Goal: Use online tool/utility: Use online tool/utility

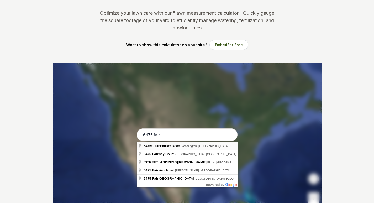
scroll to position [53, 0]
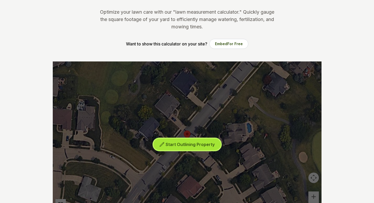
click at [194, 144] on span "Start Outlining Property" at bounding box center [190, 144] width 49 height 5
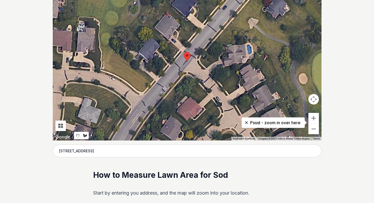
scroll to position [131, 0]
click at [317, 130] on button "Zoom out" at bounding box center [314, 128] width 11 height 11
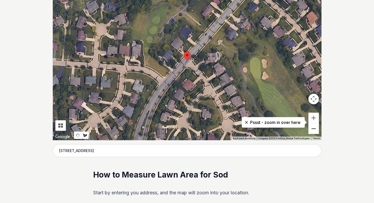
click at [317, 130] on button "Zoom out" at bounding box center [314, 128] width 11 height 11
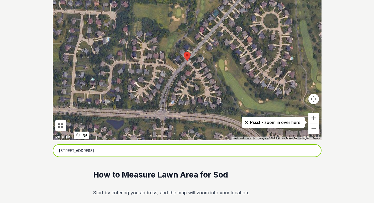
drag, startPoint x: 119, startPoint y: 153, endPoint x: 38, endPoint y: 152, distance: 80.6
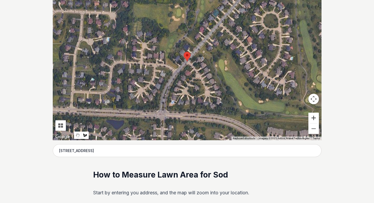
click at [313, 117] on button "Zoom in" at bounding box center [314, 118] width 11 height 11
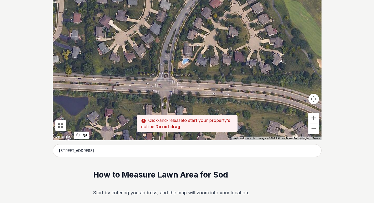
drag, startPoint x: 147, startPoint y: 115, endPoint x: 174, endPoint y: 32, distance: 87.0
click at [174, 32] on div at bounding box center [187, 62] width 269 height 158
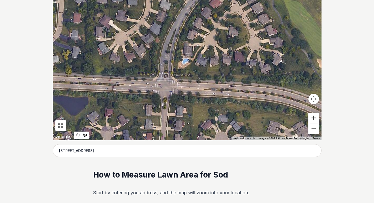
click at [315, 118] on button "Zoom in" at bounding box center [314, 118] width 11 height 11
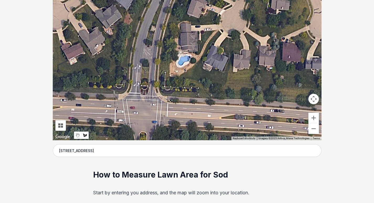
click at [156, 91] on div at bounding box center [187, 62] width 269 height 158
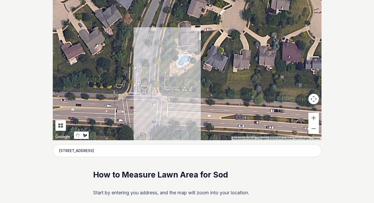
click at [161, 38] on div at bounding box center [187, 62] width 269 height 158
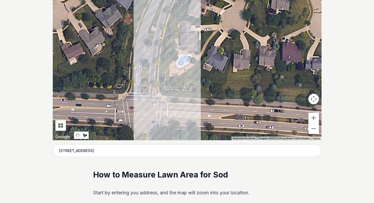
click at [168, 11] on div at bounding box center [187, 62] width 269 height 158
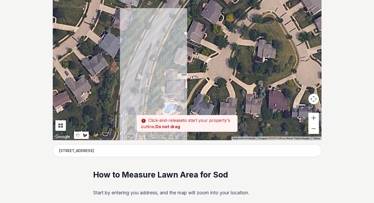
drag, startPoint x: 172, startPoint y: 3, endPoint x: 158, endPoint y: 52, distance: 50.7
click at [158, 52] on div at bounding box center [187, 62] width 269 height 158
click at [169, 26] on div at bounding box center [187, 62] width 269 height 158
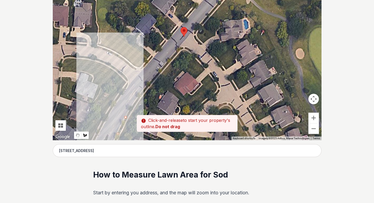
drag, startPoint x: 178, startPoint y: 11, endPoint x: 134, endPoint y: 103, distance: 102.4
click at [134, 103] on div at bounding box center [187, 62] width 269 height 158
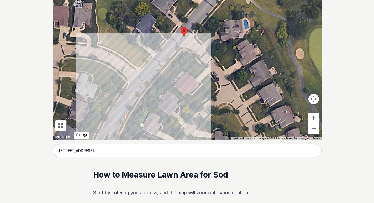
click at [155, 77] on div at bounding box center [187, 62] width 269 height 158
click at [184, 46] on div at bounding box center [187, 62] width 269 height 158
click at [181, 57] on div at bounding box center [187, 62] width 269 height 158
click at [150, 94] on div at bounding box center [187, 62] width 269 height 158
click at [133, 123] on div at bounding box center [187, 62] width 269 height 158
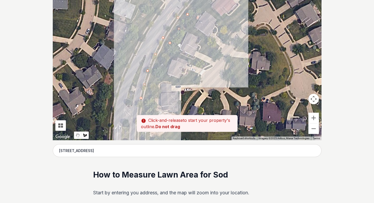
drag, startPoint x: 127, startPoint y: 132, endPoint x: 177, endPoint y: 25, distance: 118.1
click at [177, 25] on div at bounding box center [187, 62] width 269 height 158
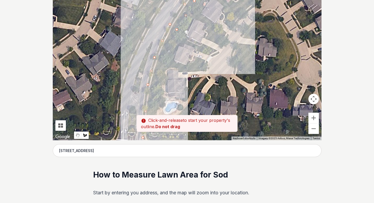
click at [159, 71] on div at bounding box center [187, 62] width 269 height 158
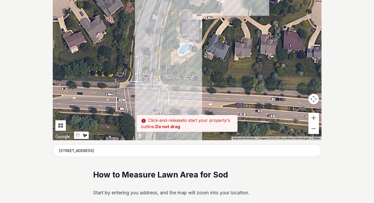
drag, startPoint x: 155, startPoint y: 105, endPoint x: 170, endPoint y: 39, distance: 68.1
click at [170, 39] on div at bounding box center [187, 62] width 269 height 158
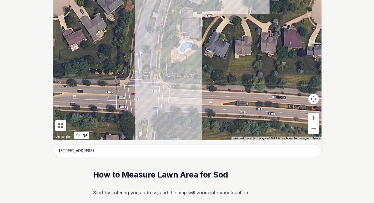
click at [170, 62] on div at bounding box center [187, 62] width 269 height 158
click at [161, 73] on div at bounding box center [187, 62] width 269 height 158
click at [177, 80] on div at bounding box center [187, 62] width 269 height 158
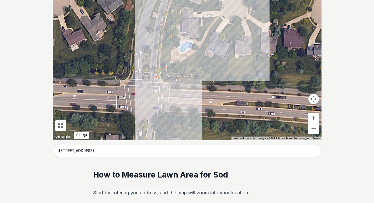
click at [201, 74] on div at bounding box center [187, 62] width 269 height 158
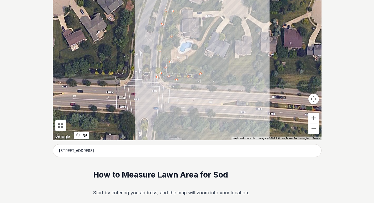
click at [233, 78] on div at bounding box center [187, 62] width 269 height 158
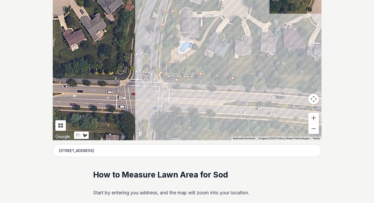
click at [290, 81] on div at bounding box center [187, 62] width 269 height 158
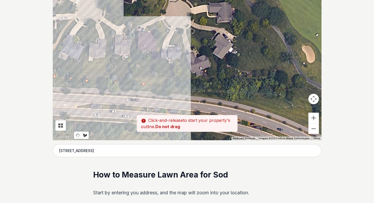
drag, startPoint x: 301, startPoint y: 83, endPoint x: 154, endPoint y: 87, distance: 147.6
click at [154, 87] on div at bounding box center [187, 62] width 269 height 158
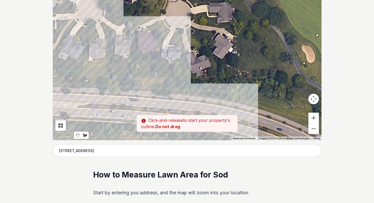
click at [191, 89] on div at bounding box center [187, 62] width 269 height 158
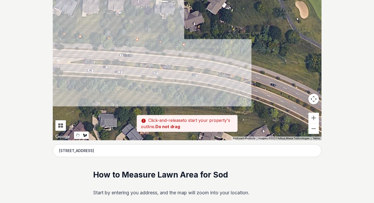
drag, startPoint x: 226, startPoint y: 98, endPoint x: 219, endPoint y: 54, distance: 44.3
click at [219, 54] on div at bounding box center [187, 62] width 269 height 158
click at [226, 58] on div at bounding box center [187, 62] width 269 height 158
click at [129, 45] on div at bounding box center [187, 62] width 269 height 158
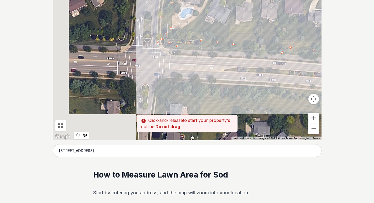
drag, startPoint x: 69, startPoint y: 42, endPoint x: 224, endPoint y: 50, distance: 154.9
click at [224, 50] on div at bounding box center [187, 62] width 269 height 158
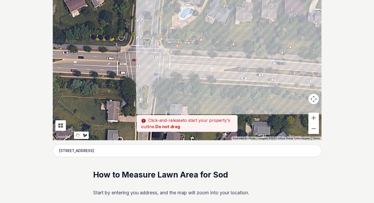
click at [197, 49] on div at bounding box center [187, 62] width 269 height 158
click at [160, 49] on div at bounding box center [187, 62] width 269 height 158
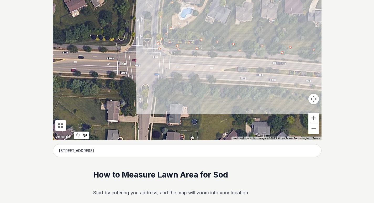
click at [159, 44] on div at bounding box center [187, 62] width 269 height 158
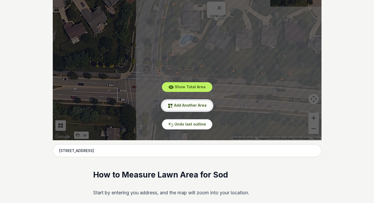
click at [181, 106] on span "Add Another Area" at bounding box center [190, 105] width 33 height 4
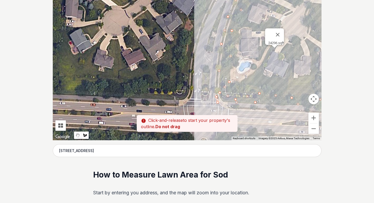
drag, startPoint x: 193, startPoint y: 47, endPoint x: 252, endPoint y: 74, distance: 64.7
click at [252, 74] on div at bounding box center [187, 62] width 269 height 158
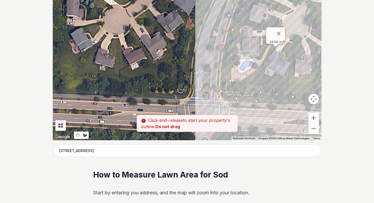
click at [185, 72] on div at bounding box center [187, 62] width 269 height 158
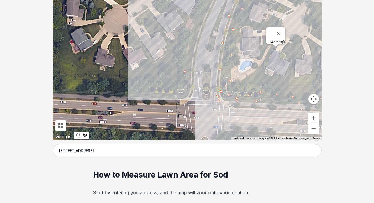
click at [193, 32] on div at bounding box center [187, 62] width 269 height 158
click at [198, 13] on div at bounding box center [187, 62] width 269 height 158
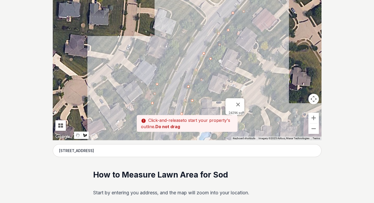
drag, startPoint x: 200, startPoint y: 10, endPoint x: 161, endPoint y: 77, distance: 77.8
click at [161, 77] on div at bounding box center [187, 62] width 269 height 158
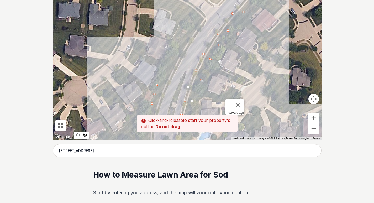
click at [180, 44] on div at bounding box center [187, 62] width 269 height 158
click at [200, 12] on div at bounding box center [187, 62] width 269 height 158
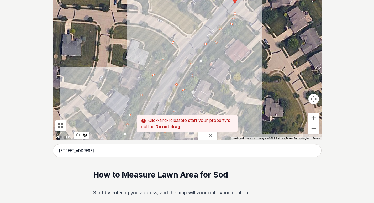
drag, startPoint x: 180, startPoint y: 60, endPoint x: 181, endPoint y: 48, distance: 11.8
click at [181, 48] on div at bounding box center [187, 62] width 269 height 158
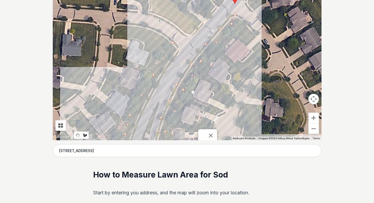
click at [179, 53] on div at bounding box center [187, 62] width 269 height 158
click at [159, 80] on div at bounding box center [187, 62] width 269 height 158
click at [144, 109] on div at bounding box center [187, 62] width 269 height 158
click at [133, 132] on div at bounding box center [187, 62] width 269 height 158
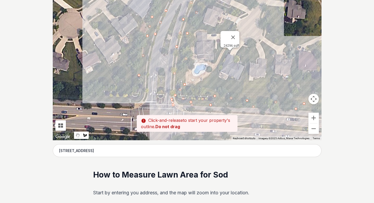
drag, startPoint x: 129, startPoint y: 132, endPoint x: 152, endPoint y: 31, distance: 103.5
click at [152, 31] on div at bounding box center [187, 62] width 269 height 158
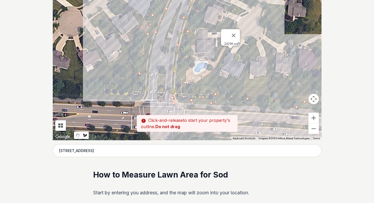
click at [147, 65] on div at bounding box center [187, 62] width 269 height 158
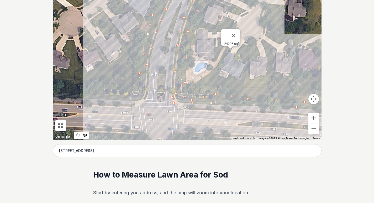
click at [145, 101] on div at bounding box center [187, 62] width 269 height 158
click at [130, 107] on div at bounding box center [187, 62] width 269 height 158
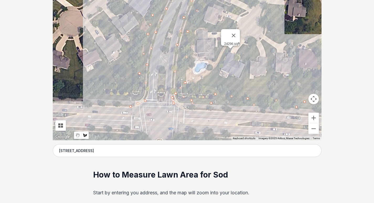
click at [73, 106] on div at bounding box center [187, 62] width 269 height 158
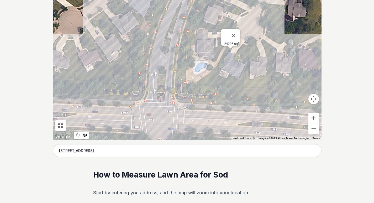
click at [101, 95] on div at bounding box center [187, 62] width 269 height 158
click at [142, 95] on div at bounding box center [187, 62] width 269 height 158
click at [140, 75] on div at bounding box center [187, 62] width 269 height 158
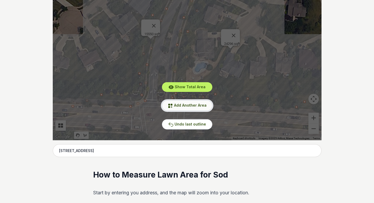
click at [188, 107] on span "Add Another Area" at bounding box center [190, 105] width 33 height 4
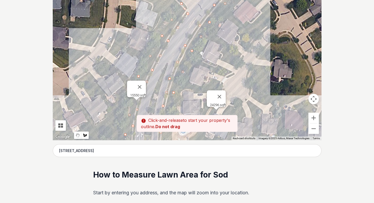
drag, startPoint x: 167, startPoint y: 49, endPoint x: 153, endPoint y: 112, distance: 64.3
click at [153, 112] on div at bounding box center [187, 62] width 269 height 158
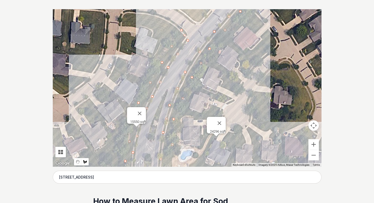
scroll to position [105, 0]
click at [315, 156] on button "Zoom out" at bounding box center [314, 155] width 11 height 11
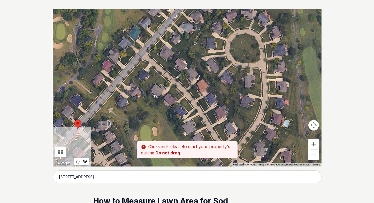
drag, startPoint x: 262, startPoint y: 52, endPoint x: 124, endPoint y: 140, distance: 163.5
click at [123, 143] on div at bounding box center [187, 88] width 269 height 158
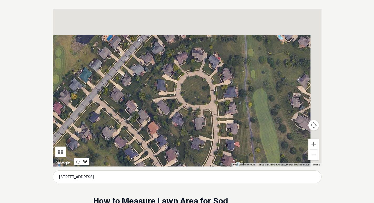
drag, startPoint x: 222, startPoint y: 73, endPoint x: 170, endPoint y: 120, distance: 70.5
click at [170, 120] on div at bounding box center [187, 88] width 269 height 158
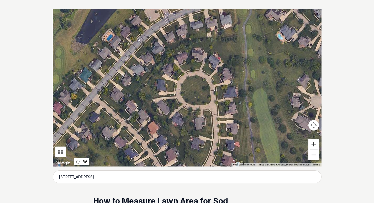
click at [314, 143] on button "Zoom in" at bounding box center [314, 144] width 11 height 11
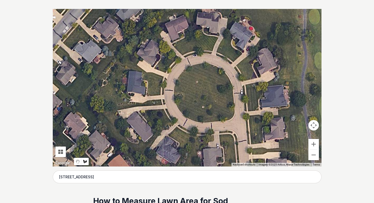
click at [179, 109] on div at bounding box center [187, 88] width 269 height 158
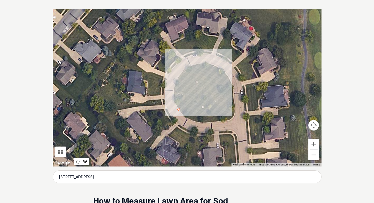
click at [174, 94] on div at bounding box center [187, 88] width 269 height 158
click at [178, 77] on div at bounding box center [187, 88] width 269 height 158
click at [191, 66] on div at bounding box center [187, 88] width 269 height 158
click at [206, 64] on div at bounding box center [187, 88] width 269 height 158
click at [220, 68] on div at bounding box center [187, 88] width 269 height 158
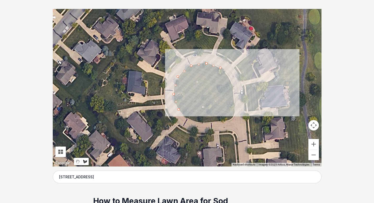
click at [231, 81] on div at bounding box center [187, 88] width 269 height 158
click at [233, 95] on div at bounding box center [187, 88] width 269 height 158
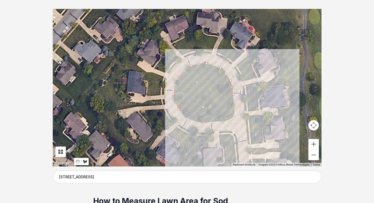
click at [234, 115] on div at bounding box center [187, 88] width 269 height 158
click at [226, 120] on div at bounding box center [187, 88] width 269 height 158
click at [207, 123] on div at bounding box center [187, 88] width 269 height 158
click at [188, 119] on div at bounding box center [187, 88] width 269 height 158
click at [180, 111] on div at bounding box center [187, 88] width 269 height 158
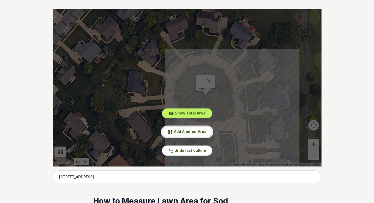
click at [190, 132] on span "Add Another Area" at bounding box center [190, 131] width 33 height 4
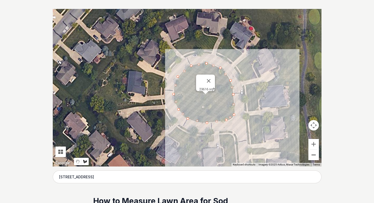
click at [315, 154] on button "Zoom out" at bounding box center [314, 155] width 11 height 11
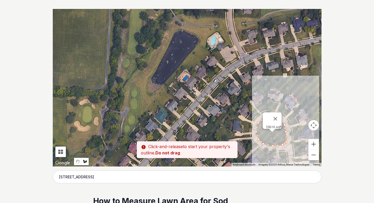
drag, startPoint x: 134, startPoint y: 109, endPoint x: 211, endPoint y: 152, distance: 87.9
click at [211, 152] on div "Pssst - zoom in over here To navigate the map with touch gestures double-tap an…" at bounding box center [187, 88] width 269 height 158
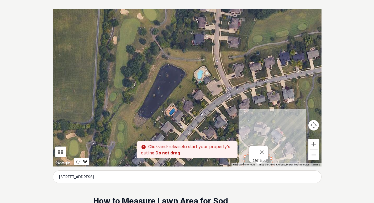
drag, startPoint x: 212, startPoint y: 92, endPoint x: 196, endPoint y: 130, distance: 40.8
click at [196, 130] on div at bounding box center [187, 88] width 269 height 158
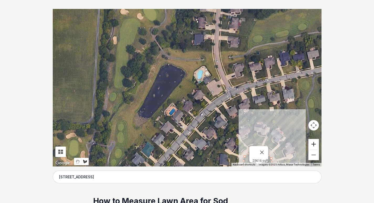
click at [314, 143] on button "Zoom in" at bounding box center [314, 144] width 11 height 11
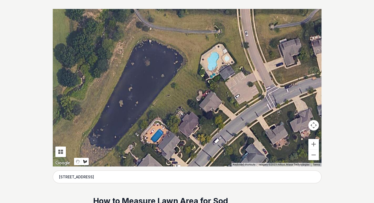
click at [239, 111] on div at bounding box center [187, 88] width 269 height 158
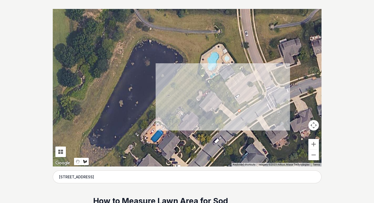
click at [209, 83] on div at bounding box center [187, 88] width 269 height 158
click at [223, 81] on div at bounding box center [187, 88] width 269 height 158
click at [239, 105] on div at bounding box center [187, 88] width 269 height 158
click at [260, 92] on div at bounding box center [187, 88] width 269 height 158
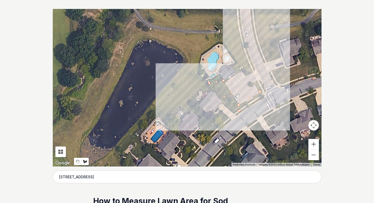
click at [238, 65] on div at bounding box center [187, 88] width 269 height 158
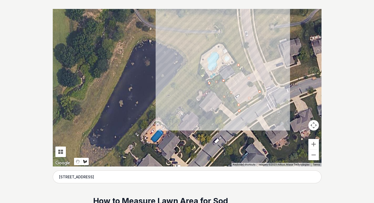
click at [223, 41] on div at bounding box center [187, 88] width 269 height 158
click at [226, 30] on div at bounding box center [187, 88] width 269 height 158
click at [240, 28] on div at bounding box center [187, 88] width 269 height 158
click at [254, 69] on div at bounding box center [187, 88] width 269 height 158
click at [265, 93] on div at bounding box center [187, 88] width 269 height 158
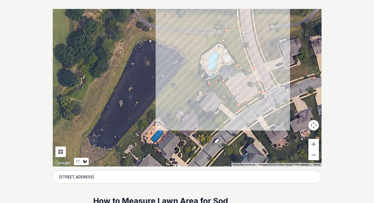
click at [241, 110] on div at bounding box center [187, 88] width 269 height 158
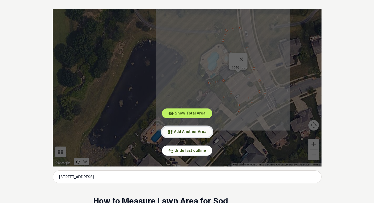
click at [197, 135] on button "Add Another Area" at bounding box center [187, 132] width 50 height 10
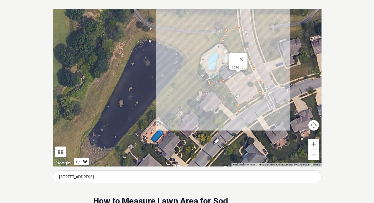
click at [315, 157] on button "Zoom out" at bounding box center [314, 155] width 11 height 11
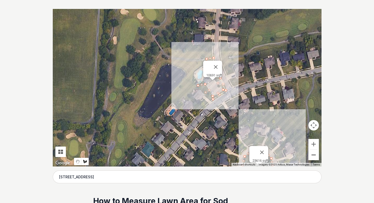
click at [315, 157] on button "Zoom out" at bounding box center [314, 155] width 11 height 11
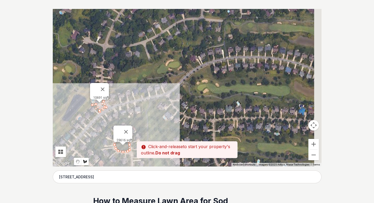
drag, startPoint x: 265, startPoint y: 106, endPoint x: 158, endPoint y: 126, distance: 109.0
click at [158, 126] on div at bounding box center [187, 88] width 269 height 158
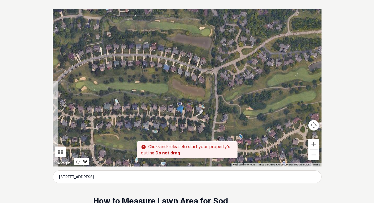
drag, startPoint x: 234, startPoint y: 115, endPoint x: 114, endPoint y: 112, distance: 120.0
click at [114, 112] on div at bounding box center [187, 88] width 269 height 158
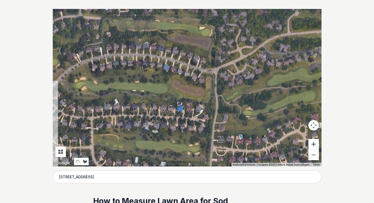
click at [313, 145] on button "Zoom in" at bounding box center [314, 144] width 11 height 11
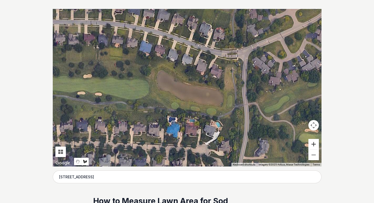
click at [313, 145] on button "Zoom in" at bounding box center [314, 144] width 11 height 11
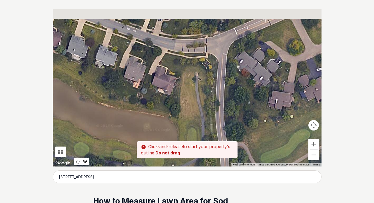
drag, startPoint x: 254, startPoint y: 81, endPoint x: 171, endPoint y: 108, distance: 87.2
click at [171, 108] on div at bounding box center [187, 88] width 269 height 158
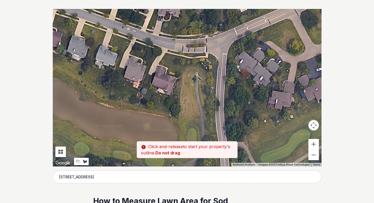
click at [190, 53] on div at bounding box center [187, 88] width 269 height 158
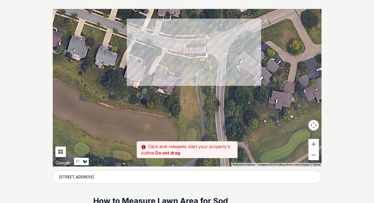
click at [213, 54] on div at bounding box center [187, 88] width 269 height 158
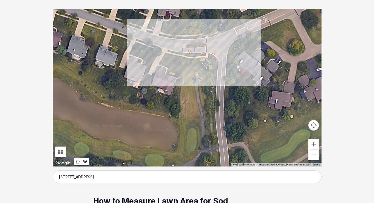
click at [219, 62] on div at bounding box center [187, 88] width 269 height 158
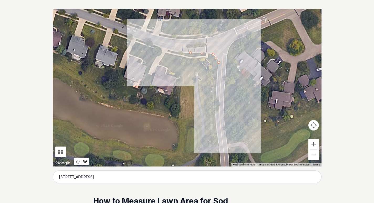
click at [215, 123] on div at bounding box center [187, 88] width 269 height 158
click at [212, 69] on div at bounding box center [187, 88] width 269 height 158
click at [190, 58] on div at bounding box center [187, 88] width 269 height 158
click at [190, 54] on div at bounding box center [187, 88] width 269 height 158
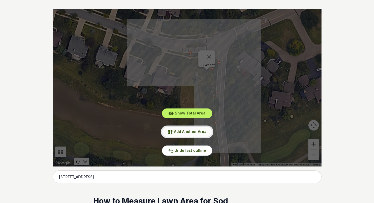
click at [186, 134] on button "Add Another Area" at bounding box center [187, 132] width 50 height 10
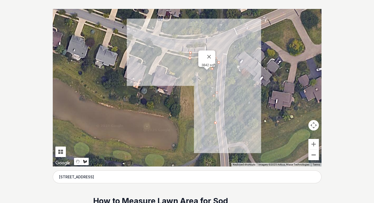
click at [313, 157] on button "Zoom out" at bounding box center [314, 155] width 11 height 11
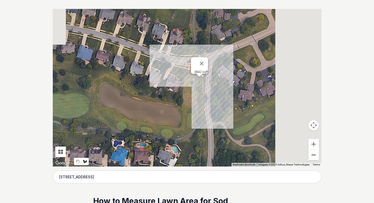
click at [313, 157] on button "Zoom out" at bounding box center [314, 155] width 11 height 11
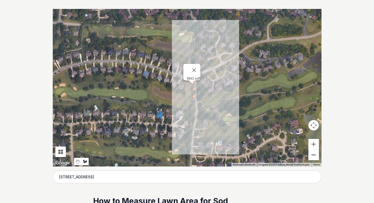
click at [312, 156] on button "Zoom out" at bounding box center [314, 155] width 11 height 11
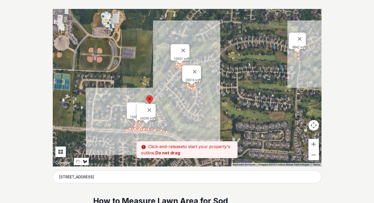
drag, startPoint x: 143, startPoint y: 132, endPoint x: 252, endPoint y: 98, distance: 114.0
click at [252, 98] on div at bounding box center [187, 88] width 269 height 158
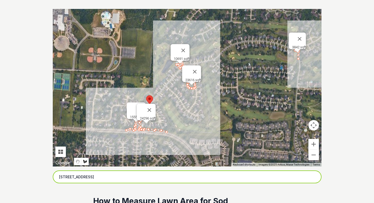
drag, startPoint x: 124, startPoint y: 176, endPoint x: 43, endPoint y: 177, distance: 80.6
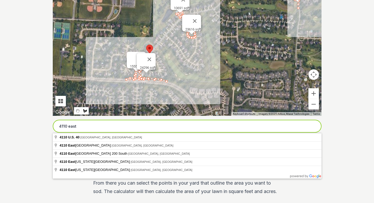
scroll to position [158, 0]
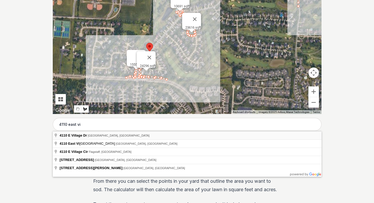
type input "4110 E Village Dr, Mason, OH"
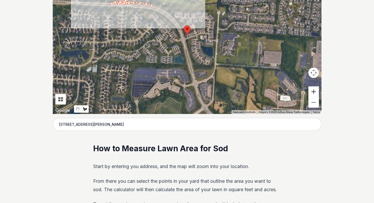
click at [313, 89] on button "Zoom in" at bounding box center [314, 91] width 11 height 11
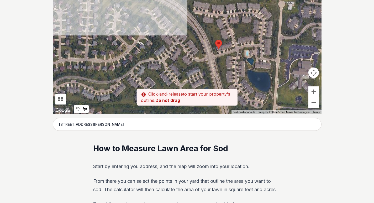
drag, startPoint x: 214, startPoint y: 54, endPoint x: 245, endPoint y: 70, distance: 35.0
click at [245, 70] on div at bounding box center [187, 35] width 269 height 158
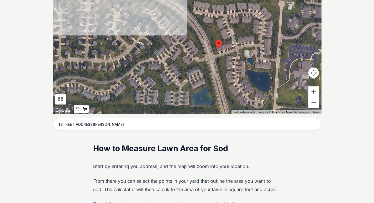
drag, startPoint x: 147, startPoint y: 114, endPoint x: 141, endPoint y: 117, distance: 6.8
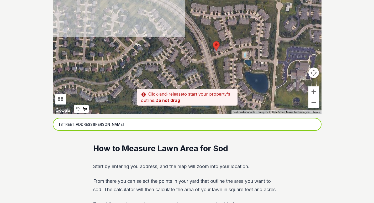
drag, startPoint x: 128, startPoint y: 126, endPoint x: 44, endPoint y: 122, distance: 84.1
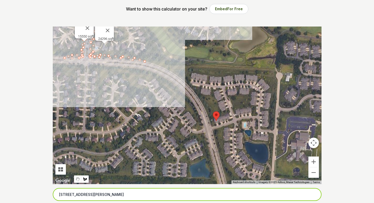
scroll to position [79, 0]
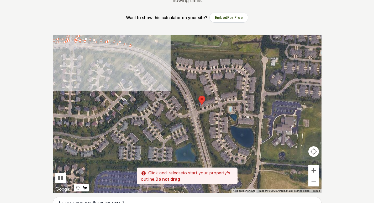
drag, startPoint x: 218, startPoint y: 104, endPoint x: 217, endPoint y: 97, distance: 6.9
click at [217, 97] on div at bounding box center [187, 114] width 269 height 158
click at [315, 170] on button "Zoom in" at bounding box center [314, 170] width 11 height 11
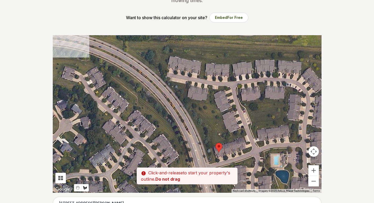
drag, startPoint x: 221, startPoint y: 76, endPoint x: 224, endPoint y: 133, distance: 56.8
click at [224, 133] on div at bounding box center [187, 114] width 269 height 158
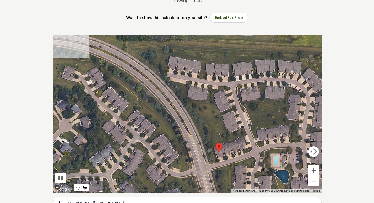
click at [218, 161] on div at bounding box center [187, 114] width 269 height 158
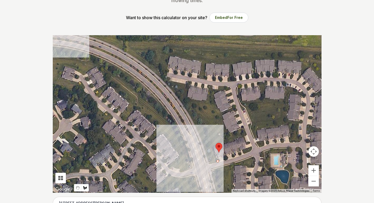
click at [212, 146] on div at bounding box center [187, 114] width 269 height 158
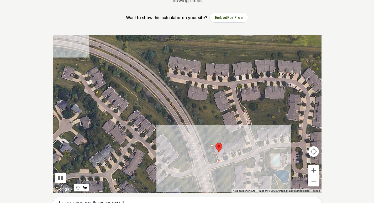
click at [246, 135] on div at bounding box center [187, 114] width 269 height 158
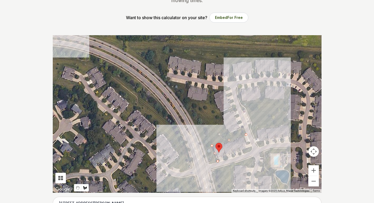
click at [243, 127] on div at bounding box center [187, 114] width 269 height 158
click at [229, 134] on div at bounding box center [187, 114] width 269 height 158
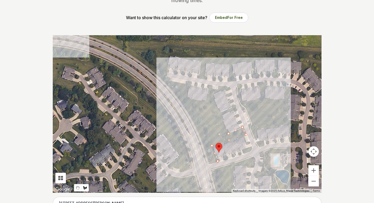
click at [222, 115] on div at bounding box center [187, 114] width 269 height 158
click at [237, 110] on div at bounding box center [187, 114] width 269 height 158
click at [234, 105] on div at bounding box center [187, 114] width 269 height 158
click at [220, 112] on div at bounding box center [187, 114] width 269 height 158
click at [213, 95] on div at bounding box center [187, 114] width 269 height 158
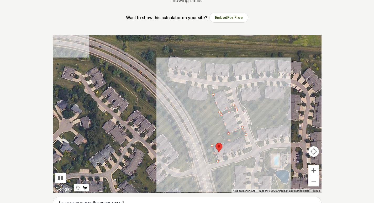
drag, startPoint x: 231, startPoint y: 88, endPoint x: 224, endPoint y: 88, distance: 6.4
click at [230, 88] on div at bounding box center [187, 114] width 269 height 158
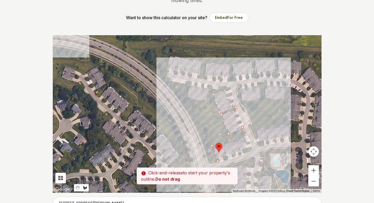
click at [229, 88] on div at bounding box center [187, 114] width 269 height 158
click at [208, 86] on div at bounding box center [187, 114] width 269 height 158
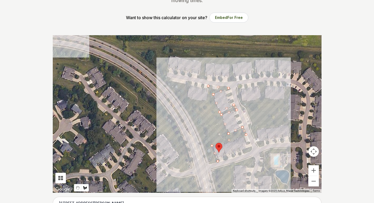
click at [206, 101] on div at bounding box center [187, 114] width 269 height 158
click at [187, 97] on div at bounding box center [187, 114] width 269 height 158
click at [189, 83] on div at bounding box center [187, 114] width 269 height 158
click at [165, 80] on div at bounding box center [187, 114] width 269 height 158
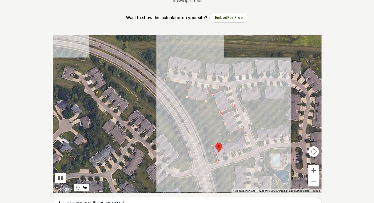
click at [170, 56] on div at bounding box center [187, 114] width 269 height 158
click at [201, 61] on div at bounding box center [187, 114] width 269 height 158
click at [197, 79] on div at bounding box center [187, 114] width 269 height 158
click at [206, 80] on div at bounding box center [187, 114] width 269 height 158
click at [206, 63] on div at bounding box center [187, 114] width 269 height 158
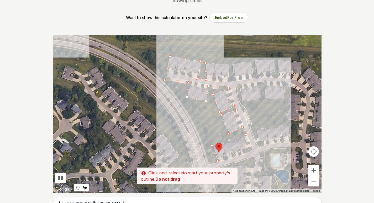
click at [229, 64] on div at bounding box center [187, 114] width 269 height 158
click at [229, 82] on div at bounding box center [187, 114] width 269 height 158
click at [234, 81] on div at bounding box center [187, 114] width 269 height 158
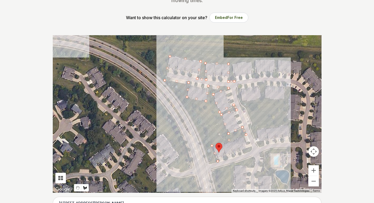
click at [232, 64] on div at bounding box center [187, 114] width 269 height 158
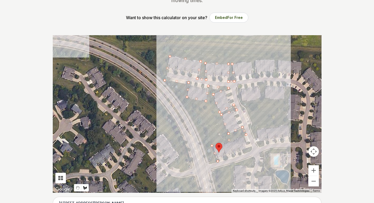
click at [251, 61] on div at bounding box center [187, 114] width 269 height 158
click at [253, 79] on div at bounding box center [187, 114] width 269 height 158
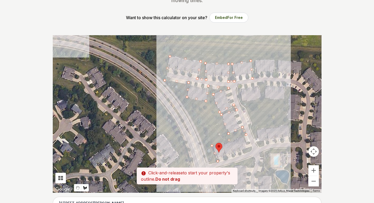
click at [257, 77] on div at bounding box center [187, 114] width 269 height 158
click at [254, 61] on div at bounding box center [187, 114] width 269 height 158
click at [274, 60] on div at bounding box center [187, 114] width 269 height 158
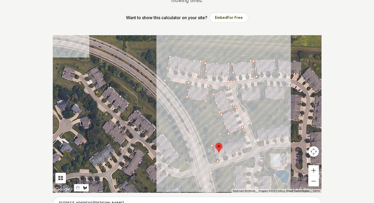
click at [275, 77] on div at bounding box center [187, 114] width 269 height 158
click at [278, 60] on div at bounding box center [187, 114] width 269 height 158
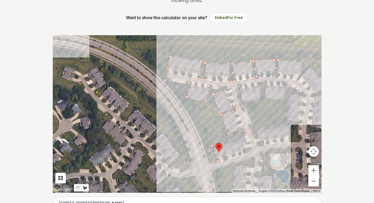
click at [302, 63] on div at bounding box center [187, 114] width 269 height 158
click at [298, 79] on div at bounding box center [187, 114] width 269 height 158
click at [309, 67] on div at bounding box center [187, 114] width 269 height 158
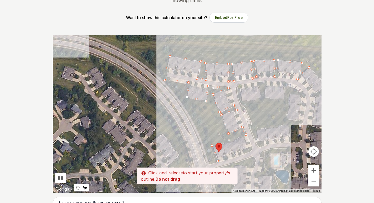
drag, startPoint x: 307, startPoint y: 82, endPoint x: 309, endPoint y: 71, distance: 10.9
click at [309, 71] on div at bounding box center [187, 114] width 269 height 158
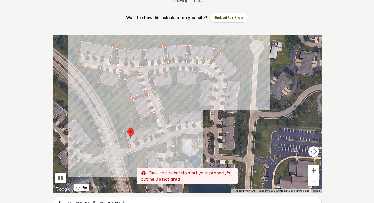
drag, startPoint x: 315, startPoint y: 73, endPoint x: 226, endPoint y: 59, distance: 89.4
click at [226, 59] on div at bounding box center [187, 114] width 269 height 158
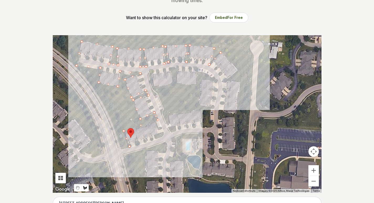
click at [238, 70] on div at bounding box center [187, 114] width 269 height 158
click at [223, 82] on div at bounding box center [187, 114] width 269 height 158
click at [242, 83] on div at bounding box center [187, 114] width 269 height 158
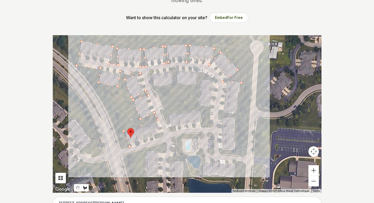
click at [235, 114] on div at bounding box center [187, 114] width 269 height 158
click at [220, 113] on div at bounding box center [187, 114] width 269 height 158
click at [235, 119] on div at bounding box center [187, 114] width 269 height 158
click at [234, 149] on div at bounding box center [187, 114] width 269 height 158
click at [219, 150] on div at bounding box center [187, 114] width 269 height 158
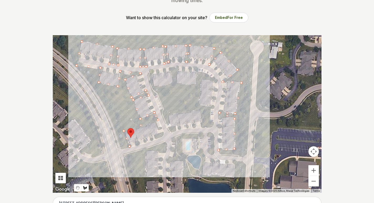
click at [244, 158] on div at bounding box center [187, 114] width 269 height 158
click at [246, 145] on div at bounding box center [187, 114] width 269 height 158
click at [250, 78] on div at bounding box center [187, 114] width 269 height 158
click at [252, 54] on div at bounding box center [187, 114] width 269 height 158
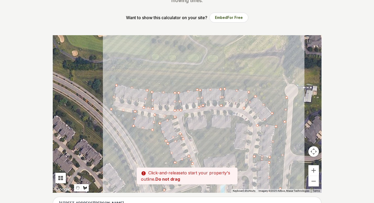
drag, startPoint x: 240, startPoint y: 53, endPoint x: 275, endPoint y: 97, distance: 56.3
click at [275, 97] on div at bounding box center [187, 114] width 269 height 158
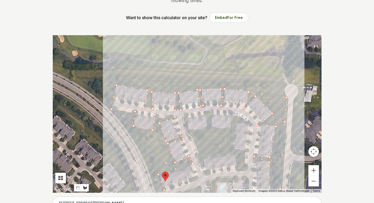
click at [284, 85] on div at bounding box center [187, 114] width 269 height 158
drag, startPoint x: 280, startPoint y: 78, endPoint x: 256, endPoint y: 80, distance: 24.5
click at [280, 78] on div at bounding box center [187, 114] width 269 height 158
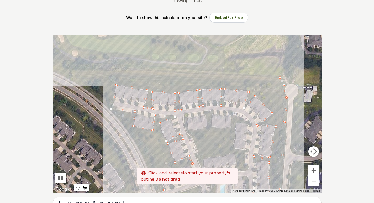
click at [74, 71] on div at bounding box center [187, 114] width 269 height 158
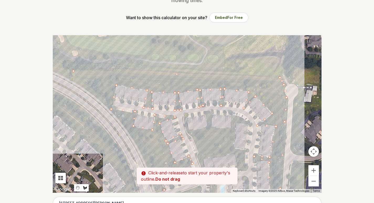
click at [78, 84] on div at bounding box center [187, 114] width 269 height 158
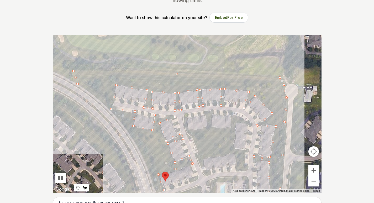
click at [106, 105] on div at bounding box center [187, 114] width 269 height 158
click at [125, 125] on div at bounding box center [187, 114] width 269 height 158
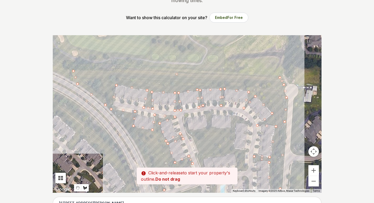
click at [142, 154] on div at bounding box center [187, 114] width 269 height 158
drag, startPoint x: 152, startPoint y: 159, endPoint x: 144, endPoint y: 87, distance: 72.4
click at [144, 87] on div at bounding box center [187, 114] width 269 height 158
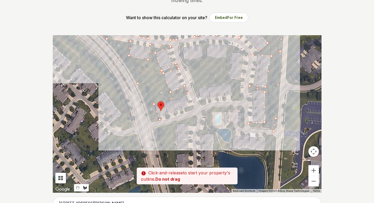
drag, startPoint x: 155, startPoint y: 149, endPoint x: 151, endPoint y: 79, distance: 70.5
click at [151, 79] on div at bounding box center [187, 114] width 269 height 158
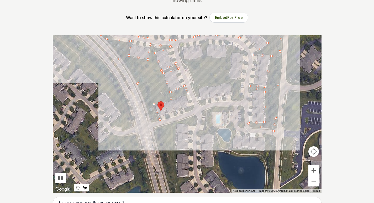
click at [151, 122] on div at bounding box center [187, 114] width 269 height 158
click at [155, 136] on div at bounding box center [187, 114] width 269 height 158
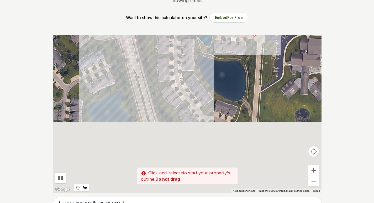
drag, startPoint x: 168, startPoint y: 170, endPoint x: 149, endPoint y: 68, distance: 103.5
click at [149, 68] on div at bounding box center [187, 114] width 269 height 158
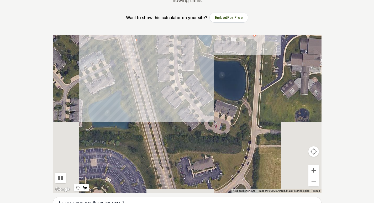
click at [157, 118] on div at bounding box center [187, 114] width 269 height 158
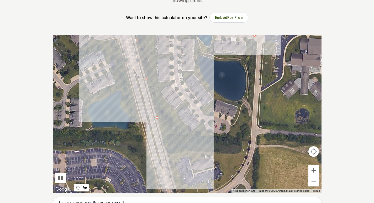
click at [164, 135] on div at bounding box center [187, 114] width 269 height 158
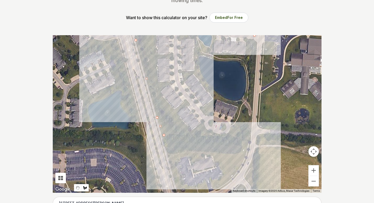
click at [243, 137] on div at bounding box center [187, 114] width 269 height 158
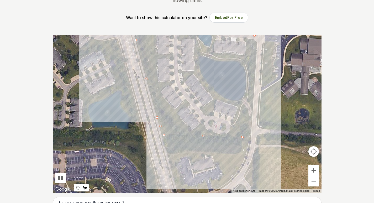
click at [252, 118] on div at bounding box center [187, 114] width 269 height 158
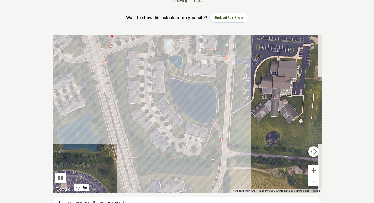
drag, startPoint x: 241, startPoint y: 102, endPoint x: 211, endPoint y: 126, distance: 38.4
click at [211, 126] on div at bounding box center [187, 114] width 269 height 158
click at [210, 124] on div at bounding box center [187, 114] width 269 height 158
click at [200, 124] on div at bounding box center [187, 114] width 269 height 158
click at [186, 117] on div at bounding box center [187, 114] width 269 height 158
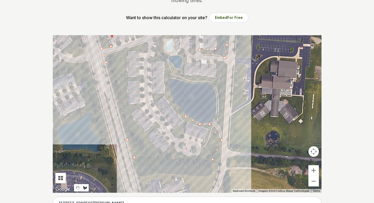
click at [173, 103] on div at bounding box center [187, 114] width 269 height 158
click at [168, 84] on div at bounding box center [187, 114] width 269 height 158
click at [168, 75] on div at bounding box center [187, 114] width 269 height 158
click at [186, 79] on div at bounding box center [187, 114] width 269 height 158
click at [209, 82] on div at bounding box center [187, 114] width 269 height 158
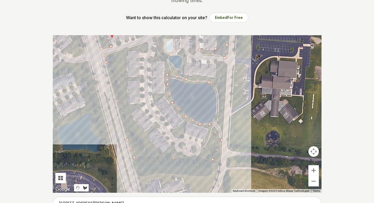
click at [218, 90] on div at bounding box center [187, 114] width 269 height 158
click at [216, 121] on div at bounding box center [187, 114] width 269 height 158
click at [222, 132] on div at bounding box center [187, 114] width 269 height 158
click at [227, 66] on div at bounding box center [187, 114] width 269 height 158
click at [218, 63] on div at bounding box center [187, 114] width 269 height 158
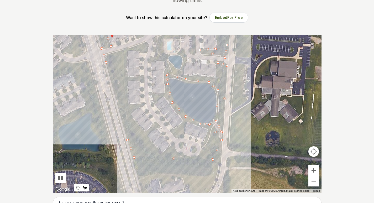
click at [216, 80] on div at bounding box center [187, 114] width 269 height 158
click at [185, 74] on div at bounding box center [187, 114] width 269 height 158
click at [185, 58] on div at bounding box center [187, 114] width 269 height 158
click at [181, 71] on div at bounding box center [187, 114] width 269 height 158
click at [167, 61] on div at bounding box center [187, 114] width 269 height 158
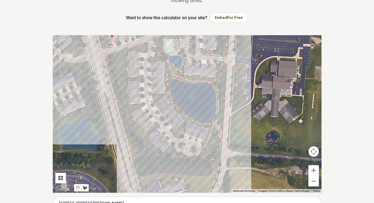
click at [162, 46] on div at bounding box center [187, 114] width 269 height 158
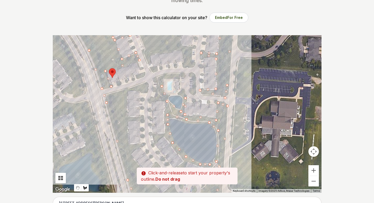
drag, startPoint x: 163, startPoint y: 40, endPoint x: 163, endPoint y: 81, distance: 41.0
click at [163, 81] on div at bounding box center [187, 114] width 269 height 158
click at [163, 78] on div at bounding box center [187, 114] width 269 height 158
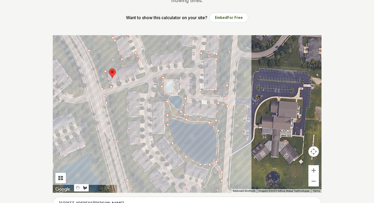
click at [179, 79] on div at bounding box center [187, 114] width 269 height 158
click at [180, 74] on div at bounding box center [187, 114] width 269 height 158
click at [153, 78] on div at bounding box center [187, 114] width 269 height 158
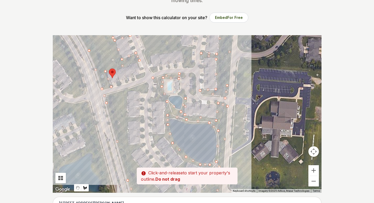
click at [154, 101] on div at bounding box center [187, 114] width 269 height 158
click at [164, 102] on div at bounding box center [187, 114] width 269 height 158
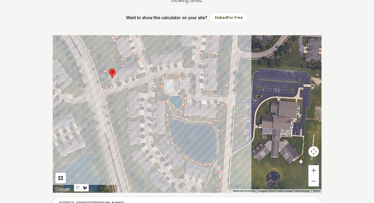
click at [163, 133] on div at bounding box center [187, 114] width 269 height 158
click at [150, 135] on div at bounding box center [187, 114] width 269 height 158
click at [154, 144] on div at bounding box center [187, 114] width 269 height 158
click at [165, 138] on div at bounding box center [187, 114] width 269 height 158
click at [184, 163] on div at bounding box center [187, 114] width 269 height 158
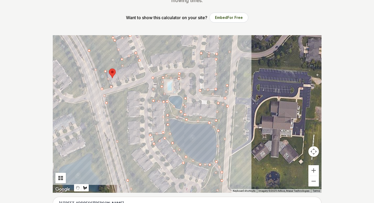
click at [172, 173] on div at bounding box center [187, 114] width 269 height 158
click at [184, 178] on div at bounding box center [187, 114] width 269 height 158
click at [188, 165] on div at bounding box center [187, 114] width 269 height 158
click at [209, 170] on div at bounding box center [187, 114] width 269 height 158
click at [204, 185] on div at bounding box center [187, 114] width 269 height 158
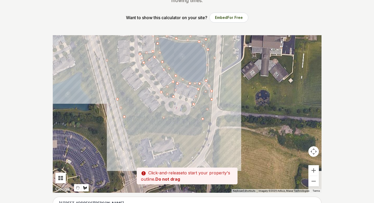
drag, startPoint x: 192, startPoint y: 176, endPoint x: 182, endPoint y: 91, distance: 86.0
click at [182, 91] on div at bounding box center [187, 114] width 269 height 158
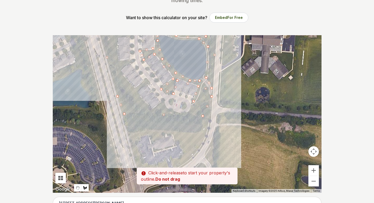
click at [189, 111] on div at bounding box center [187, 114] width 269 height 158
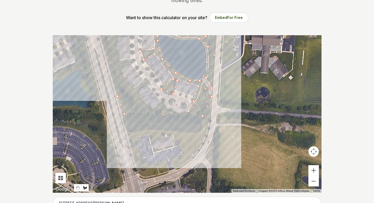
click at [171, 111] on div at bounding box center [187, 114] width 269 height 158
click at [162, 103] on div at bounding box center [187, 114] width 269 height 158
click at [151, 110] on div at bounding box center [187, 114] width 269 height 158
click at [139, 93] on div at bounding box center [187, 114] width 269 height 158
click at [150, 83] on div at bounding box center [187, 114] width 269 height 158
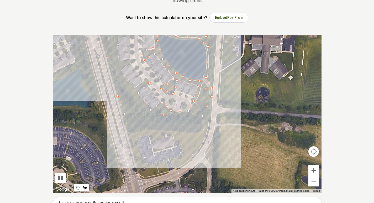
click at [145, 79] on div at bounding box center [187, 114] width 269 height 158
click at [133, 88] on div at bounding box center [187, 114] width 269 height 158
click at [121, 71] on div at bounding box center [187, 114] width 269 height 158
click at [135, 60] on div at bounding box center [187, 114] width 269 height 158
click at [116, 59] on div at bounding box center [187, 114] width 269 height 158
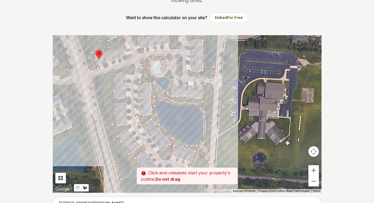
drag, startPoint x: 122, startPoint y: 43, endPoint x: 118, endPoint y: 111, distance: 67.6
click at [118, 111] on div at bounding box center [187, 114] width 269 height 158
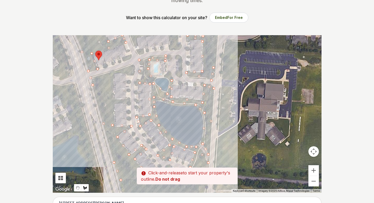
click at [114, 103] on div at bounding box center [187, 114] width 269 height 158
click at [130, 104] on div at bounding box center [187, 114] width 269 height 158
click at [129, 97] on div at bounding box center [187, 114] width 269 height 158
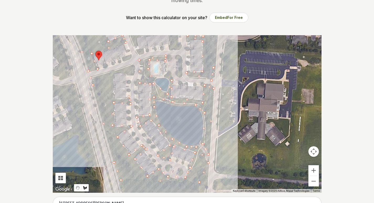
click at [115, 97] on div at bounding box center [187, 114] width 269 height 158
click at [115, 75] on div at bounding box center [187, 114] width 269 height 158
click at [134, 75] on div at bounding box center [187, 114] width 269 height 158
click at [133, 65] on div at bounding box center [187, 114] width 269 height 158
click at [95, 76] on div at bounding box center [187, 114] width 269 height 158
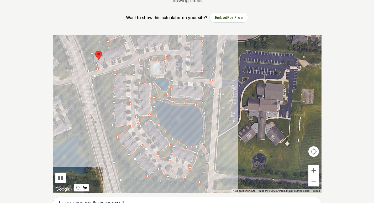
click at [96, 69] on div at bounding box center [187, 114] width 269 height 158
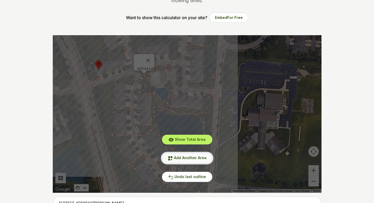
click at [187, 158] on span "Add Another Area" at bounding box center [190, 157] width 33 height 4
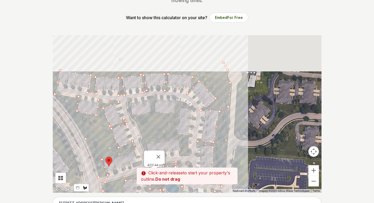
drag, startPoint x: 172, startPoint y: 75, endPoint x: 182, endPoint y: 173, distance: 98.2
click at [182, 173] on div "Pssst - zoom in over here To navigate the map with touch gestures double-tap an…" at bounding box center [187, 114] width 269 height 158
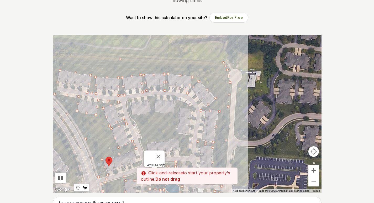
click at [128, 115] on div at bounding box center [187, 114] width 269 height 158
click at [151, 112] on div at bounding box center [187, 114] width 269 height 158
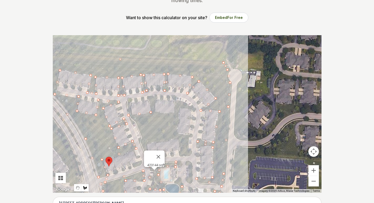
click at [148, 98] on div at bounding box center [187, 114] width 269 height 158
click at [157, 97] on div at bounding box center [187, 114] width 269 height 158
click at [155, 112] on div at bounding box center [187, 114] width 269 height 158
click at [174, 113] on div at bounding box center [187, 114] width 269 height 158
click at [176, 102] on div at bounding box center [187, 114] width 269 height 158
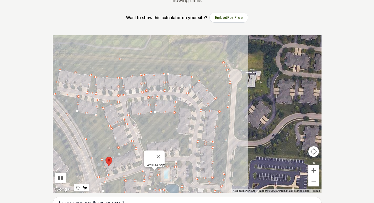
click at [191, 107] on div at bounding box center [187, 114] width 269 height 158
click at [179, 111] on div at bounding box center [187, 114] width 269 height 158
click at [176, 132] on div at bounding box center [187, 114] width 269 height 158
click at [191, 134] on div at bounding box center [187, 114] width 269 height 158
click at [187, 156] on div at bounding box center [187, 114] width 269 height 158
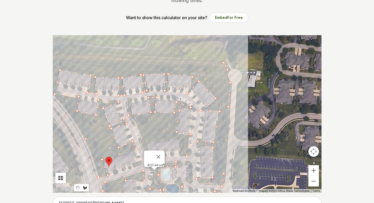
click at [179, 155] on div at bounding box center [187, 114] width 269 height 158
click at [177, 139] on div at bounding box center [187, 114] width 269 height 158
click at [146, 145] on div at bounding box center [187, 114] width 269 height 158
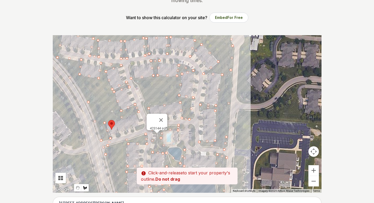
drag, startPoint x: 141, startPoint y: 118, endPoint x: 142, endPoint y: 99, distance: 19.5
click at [142, 99] on div at bounding box center [187, 114] width 269 height 158
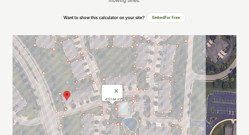
drag, startPoint x: 93, startPoint y: 94, endPoint x: 109, endPoint y: 67, distance: 31.9
click at [111, 65] on div at bounding box center [125, 114] width 224 height 158
click at [99, 72] on div at bounding box center [125, 114] width 224 height 158
click at [87, 51] on div at bounding box center [125, 114] width 224 height 158
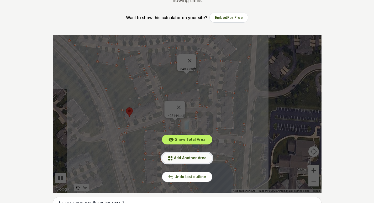
click at [188, 160] on button "Add Another Area" at bounding box center [187, 158] width 50 height 10
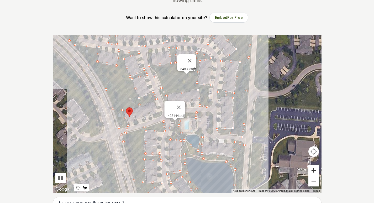
click at [312, 170] on button "Zoom in" at bounding box center [314, 170] width 11 height 11
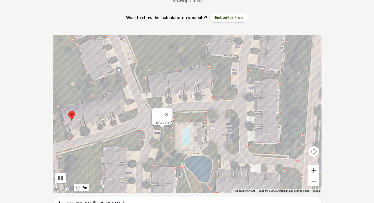
click at [315, 181] on button "Zoom out" at bounding box center [314, 181] width 11 height 11
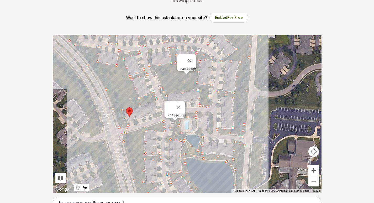
click at [315, 181] on button "Zoom out" at bounding box center [314, 181] width 11 height 11
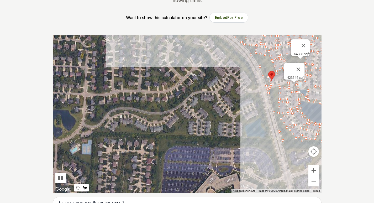
drag, startPoint x: 120, startPoint y: 134, endPoint x: 235, endPoint y: 100, distance: 119.9
click at [235, 100] on div at bounding box center [187, 114] width 269 height 158
click at [315, 172] on button "Zoom in" at bounding box center [314, 170] width 11 height 11
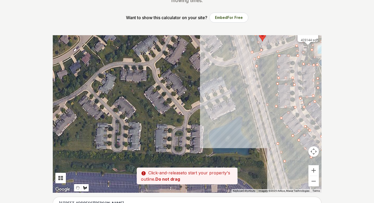
drag, startPoint x: 253, startPoint y: 146, endPoint x: 153, endPoint y: 140, distance: 99.9
click at [153, 140] on div at bounding box center [187, 114] width 269 height 158
click at [258, 157] on div at bounding box center [187, 114] width 269 height 158
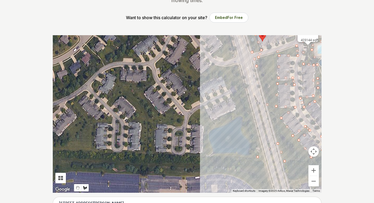
click at [242, 116] on div at bounding box center [187, 114] width 269 height 158
click at [207, 133] on div at bounding box center [187, 114] width 269 height 158
click at [212, 155] on div at bounding box center [187, 114] width 269 height 158
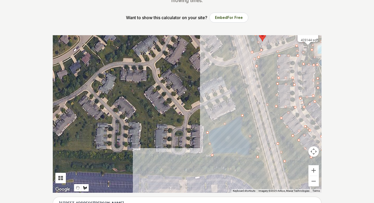
click at [179, 157] on div at bounding box center [187, 114] width 269 height 158
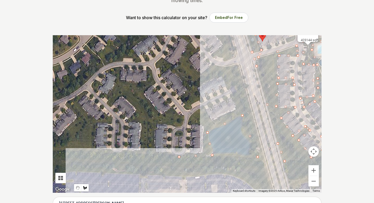
click at [97, 153] on div at bounding box center [187, 114] width 269 height 158
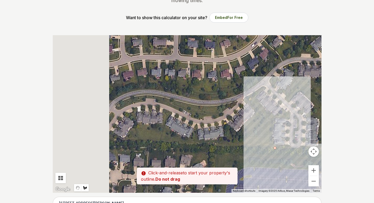
drag, startPoint x: 80, startPoint y: 149, endPoint x: 260, endPoint y: 145, distance: 179.4
click at [260, 145] on div at bounding box center [187, 114] width 269 height 158
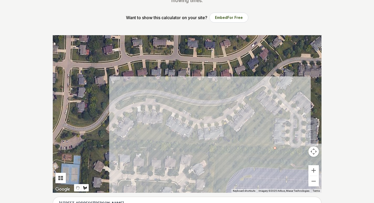
click at [136, 140] on div at bounding box center [187, 114] width 269 height 158
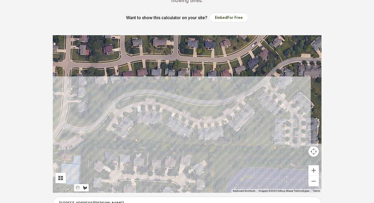
click at [88, 139] on div at bounding box center [187, 114] width 269 height 158
click at [87, 132] on div at bounding box center [187, 114] width 269 height 158
click at [100, 126] on div at bounding box center [187, 114] width 269 height 158
click at [111, 112] on div at bounding box center [187, 114] width 269 height 158
click at [114, 117] on div at bounding box center [187, 114] width 269 height 158
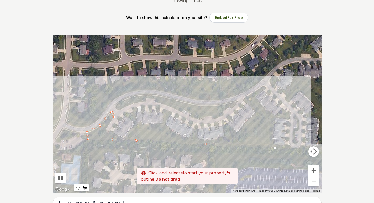
click at [105, 129] on div at bounding box center [187, 114] width 269 height 158
click at [123, 140] on div at bounding box center [187, 114] width 269 height 158
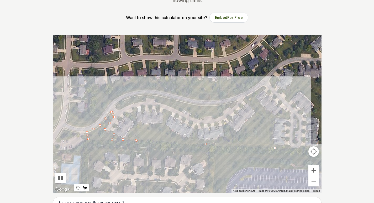
click at [134, 124] on div at bounding box center [187, 114] width 269 height 158
click at [126, 115] on div at bounding box center [187, 114] width 269 height 158
click at [136, 109] on div at bounding box center [187, 114] width 269 height 158
click at [137, 124] on div at bounding box center [187, 114] width 269 height 158
click at [161, 125] on div at bounding box center [187, 114] width 269 height 158
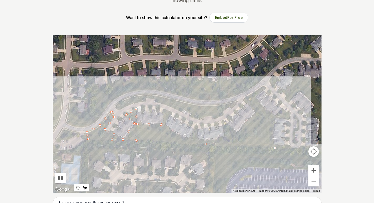
click at [164, 110] on div at bounding box center [187, 114] width 269 height 158
click at [172, 112] on div at bounding box center [187, 114] width 269 height 158
click at [165, 126] on div at bounding box center [187, 114] width 269 height 158
click at [190, 139] on div at bounding box center [187, 114] width 269 height 158
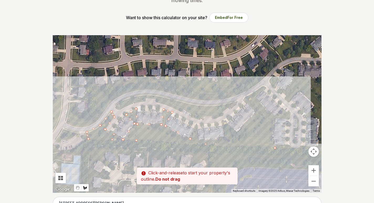
click at [196, 124] on div at bounding box center [187, 114] width 269 height 158
click at [199, 140] on div at bounding box center [187, 114] width 269 height 158
click at [225, 137] on div at bounding box center [187, 114] width 269 height 158
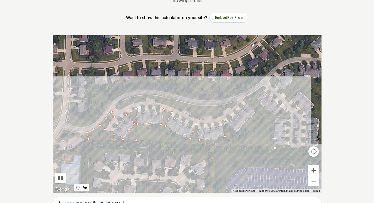
click at [223, 122] on div at bounding box center [187, 114] width 269 height 158
drag, startPoint x: 236, startPoint y: 134, endPoint x: 238, endPoint y: 133, distance: 2.8
click at [237, 134] on div at bounding box center [187, 114] width 269 height 158
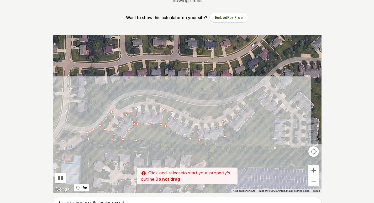
click at [237, 134] on div at bounding box center [187, 114] width 269 height 158
click at [256, 112] on div at bounding box center [187, 114] width 269 height 158
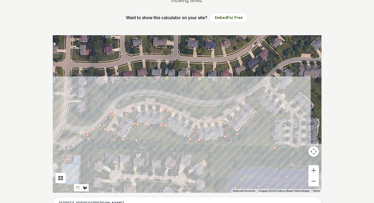
click at [244, 100] on div at bounding box center [187, 114] width 269 height 158
click at [264, 86] on div at bounding box center [187, 114] width 269 height 158
click at [256, 99] on div at bounding box center [187, 114] width 269 height 158
click at [275, 117] on div at bounding box center [187, 114] width 269 height 158
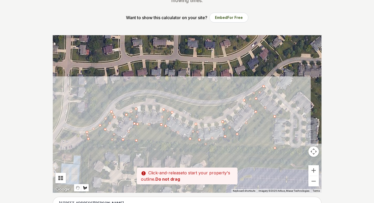
drag, startPoint x: 256, startPoint y: 127, endPoint x: 273, endPoint y: 123, distance: 17.1
click at [273, 123] on div at bounding box center [187, 114] width 269 height 158
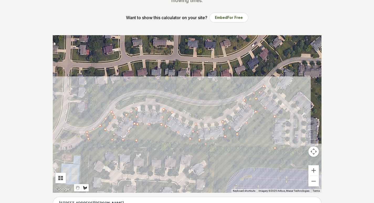
click at [283, 109] on div at bounding box center [187, 114] width 269 height 158
click at [291, 115] on div at bounding box center [187, 114] width 269 height 158
click at [274, 121] on div at bounding box center [187, 114] width 269 height 158
click at [273, 145] on div at bounding box center [187, 114] width 269 height 158
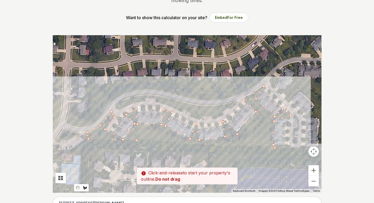
drag, startPoint x: 285, startPoint y: 143, endPoint x: 230, endPoint y: 134, distance: 56.2
click at [230, 134] on div at bounding box center [187, 114] width 269 height 158
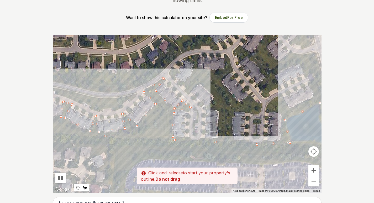
drag, startPoint x: 281, startPoint y: 142, endPoint x: 174, endPoint y: 134, distance: 107.7
click at [174, 134] on div at bounding box center [187, 114] width 269 height 158
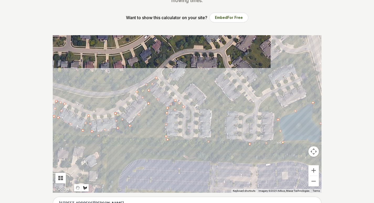
click at [211, 138] on div at bounding box center [187, 114] width 269 height 158
click at [213, 111] on div at bounding box center [187, 114] width 269 height 158
click at [199, 109] on div at bounding box center [187, 114] width 269 height 158
click at [208, 97] on div at bounding box center [187, 114] width 269 height 158
click at [192, 83] on div at bounding box center [187, 114] width 269 height 158
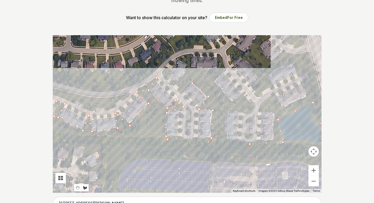
click at [179, 95] on div at bounding box center [187, 114] width 269 height 158
click at [163, 73] on div at bounding box center [187, 114] width 269 height 158
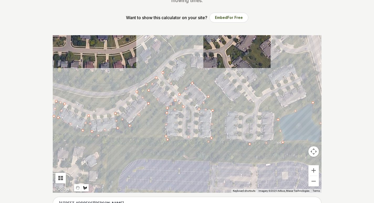
click at [171, 68] on div at bounding box center [187, 114] width 269 height 158
click at [173, 81] on div at bounding box center [187, 114] width 269 height 158
click at [180, 79] on div at bounding box center [187, 114] width 269 height 158
click at [186, 64] on div at bounding box center [187, 114] width 269 height 158
click at [177, 59] on div at bounding box center [187, 114] width 269 height 158
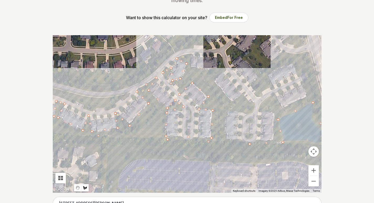
click at [191, 55] on div at bounding box center [187, 114] width 269 height 158
click at [192, 69] on div at bounding box center [187, 114] width 269 height 158
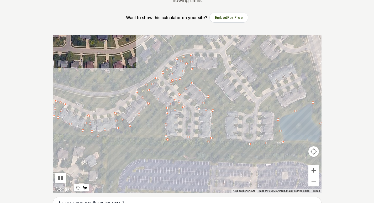
click at [218, 68] on div at bounding box center [187, 114] width 269 height 158
click at [218, 54] on div at bounding box center [187, 114] width 269 height 158
click at [224, 65] on div at bounding box center [187, 114] width 269 height 158
click at [225, 73] on div at bounding box center [187, 114] width 269 height 158
click at [214, 81] on div at bounding box center [187, 114] width 269 height 158
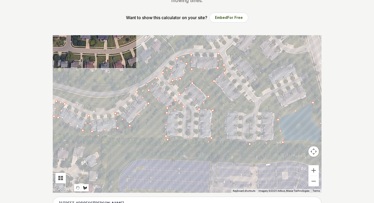
click at [233, 102] on div at bounding box center [187, 114] width 269 height 158
click at [245, 92] on div at bounding box center [187, 114] width 269 height 158
click at [254, 105] on div at bounding box center [187, 114] width 269 height 158
click at [250, 115] on div at bounding box center [187, 114] width 269 height 158
click at [228, 112] on div at bounding box center [187, 114] width 269 height 158
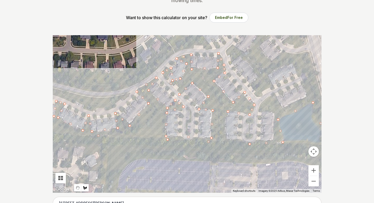
click at [228, 138] on div at bounding box center [187, 114] width 269 height 158
click at [273, 141] on div at bounding box center [187, 114] width 269 height 158
click at [274, 111] on div at bounding box center [187, 114] width 269 height 158
click at [258, 112] on div at bounding box center [187, 114] width 269 height 158
click at [264, 98] on div at bounding box center [187, 114] width 269 height 158
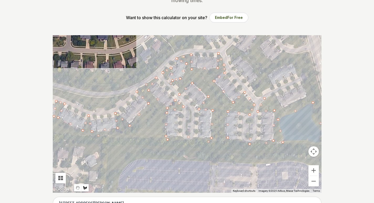
click at [277, 94] on div at bounding box center [187, 114] width 269 height 158
click at [283, 111] on div at bounding box center [187, 114] width 269 height 158
click at [307, 95] on div at bounding box center [187, 114] width 269 height 158
click at [293, 63] on div at bounding box center [187, 114] width 269 height 158
click at [266, 74] on div at bounding box center [187, 114] width 269 height 158
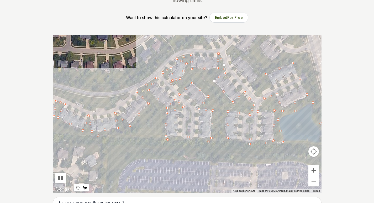
click at [274, 89] on div at bounding box center [187, 114] width 269 height 158
click at [255, 94] on div at bounding box center [187, 114] width 269 height 158
click at [252, 85] on div at bounding box center [187, 114] width 269 height 158
click at [260, 73] on div at bounding box center [187, 114] width 269 height 158
click at [241, 56] on div at bounding box center [187, 114] width 269 height 158
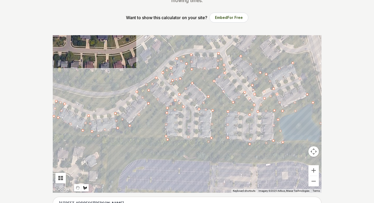
click at [227, 54] on div at bounding box center [187, 114] width 269 height 158
click at [232, 46] on div at bounding box center [187, 114] width 269 height 158
click at [246, 54] on div at bounding box center [187, 114] width 269 height 158
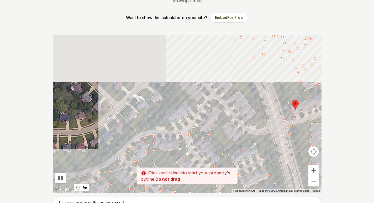
drag, startPoint x: 257, startPoint y: 46, endPoint x: 219, endPoint y: 128, distance: 90.9
click at [219, 128] on div at bounding box center [187, 114] width 269 height 158
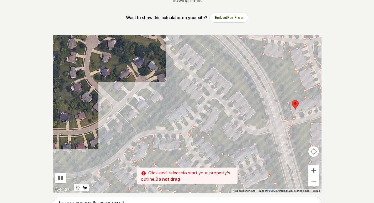
click at [221, 110] on div at bounding box center [187, 114] width 269 height 158
click at [210, 102] on div at bounding box center [187, 114] width 269 height 158
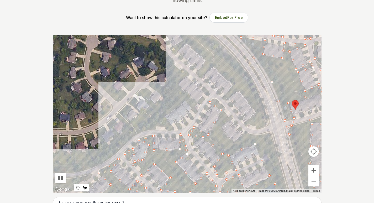
click at [216, 98] on div at bounding box center [187, 114] width 269 height 158
click at [224, 109] on div at bounding box center [187, 114] width 269 height 158
click at [229, 120] on div at bounding box center [187, 114] width 269 height 158
click at [221, 127] on div at bounding box center [187, 114] width 269 height 158
click at [233, 143] on div at bounding box center [187, 114] width 269 height 158
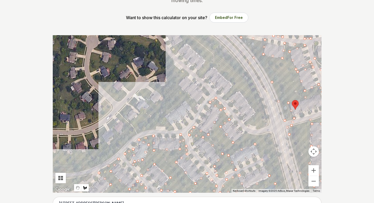
click at [246, 132] on div at bounding box center [187, 114] width 269 height 158
click at [260, 137] on div at bounding box center [187, 114] width 269 height 158
click at [273, 133] on div at bounding box center [187, 114] width 269 height 158
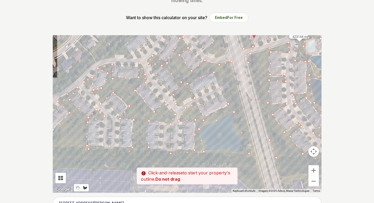
drag, startPoint x: 276, startPoint y: 167, endPoint x: 234, endPoint y: 91, distance: 87.0
click at [234, 91] on div at bounding box center [187, 114] width 269 height 158
click at [244, 112] on div at bounding box center [187, 114] width 269 height 158
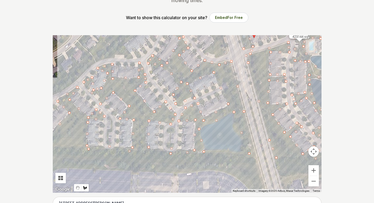
click at [257, 158] on div at bounding box center [187, 114] width 269 height 158
click at [240, 155] on div at bounding box center [187, 114] width 269 height 158
click at [210, 153] on div at bounding box center [187, 114] width 269 height 158
click at [248, 153] on div at bounding box center [187, 114] width 269 height 158
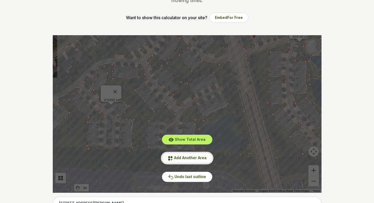
click at [187, 159] on span "Add Another Area" at bounding box center [190, 157] width 33 height 4
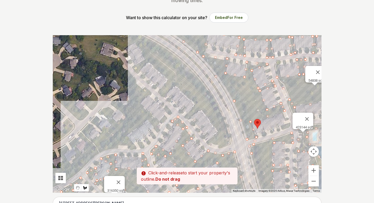
drag, startPoint x: 153, startPoint y: 82, endPoint x: 156, endPoint y: 174, distance: 91.2
click at [156, 174] on div at bounding box center [187, 114] width 269 height 158
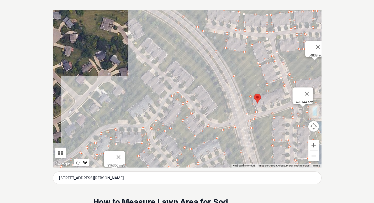
scroll to position [105, 0]
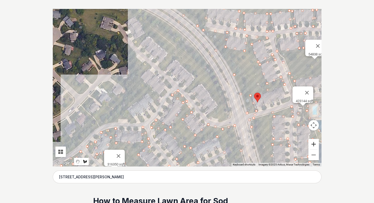
click at [315, 143] on button "Zoom in" at bounding box center [314, 144] width 11 height 11
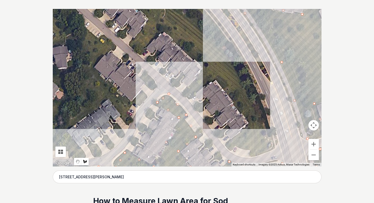
click at [273, 149] on div at bounding box center [187, 88] width 269 height 158
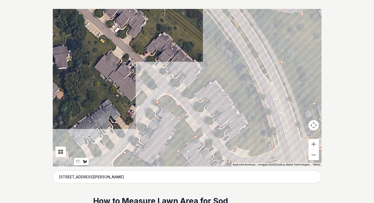
click at [264, 122] on div at bounding box center [187, 88] width 269 height 158
click at [231, 60] on div at bounding box center [187, 88] width 269 height 158
click at [225, 36] on div at bounding box center [187, 88] width 269 height 158
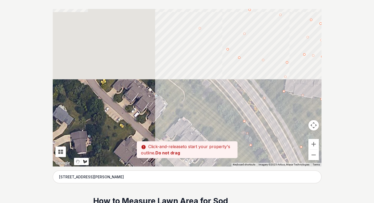
drag, startPoint x: 206, startPoint y: 27, endPoint x: 225, endPoint y: 113, distance: 88.3
click at [225, 113] on div at bounding box center [187, 88] width 269 height 158
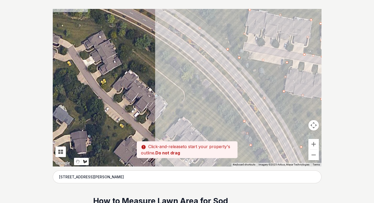
click at [210, 79] on div at bounding box center [187, 88] width 269 height 158
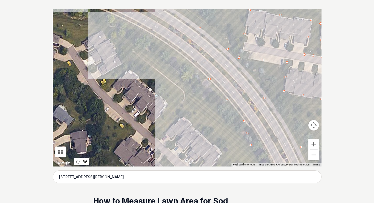
click at [138, 27] on div at bounding box center [187, 88] width 269 height 158
click at [111, 18] on div at bounding box center [187, 88] width 269 height 158
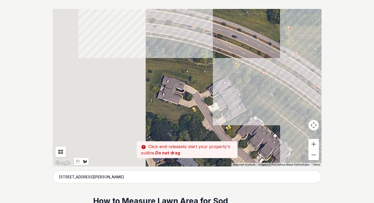
drag, startPoint x: 92, startPoint y: 34, endPoint x: 223, endPoint y: 82, distance: 139.0
click at [223, 82] on div at bounding box center [187, 88] width 269 height 158
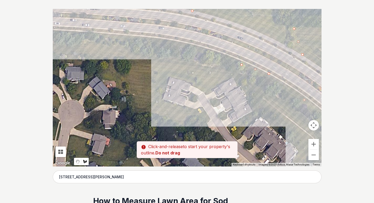
click at [165, 60] on div at bounding box center [187, 88] width 269 height 158
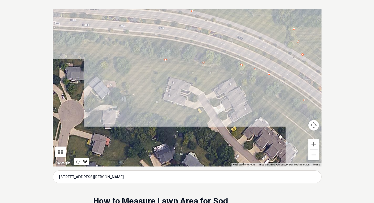
click at [148, 59] on div at bounding box center [187, 88] width 269 height 158
click at [146, 114] on div at bounding box center [187, 88] width 269 height 158
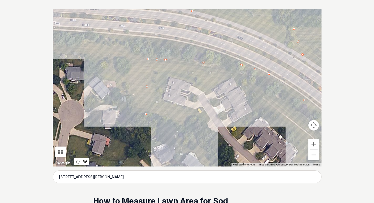
click at [203, 123] on div at bounding box center [187, 88] width 269 height 158
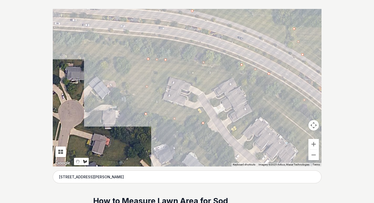
click at [217, 146] on div at bounding box center [187, 88] width 269 height 158
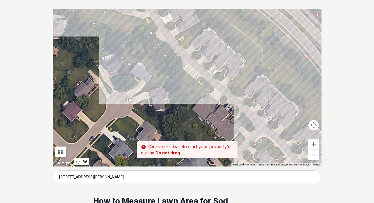
drag, startPoint x: 187, startPoint y: 129, endPoint x: 154, endPoint y: 67, distance: 70.6
click at [154, 67] on div at bounding box center [187, 88] width 269 height 158
click at [185, 82] on div at bounding box center [187, 88] width 269 height 158
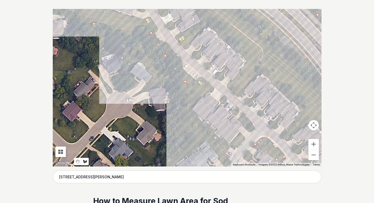
click at [178, 146] on div at bounding box center [187, 88] width 269 height 158
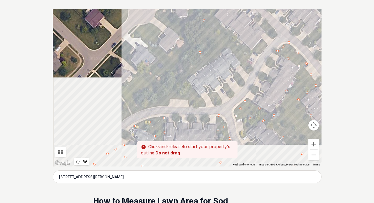
drag, startPoint x: 166, startPoint y: 154, endPoint x: 192, endPoint y: 49, distance: 108.5
click at [192, 49] on div at bounding box center [187, 88] width 269 height 158
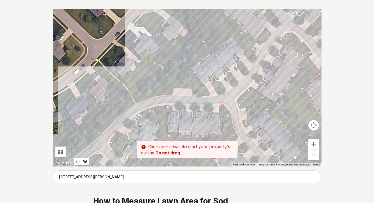
click at [170, 86] on div at bounding box center [187, 88] width 269 height 158
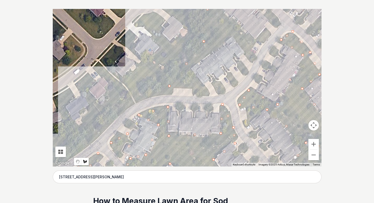
click at [134, 97] on div at bounding box center [187, 88] width 269 height 158
click at [108, 116] on div at bounding box center [187, 88] width 269 height 158
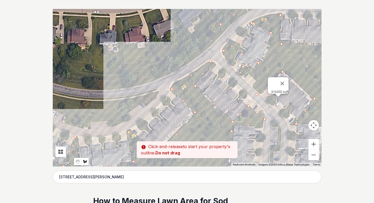
drag, startPoint x: 85, startPoint y: 138, endPoint x: 200, endPoint y: 44, distance: 148.0
click at [200, 44] on div at bounding box center [187, 88] width 269 height 158
click at [173, 63] on div at bounding box center [187, 88] width 269 height 158
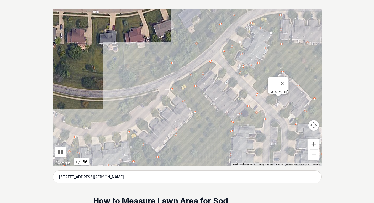
click at [144, 71] on div at bounding box center [187, 88] width 269 height 158
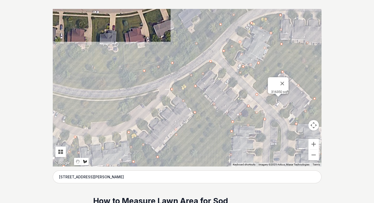
drag, startPoint x: 99, startPoint y: 76, endPoint x: 90, endPoint y: 76, distance: 9.2
click at [99, 76] on div at bounding box center [187, 88] width 269 height 158
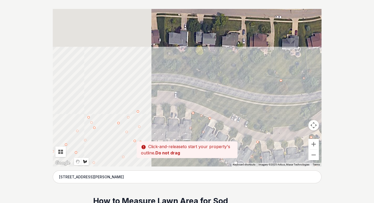
drag, startPoint x: 71, startPoint y: 76, endPoint x: 255, endPoint y: 82, distance: 184.4
click at [255, 82] on div at bounding box center [187, 88] width 269 height 158
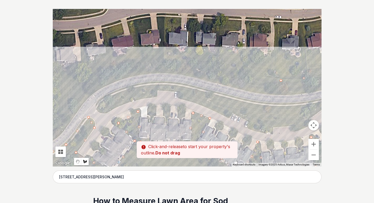
click at [222, 72] on div at bounding box center [187, 88] width 269 height 158
click at [157, 67] on div at bounding box center [187, 88] width 269 height 158
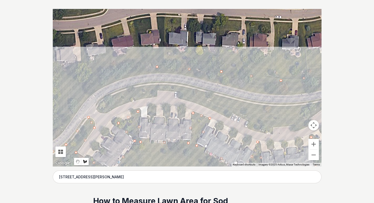
drag, startPoint x: 104, startPoint y: 74, endPoint x: 101, endPoint y: 76, distance: 3.8
click at [104, 74] on div at bounding box center [187, 88] width 269 height 158
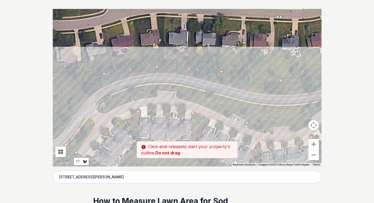
click at [85, 92] on div at bounding box center [187, 88] width 269 height 158
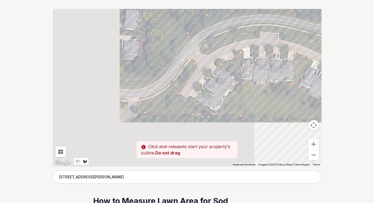
drag, startPoint x: 65, startPoint y: 119, endPoint x: 173, endPoint y: 56, distance: 124.6
click at [173, 56] on div at bounding box center [187, 88] width 269 height 158
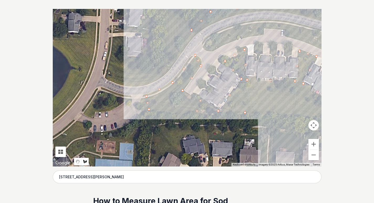
click at [164, 65] on div at bounding box center [187, 88] width 269 height 158
click at [140, 71] on div at bounding box center [187, 88] width 269 height 158
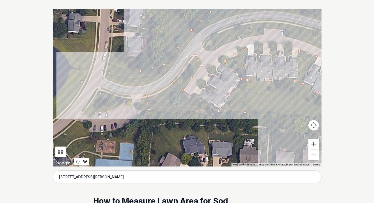
click at [106, 64] on div at bounding box center [187, 88] width 269 height 158
click at [104, 79] on div at bounding box center [187, 88] width 269 height 158
click at [130, 87] on div at bounding box center [187, 88] width 269 height 158
click at [130, 97] on div at bounding box center [187, 88] width 269 height 158
click at [96, 87] on div at bounding box center [187, 88] width 269 height 158
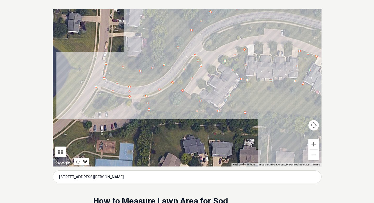
click at [84, 112] on div at bounding box center [187, 88] width 269 height 158
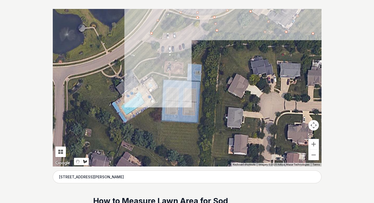
drag, startPoint x: 85, startPoint y: 129, endPoint x: 156, endPoint y: 44, distance: 111.1
click at [156, 44] on div at bounding box center [187, 88] width 269 height 158
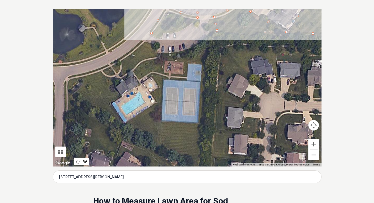
click at [195, 22] on div at bounding box center [187, 88] width 269 height 158
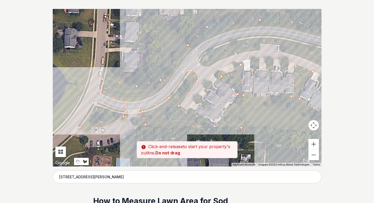
drag, startPoint x: 187, startPoint y: 55, endPoint x: 124, endPoint y: 134, distance: 100.6
click at [124, 134] on div at bounding box center [187, 88] width 269 height 158
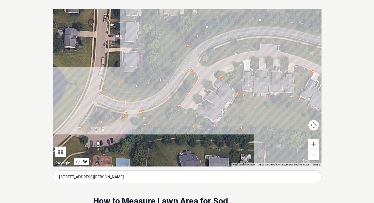
click at [131, 110] on div at bounding box center [187, 88] width 269 height 158
click at [130, 102] on div at bounding box center [187, 88] width 269 height 158
click at [155, 94] on div at bounding box center [187, 88] width 269 height 158
click at [177, 71] on div at bounding box center [187, 88] width 269 height 158
click at [199, 44] on div at bounding box center [187, 88] width 269 height 158
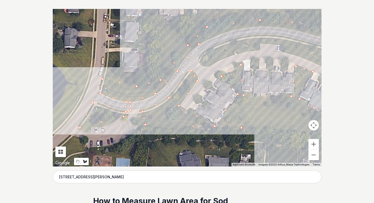
click at [224, 32] on div at bounding box center [187, 88] width 269 height 158
click at [265, 25] on div at bounding box center [187, 88] width 269 height 158
click at [298, 30] on div at bounding box center [187, 88] width 269 height 158
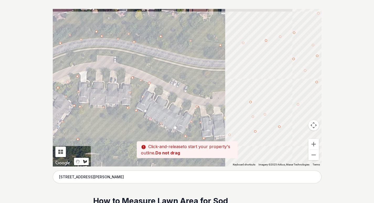
drag, startPoint x: 257, startPoint y: 55, endPoint x: 135, endPoint y: 58, distance: 122.1
click at [134, 59] on div at bounding box center [187, 88] width 269 height 158
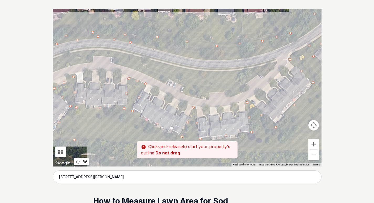
click at [166, 50] on div at bounding box center [187, 88] width 269 height 158
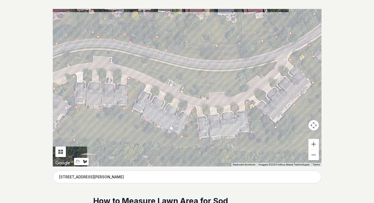
click at [211, 60] on div at bounding box center [187, 88] width 269 height 158
click at [284, 46] on div at bounding box center [187, 88] width 269 height 158
click at [273, 61] on div at bounding box center [187, 88] width 269 height 158
click at [201, 68] on div at bounding box center [187, 88] width 269 height 158
click at [115, 50] on div at bounding box center [187, 88] width 269 height 158
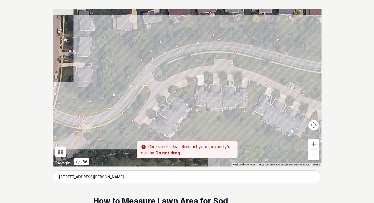
drag, startPoint x: 83, startPoint y: 49, endPoint x: 208, endPoint y: 53, distance: 124.2
click at [208, 53] on div at bounding box center [187, 88] width 269 height 158
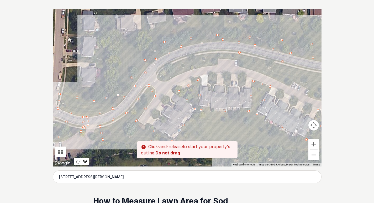
click at [209, 52] on div at bounding box center [187, 88] width 269 height 158
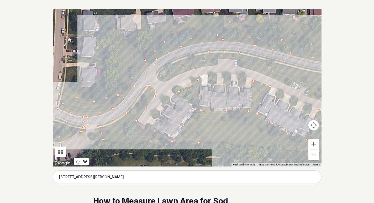
click at [184, 57] on div at bounding box center [187, 88] width 269 height 158
click at [157, 71] on div at bounding box center [187, 88] width 269 height 158
click at [163, 82] on div at bounding box center [187, 88] width 269 height 158
click at [197, 67] on div at bounding box center [187, 88] width 269 height 158
click at [219, 60] on div at bounding box center [187, 88] width 269 height 158
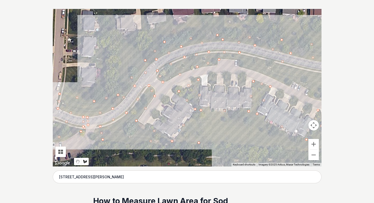
click at [240, 63] on div at bounding box center [187, 88] width 269 height 158
click at [289, 86] on div at bounding box center [187, 88] width 269 height 158
click at [293, 81] on div at bounding box center [187, 88] width 269 height 158
click at [312, 91] on div at bounding box center [187, 88] width 269 height 158
click at [311, 97] on div at bounding box center [187, 88] width 269 height 158
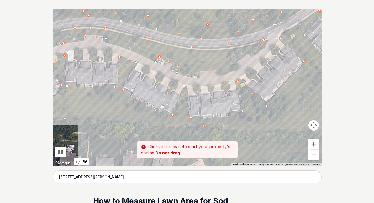
drag, startPoint x: 311, startPoint y: 104, endPoint x: 155, endPoint y: 77, distance: 157.6
click at [155, 77] on div at bounding box center [187, 88] width 269 height 158
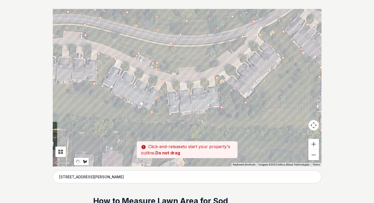
click at [177, 74] on div at bounding box center [187, 88] width 269 height 158
click at [179, 67] on div at bounding box center [187, 88] width 269 height 158
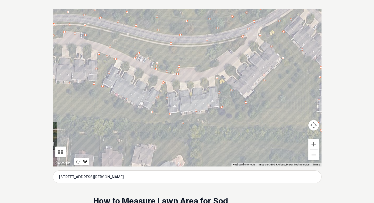
click at [199, 66] on div at bounding box center [187, 88] width 269 height 158
click at [203, 71] on div at bounding box center [187, 88] width 269 height 158
click at [217, 68] on div at bounding box center [187, 88] width 269 height 158
click at [215, 57] on div at bounding box center [187, 88] width 269 height 158
click at [239, 43] on div at bounding box center [187, 88] width 269 height 158
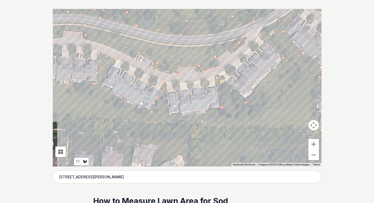
click at [249, 36] on div at bounding box center [187, 88] width 269 height 158
click at [259, 19] on div at bounding box center [187, 88] width 269 height 158
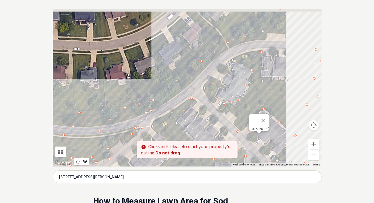
drag, startPoint x: 264, startPoint y: 15, endPoint x: 153, endPoint y: 110, distance: 145.8
click at [153, 110] on div at bounding box center [187, 88] width 269 height 158
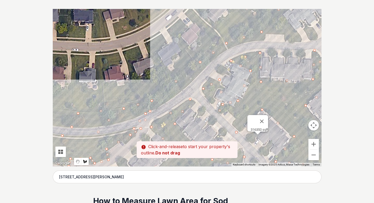
click at [173, 98] on div at bounding box center [187, 88] width 269 height 158
click at [195, 77] on div at bounding box center [187, 88] width 269 height 158
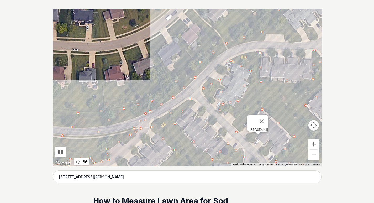
click at [212, 59] on div at bounding box center [187, 88] width 269 height 158
click at [230, 48] on div at bounding box center [187, 88] width 269 height 158
click at [248, 41] on div at bounding box center [187, 88] width 269 height 158
click at [265, 41] on div at bounding box center [187, 88] width 269 height 158
click at [266, 35] on div at bounding box center [187, 88] width 269 height 158
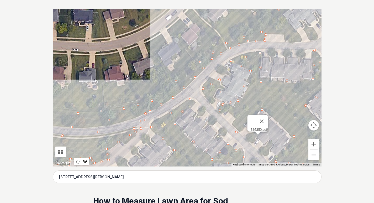
click at [284, 34] on div at bounding box center [187, 88] width 269 height 158
click at [286, 41] on div at bounding box center [187, 88] width 269 height 158
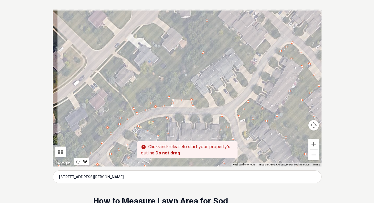
drag, startPoint x: 226, startPoint y: 70, endPoint x: 176, endPoint y: 115, distance: 67.7
click at [176, 115] on div at bounding box center [187, 88] width 269 height 158
click at [210, 107] on div at bounding box center [187, 88] width 269 height 158
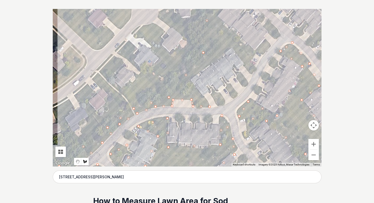
click at [191, 81] on div at bounding box center [187, 88] width 269 height 158
click at [232, 47] on div at bounding box center [187, 88] width 269 height 158
click at [250, 74] on div at bounding box center [187, 88] width 269 height 158
click at [255, 55] on div at bounding box center [187, 88] width 269 height 158
click at [270, 45] on div at bounding box center [187, 88] width 269 height 158
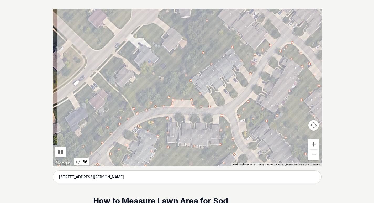
click at [265, 40] on div at bounding box center [187, 88] width 269 height 158
click at [254, 50] on div at bounding box center [187, 88] width 269 height 158
click at [218, 18] on div at bounding box center [187, 88] width 269 height 158
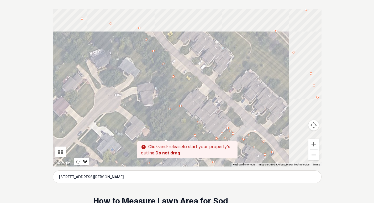
drag, startPoint x: 235, startPoint y: 16, endPoint x: 197, endPoint y: 106, distance: 97.9
click at [197, 106] on div at bounding box center [187, 88] width 269 height 158
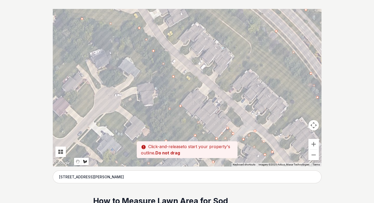
click at [203, 84] on div at bounding box center [187, 88] width 269 height 158
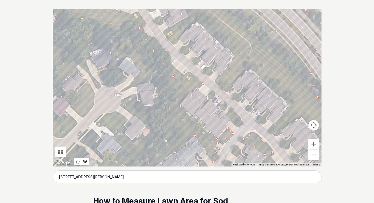
click at [190, 72] on div at bounding box center [187, 88] width 269 height 158
click at [184, 76] on div at bounding box center [187, 88] width 269 height 158
click at [163, 53] on div at bounding box center [187, 88] width 269 height 158
click at [147, 33] on div at bounding box center [187, 88] width 269 height 158
click at [145, 23] on div at bounding box center [187, 88] width 269 height 158
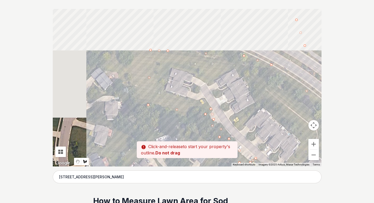
drag, startPoint x: 128, startPoint y: 18, endPoint x: 194, endPoint y: 105, distance: 109.2
click at [194, 105] on div at bounding box center [187, 88] width 269 height 158
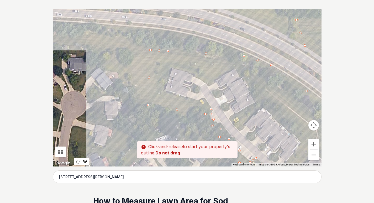
click at [204, 100] on div at bounding box center [187, 88] width 269 height 158
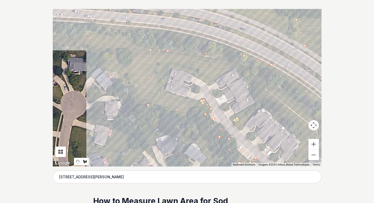
click at [188, 100] on div at bounding box center [187, 88] width 269 height 158
click at [163, 90] on div at bounding box center [187, 88] width 269 height 158
click at [172, 68] on div at bounding box center [187, 88] width 269 height 158
click at [209, 84] on div at bounding box center [187, 88] width 269 height 158
click at [238, 70] on div at bounding box center [187, 88] width 269 height 158
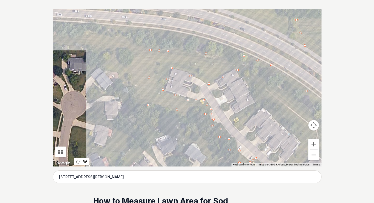
click at [257, 104] on div at bounding box center [187, 88] width 269 height 158
click at [228, 118] on div at bounding box center [187, 88] width 269 height 158
click at [241, 130] on div at bounding box center [187, 88] width 269 height 158
click at [262, 108] on div at bounding box center [187, 88] width 269 height 158
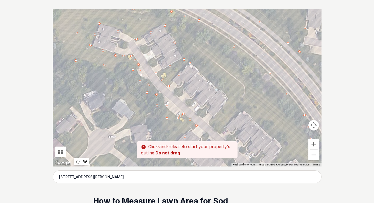
drag, startPoint x: 271, startPoint y: 135, endPoint x: 204, endPoint y: 92, distance: 79.7
click at [195, 91] on div at bounding box center [187, 88] width 269 height 158
click at [227, 97] on div at bounding box center [187, 88] width 269 height 158
click at [210, 124] on div at bounding box center [187, 88] width 269 height 158
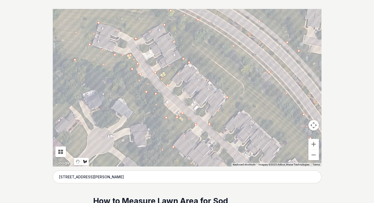
click at [221, 133] on div at bounding box center [187, 88] width 269 height 158
click at [243, 108] on div at bounding box center [187, 88] width 269 height 158
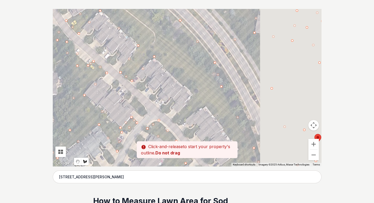
drag, startPoint x: 270, startPoint y: 138, endPoint x: 172, endPoint y: 79, distance: 114.0
click at [172, 79] on div at bounding box center [187, 88] width 269 height 158
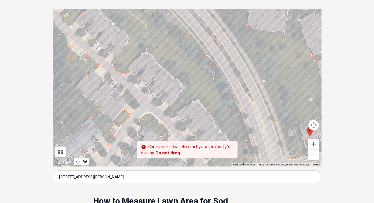
click at [186, 87] on div at bounding box center [187, 88] width 269 height 158
click at [166, 113] on div at bounding box center [187, 88] width 269 height 158
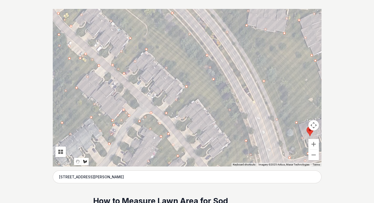
click at [174, 117] on div at bounding box center [187, 88] width 269 height 158
click at [198, 98] on div at bounding box center [187, 88] width 269 height 158
click at [231, 144] on div at bounding box center [187, 88] width 269 height 158
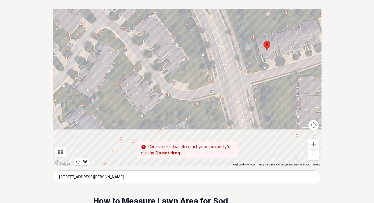
drag, startPoint x: 216, startPoint y: 153, endPoint x: 172, endPoint y: 65, distance: 98.2
click at [172, 65] on div at bounding box center [187, 88] width 269 height 158
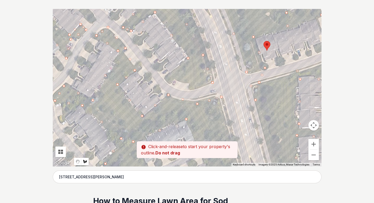
click at [165, 77] on div at bounding box center [187, 88] width 269 height 158
click at [170, 84] on div at bounding box center [187, 88] width 269 height 158
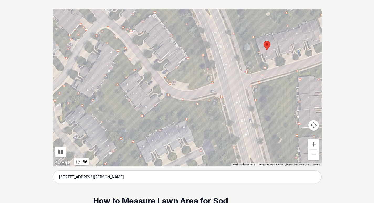
click at [186, 83] on div at bounding box center [187, 88] width 269 height 158
click at [197, 88] on div at bounding box center [187, 88] width 269 height 158
click at [212, 84] on div at bounding box center [187, 88] width 269 height 158
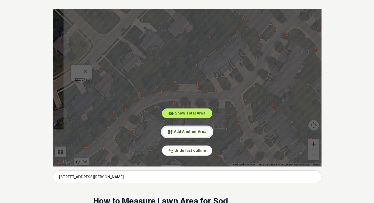
click at [186, 133] on span "Add Another Area" at bounding box center [190, 131] width 33 height 4
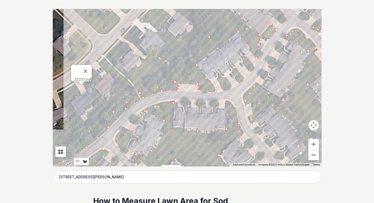
click at [314, 156] on button "Zoom out" at bounding box center [314, 155] width 11 height 11
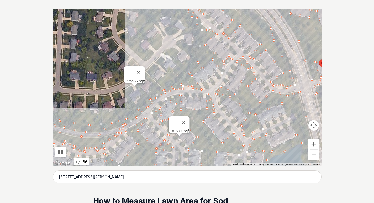
click at [314, 156] on button "Zoom out" at bounding box center [314, 155] width 11 height 11
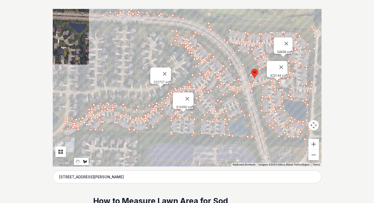
drag, startPoint x: 31, startPoint y: 99, endPoint x: 43, endPoint y: 108, distance: 15.1
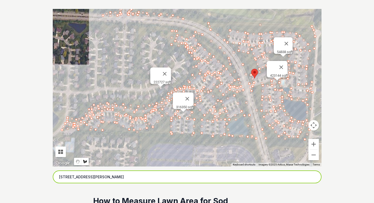
drag, startPoint x: 98, startPoint y: 179, endPoint x: 49, endPoint y: 176, distance: 49.2
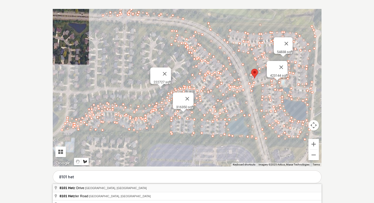
type input "8101 Hetz Drive, Cincinnati, OH"
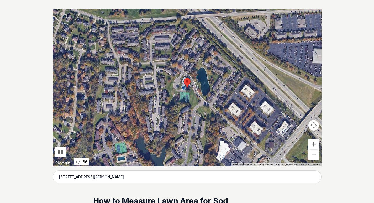
click at [315, 155] on button "Zoom out" at bounding box center [314, 155] width 11 height 11
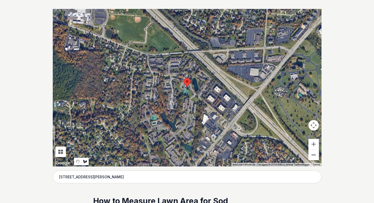
click at [315, 155] on button "Zoom out" at bounding box center [314, 155] width 11 height 11
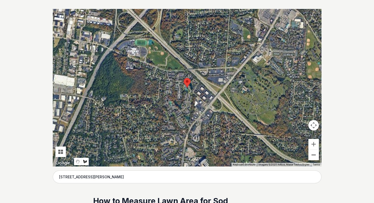
click at [315, 155] on button "Zoom out" at bounding box center [314, 155] width 11 height 11
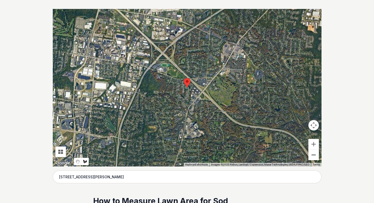
click at [315, 155] on button "Zoom out" at bounding box center [314, 155] width 11 height 11
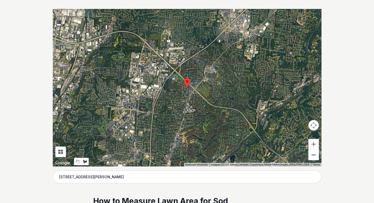
click at [315, 155] on button "Zoom out" at bounding box center [314, 155] width 11 height 11
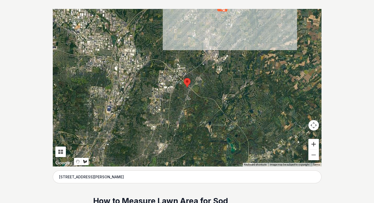
click at [314, 144] on button "Zoom in" at bounding box center [314, 144] width 11 height 11
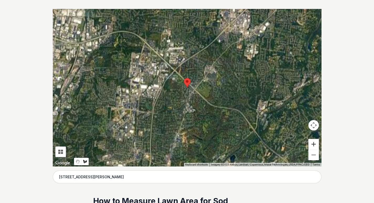
click at [314, 144] on button "Zoom in" at bounding box center [314, 144] width 11 height 11
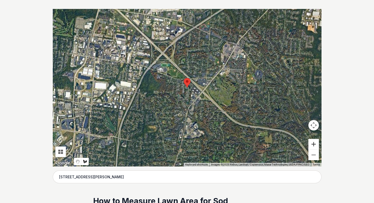
click at [314, 144] on button "Zoom in" at bounding box center [314, 144] width 11 height 11
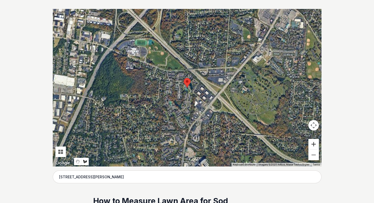
click at [314, 144] on button "Zoom in" at bounding box center [314, 144] width 11 height 11
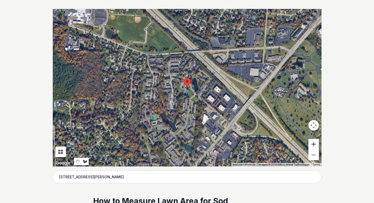
click at [314, 144] on button "Zoom in" at bounding box center [314, 144] width 11 height 11
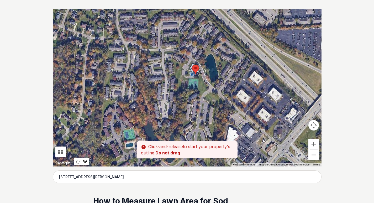
drag, startPoint x: 190, startPoint y: 133, endPoint x: 198, endPoint y: 119, distance: 16.3
click at [198, 119] on div at bounding box center [187, 88] width 269 height 158
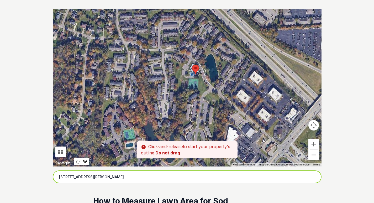
drag, startPoint x: 132, startPoint y: 178, endPoint x: 49, endPoint y: 177, distance: 83.2
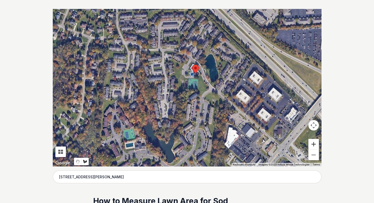
click at [311, 145] on button "Zoom in" at bounding box center [314, 144] width 11 height 11
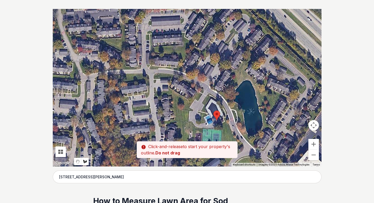
drag, startPoint x: 250, startPoint y: 85, endPoint x: 262, endPoint y: 144, distance: 61.1
click at [262, 144] on div at bounding box center [187, 88] width 269 height 158
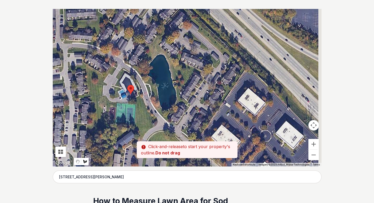
drag, startPoint x: 192, startPoint y: 69, endPoint x: 107, endPoint y: 45, distance: 87.9
click at [107, 45] on div at bounding box center [187, 88] width 269 height 158
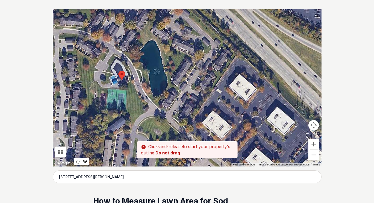
drag, startPoint x: 189, startPoint y: 117, endPoint x: 176, endPoint y: 78, distance: 40.7
click at [176, 79] on div at bounding box center [187, 88] width 269 height 158
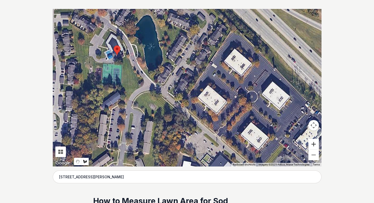
drag, startPoint x: 315, startPoint y: 144, endPoint x: 283, endPoint y: 140, distance: 32.0
click at [314, 144] on button "Zoom in" at bounding box center [314, 144] width 11 height 11
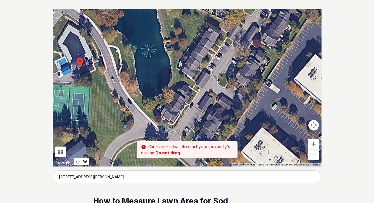
drag, startPoint x: 194, startPoint y: 94, endPoint x: 224, endPoint y: 121, distance: 40.7
click at [224, 121] on div at bounding box center [187, 88] width 269 height 158
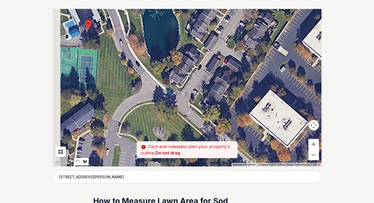
drag, startPoint x: 215, startPoint y: 120, endPoint x: 223, endPoint y: 72, distance: 49.0
click at [223, 72] on div at bounding box center [187, 88] width 269 height 158
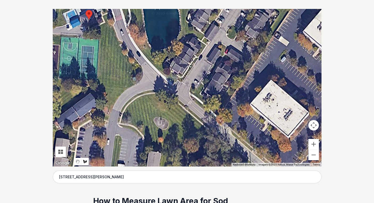
click at [216, 117] on div at bounding box center [187, 88] width 269 height 158
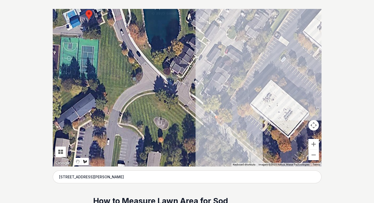
click at [280, 22] on div at bounding box center [187, 88] width 269 height 158
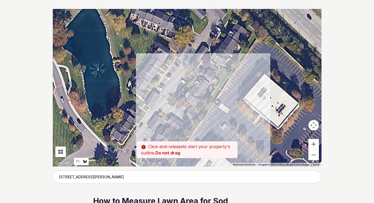
drag, startPoint x: 280, startPoint y: 16, endPoint x: 210, endPoint y: 105, distance: 112.9
click at [210, 105] on div at bounding box center [187, 88] width 269 height 158
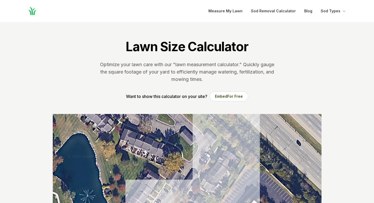
scroll to position [105, 0]
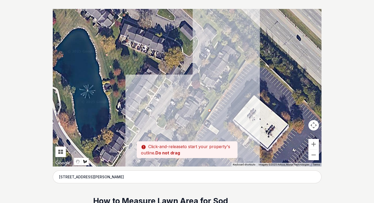
click at [247, 56] on div at bounding box center [187, 88] width 269 height 158
drag, startPoint x: 230, startPoint y: 38, endPoint x: 222, endPoint y: 35, distance: 8.8
click at [230, 38] on div at bounding box center [187, 88] width 269 height 158
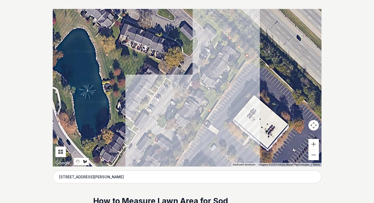
click at [208, 17] on div at bounding box center [187, 88] width 269 height 158
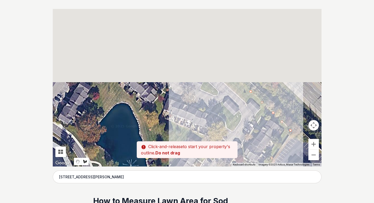
drag, startPoint x: 189, startPoint y: 17, endPoint x: 241, endPoint y: 111, distance: 107.1
click at [241, 111] on div at bounding box center [187, 88] width 269 height 158
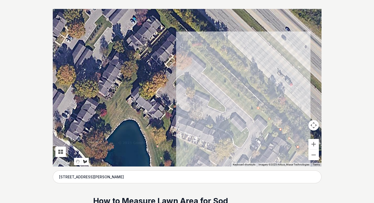
click at [227, 78] on div at bounding box center [187, 88] width 269 height 158
click at [211, 65] on div at bounding box center [187, 88] width 269 height 158
click at [187, 39] on div at bounding box center [187, 88] width 269 height 158
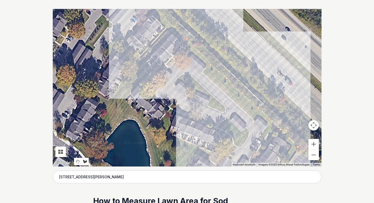
click at [164, 16] on div at bounding box center [187, 88] width 269 height 158
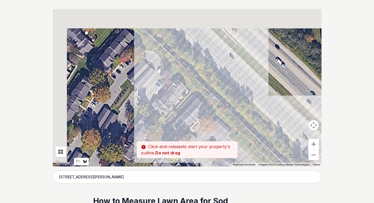
drag, startPoint x: 162, startPoint y: 55, endPoint x: 181, endPoint y: 93, distance: 43.3
click at [181, 93] on div at bounding box center [187, 88] width 269 height 158
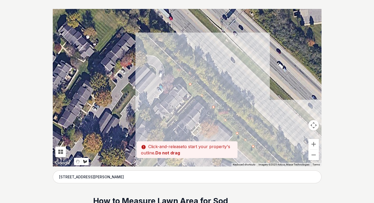
click at [159, 52] on div at bounding box center [187, 88] width 269 height 158
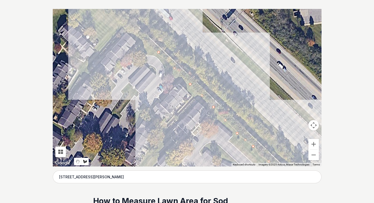
click at [139, 36] on div at bounding box center [187, 88] width 269 height 158
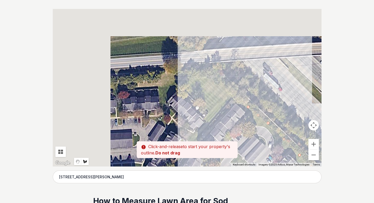
drag, startPoint x: 126, startPoint y: 36, endPoint x: 236, endPoint y: 108, distance: 131.7
click at [236, 108] on div at bounding box center [187, 88] width 269 height 158
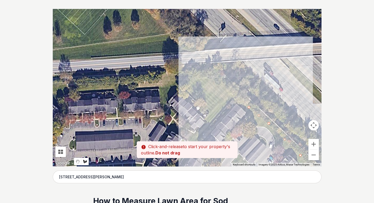
click at [221, 82] on div at bounding box center [187, 88] width 269 height 158
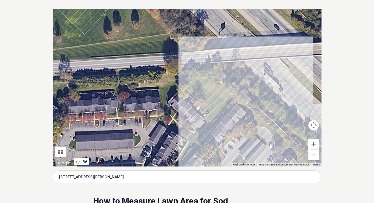
click at [198, 78] on div at bounding box center [187, 88] width 269 height 158
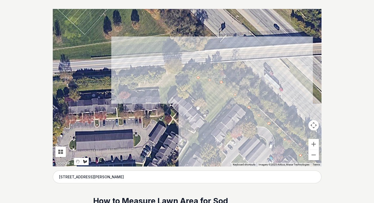
click at [165, 75] on div at bounding box center [187, 88] width 269 height 158
click at [147, 86] on div at bounding box center [187, 88] width 269 height 158
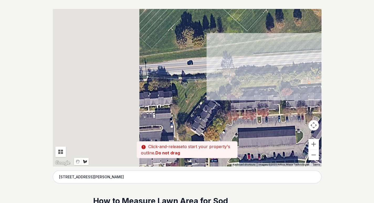
drag, startPoint x: 112, startPoint y: 89, endPoint x: 275, endPoint y: 85, distance: 163.6
click at [275, 85] on div at bounding box center [187, 88] width 269 height 158
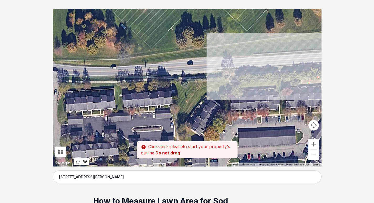
click at [230, 82] on div at bounding box center [187, 88] width 269 height 158
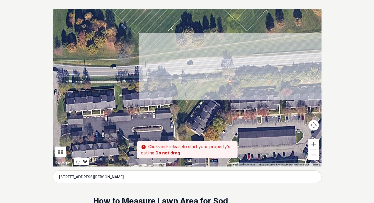
click at [180, 86] on div at bounding box center [187, 88] width 269 height 158
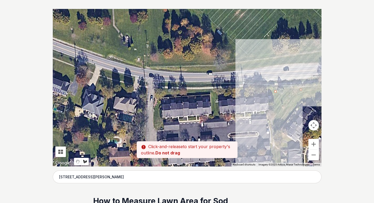
drag, startPoint x: 162, startPoint y: 99, endPoint x: 260, endPoint y: 105, distance: 98.4
click at [260, 105] on div at bounding box center [187, 88] width 269 height 158
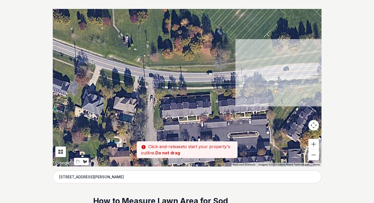
click at [252, 87] on div at bounding box center [187, 88] width 269 height 158
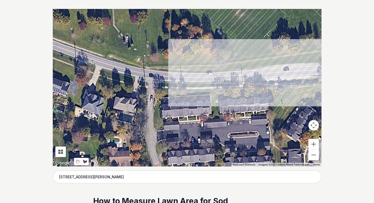
click at [217, 83] on div at bounding box center [187, 88] width 269 height 158
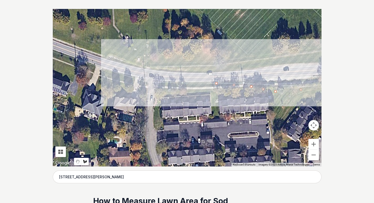
click at [154, 82] on div at bounding box center [187, 88] width 269 height 158
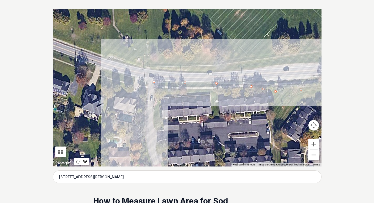
click at [155, 130] on div at bounding box center [187, 88] width 269 height 158
click at [164, 130] on div at bounding box center [187, 88] width 269 height 158
click at [161, 97] on div at bounding box center [187, 88] width 269 height 158
click at [211, 94] on div at bounding box center [187, 88] width 269 height 158
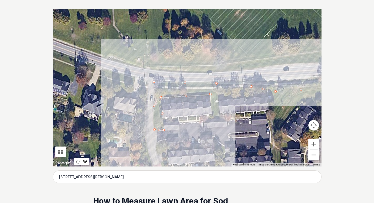
click at [212, 117] on div at bounding box center [187, 88] width 269 height 158
click at [220, 118] on div at bounding box center [187, 88] width 269 height 158
click at [218, 93] on div at bounding box center [187, 88] width 269 height 158
click at [269, 92] on div at bounding box center [187, 88] width 269 height 158
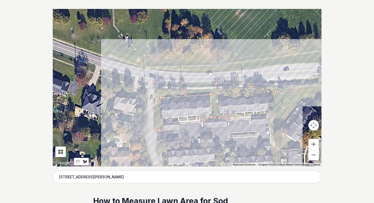
click at [270, 131] on div at bounding box center [187, 88] width 269 height 158
click at [273, 157] on div at bounding box center [187, 88] width 269 height 158
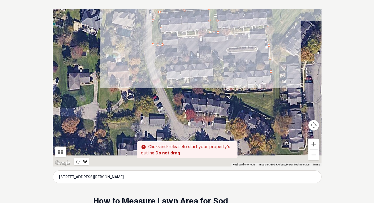
drag, startPoint x: 245, startPoint y: 155, endPoint x: 244, endPoint y: 66, distance: 89.0
click at [244, 66] on div at bounding box center [187, 88] width 269 height 158
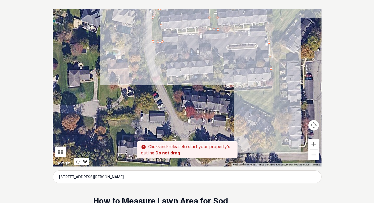
click at [272, 89] on div at bounding box center [187, 88] width 269 height 158
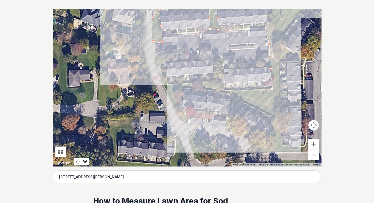
click at [222, 91] on div at bounding box center [187, 88] width 269 height 158
click at [222, 58] on div at bounding box center [187, 88] width 269 height 158
click at [214, 56] on div at bounding box center [187, 88] width 269 height 158
click at [216, 82] on div at bounding box center [187, 88] width 269 height 158
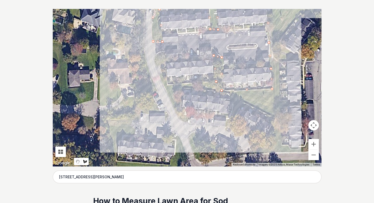
click at [166, 85] on div at bounding box center [187, 88] width 269 height 158
click at [165, 53] on div at bounding box center [187, 88] width 269 height 158
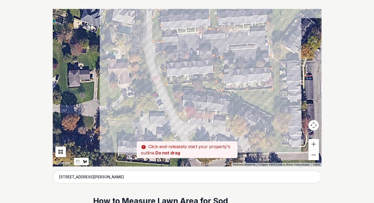
click at [156, 54] on div at bounding box center [187, 88] width 269 height 158
click at [155, 65] on div at bounding box center [187, 88] width 269 height 158
click at [168, 93] on div at bounding box center [187, 88] width 269 height 158
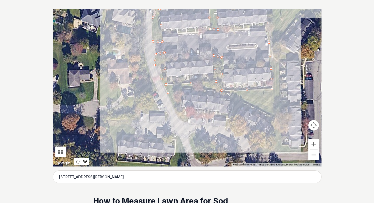
click at [182, 123] on div at bounding box center [187, 88] width 269 height 158
click at [184, 87] on div at bounding box center [187, 88] width 269 height 158
click at [232, 94] on div at bounding box center [187, 88] width 269 height 158
click at [230, 126] on div at bounding box center [187, 88] width 269 height 158
click at [243, 100] on div at bounding box center [187, 88] width 269 height 158
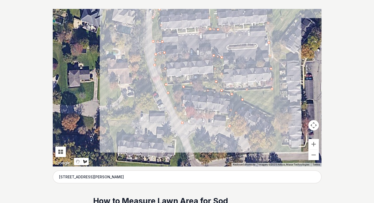
click at [276, 118] on div at bounding box center [187, 88] width 269 height 158
click at [253, 153] on div at bounding box center [187, 88] width 269 height 158
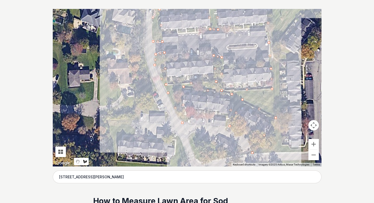
click at [211, 156] on div at bounding box center [187, 88] width 269 height 158
click at [199, 133] on div at bounding box center [187, 88] width 269 height 158
click at [188, 137] on div at bounding box center [187, 88] width 269 height 158
click at [199, 161] on div at bounding box center [187, 88] width 269 height 158
click at [215, 160] on div at bounding box center [187, 88] width 269 height 158
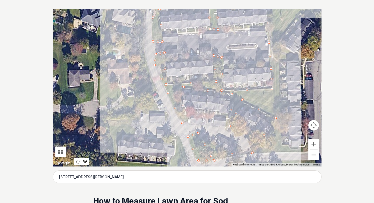
click at [260, 152] on div at bounding box center [187, 88] width 269 height 158
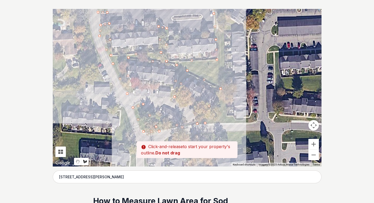
drag, startPoint x: 293, startPoint y: 151, endPoint x: 232, endPoint y: 118, distance: 69.3
click at [232, 118] on div at bounding box center [187, 88] width 269 height 158
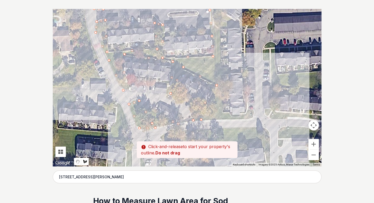
click at [252, 118] on div at bounding box center [187, 88] width 269 height 158
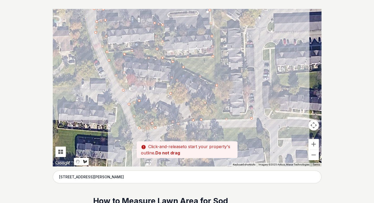
click at [253, 110] on div at bounding box center [187, 88] width 269 height 158
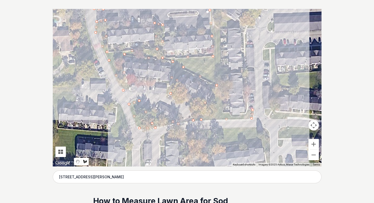
click at [241, 115] on div at bounding box center [187, 88] width 269 height 158
click at [223, 113] on div at bounding box center [187, 88] width 269 height 158
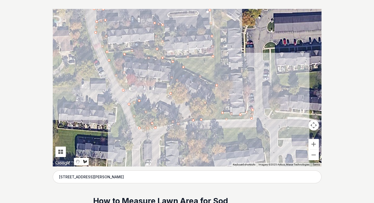
click at [220, 74] on div at bounding box center [187, 88] width 269 height 158
drag, startPoint x: 245, startPoint y: 72, endPoint x: 240, endPoint y: 72, distance: 5.3
click at [245, 72] on div at bounding box center [187, 88] width 269 height 158
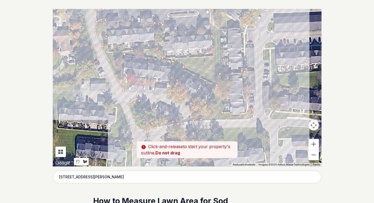
click at [220, 68] on div at bounding box center [187, 88] width 269 height 158
click at [220, 29] on div at bounding box center [187, 88] width 269 height 158
click at [242, 27] on div at bounding box center [187, 88] width 269 height 158
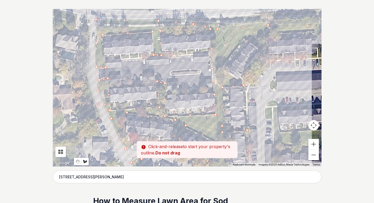
drag, startPoint x: 232, startPoint y: 17, endPoint x: 232, endPoint y: 87, distance: 70.1
click at [232, 87] on div at bounding box center [187, 88] width 269 height 158
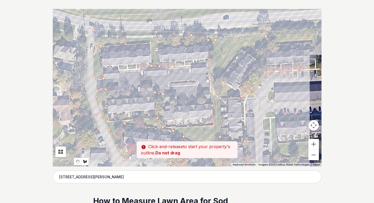
click at [220, 79] on div at bounding box center [187, 88] width 269 height 158
click at [241, 47] on div at bounding box center [187, 88] width 269 height 158
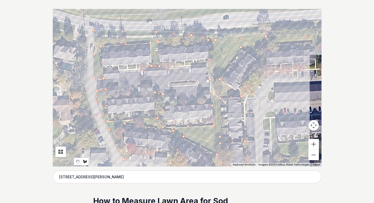
click at [265, 70] on div at bounding box center [187, 88] width 269 height 158
click at [266, 43] on div at bounding box center [187, 88] width 269 height 158
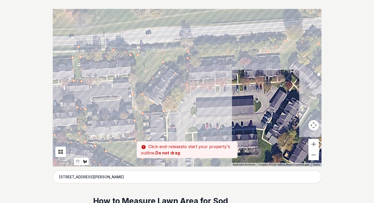
drag, startPoint x: 250, startPoint y: 70, endPoint x: 191, endPoint y: 77, distance: 59.8
click at [191, 77] on div at bounding box center [187, 88] width 269 height 158
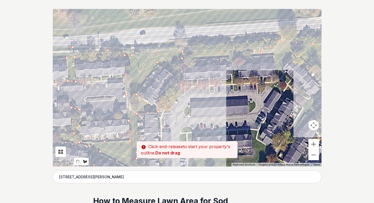
click at [274, 56] on div at bounding box center [187, 88] width 269 height 158
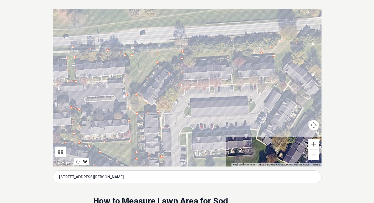
click at [275, 76] on div at bounding box center [187, 88] width 269 height 158
click at [191, 83] on div at bounding box center [187, 88] width 269 height 158
click at [208, 87] on div at bounding box center [187, 88] width 269 height 158
click at [256, 83] on div at bounding box center [187, 88] width 269 height 158
click at [260, 95] on div at bounding box center [187, 88] width 269 height 158
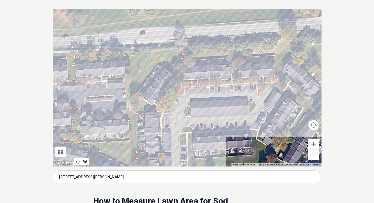
click at [267, 86] on div at bounding box center [187, 88] width 269 height 158
click at [281, 94] on div at bounding box center [187, 88] width 269 height 158
click at [303, 109] on div at bounding box center [187, 88] width 269 height 158
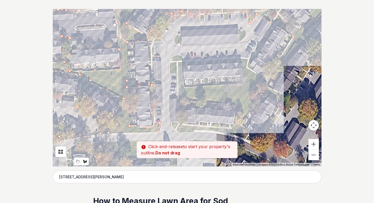
drag, startPoint x: 284, startPoint y: 135, endPoint x: 274, endPoint y: 62, distance: 73.1
click at [274, 62] on div at bounding box center [187, 88] width 269 height 158
click at [267, 79] on div at bounding box center [187, 88] width 269 height 158
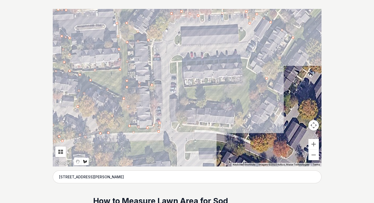
click at [248, 67] on div at bounding box center [187, 88] width 269 height 158
click at [271, 32] on div at bounding box center [187, 88] width 269 height 158
click at [246, 60] on div at bounding box center [187, 88] width 269 height 158
click at [175, 56] on div at bounding box center [187, 88] width 269 height 158
click at [169, 70] on div at bounding box center [187, 88] width 269 height 158
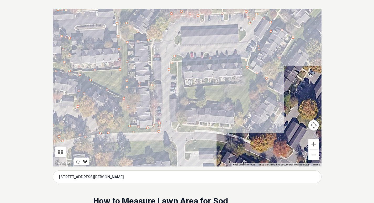
click at [187, 66] on div at bounding box center [187, 88] width 269 height 158
click at [243, 64] on div at bounding box center [187, 88] width 269 height 158
click at [243, 86] on div at bounding box center [187, 88] width 269 height 158
click at [185, 88] on div at bounding box center [187, 88] width 269 height 158
click at [182, 69] on div at bounding box center [187, 88] width 269 height 158
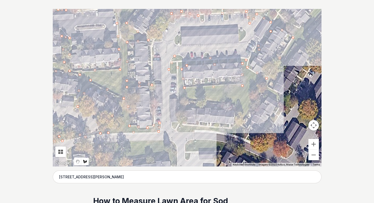
click at [177, 77] on div at bounding box center [187, 88] width 269 height 158
click at [179, 121] on div at bounding box center [187, 88] width 269 height 158
click at [171, 124] on div at bounding box center [187, 88] width 269 height 158
click at [178, 132] on div at bounding box center [187, 88] width 269 height 158
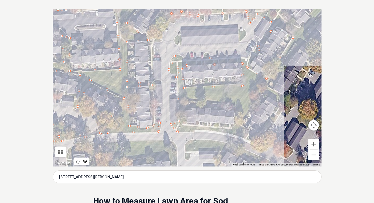
click at [245, 136] on div at bounding box center [187, 88] width 269 height 158
click at [242, 128] on div at bounding box center [187, 88] width 269 height 158
click at [184, 122] on div at bounding box center [187, 88] width 269 height 158
click at [186, 100] on div at bounding box center [187, 88] width 269 height 158
click at [236, 105] on div at bounding box center [187, 88] width 269 height 158
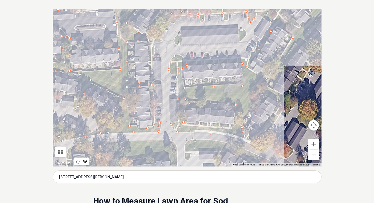
click at [237, 125] on div at bounding box center [187, 88] width 269 height 158
click at [241, 123] on div at bounding box center [187, 88] width 269 height 158
click at [259, 94] on div at bounding box center [187, 88] width 269 height 158
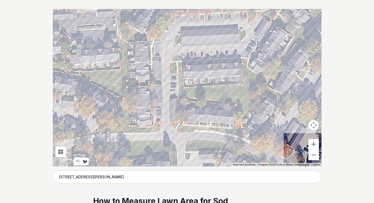
click at [284, 104] on div at bounding box center [187, 88] width 269 height 158
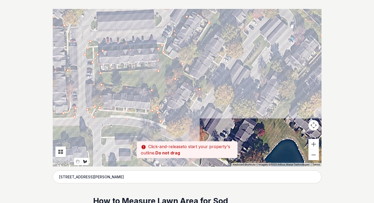
drag, startPoint x: 262, startPoint y: 111, endPoint x: 205, endPoint y: 91, distance: 60.2
click at [205, 91] on div at bounding box center [187, 88] width 269 height 158
click at [172, 123] on div at bounding box center [187, 88] width 269 height 158
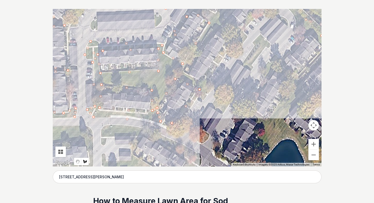
click at [212, 86] on div at bounding box center [187, 88] width 269 height 158
click at [227, 48] on div at bounding box center [187, 88] width 269 height 158
click at [201, 82] on div at bounding box center [187, 88] width 269 height 158
click at [183, 71] on div at bounding box center [187, 88] width 269 height 158
click at [212, 27] on div at bounding box center [187, 88] width 269 height 158
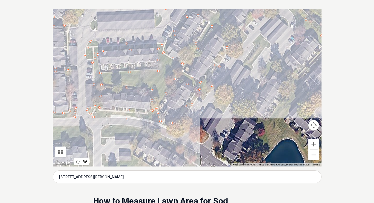
click at [240, 43] on div at bounding box center [187, 88] width 269 height 158
click at [244, 32] on div at bounding box center [187, 88] width 269 height 158
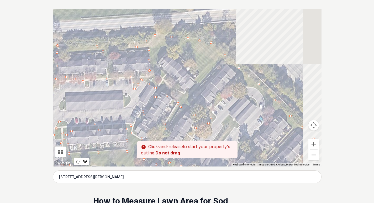
drag, startPoint x: 236, startPoint y: 22, endPoint x: 203, endPoint y: 111, distance: 94.6
click at [203, 111] on div at bounding box center [187, 88] width 269 height 158
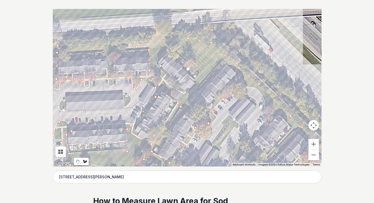
click at [193, 93] on div at bounding box center [187, 88] width 269 height 158
click at [158, 61] on div at bounding box center [187, 88] width 269 height 158
click at [173, 48] on div at bounding box center [187, 88] width 269 height 158
click at [199, 75] on div at bounding box center [187, 88] width 269 height 158
click at [194, 86] on div at bounding box center [187, 88] width 269 height 158
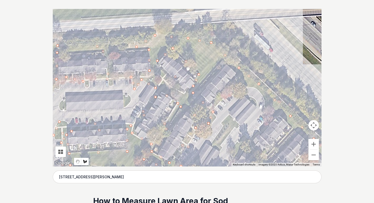
click at [202, 84] on div at bounding box center [187, 88] width 269 height 158
click at [222, 61] on div at bounding box center [187, 88] width 269 height 158
click at [239, 76] on div at bounding box center [187, 88] width 269 height 158
click at [210, 109] on div at bounding box center [187, 88] width 269 height 158
click at [244, 85] on div at bounding box center [187, 88] width 269 height 158
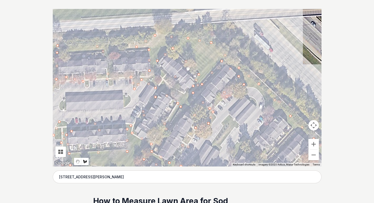
click at [261, 92] on div at bounding box center [187, 88] width 269 height 158
click at [269, 116] on div at bounding box center [187, 88] width 269 height 158
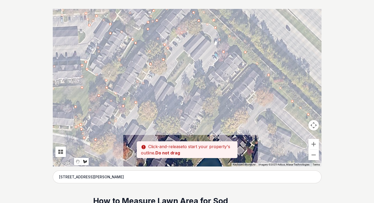
drag, startPoint x: 266, startPoint y: 135, endPoint x: 218, endPoint y: 71, distance: 80.1
click at [218, 71] on div at bounding box center [187, 88] width 269 height 158
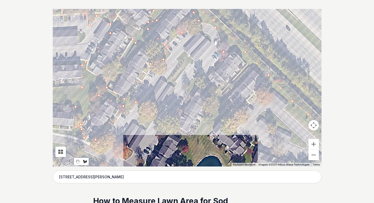
click at [249, 66] on div at bounding box center [187, 88] width 269 height 158
click at [286, 102] on div at bounding box center [187, 88] width 269 height 158
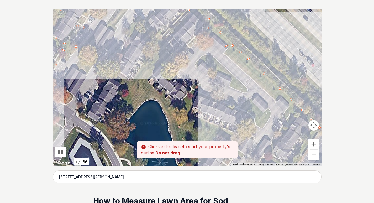
drag, startPoint x: 289, startPoint y: 109, endPoint x: 224, endPoint y: 53, distance: 85.3
click at [224, 53] on div at bounding box center [187, 88] width 269 height 158
click at [228, 56] on div at bounding box center [187, 88] width 269 height 158
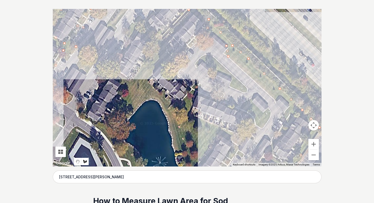
click at [276, 101] on div at bounding box center [187, 88] width 269 height 158
click at [287, 100] on div at bounding box center [187, 88] width 269 height 158
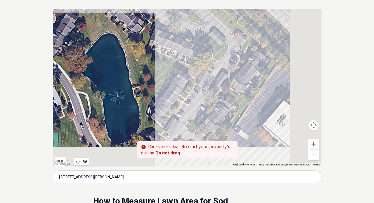
drag, startPoint x: 291, startPoint y: 122, endPoint x: 245, endPoint y: 48, distance: 87.1
click at [245, 48] on div at bounding box center [187, 88] width 269 height 158
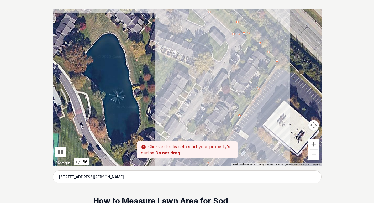
click at [270, 61] on div at bounding box center [187, 88] width 269 height 158
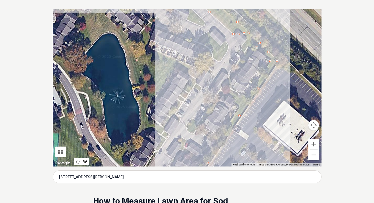
click at [248, 98] on div at bounding box center [187, 88] width 269 height 158
click at [224, 87] on div at bounding box center [187, 88] width 269 height 158
click at [239, 108] on div at bounding box center [187, 88] width 269 height 158
click at [219, 140] on div at bounding box center [187, 88] width 269 height 158
click at [192, 122] on div at bounding box center [187, 88] width 269 height 158
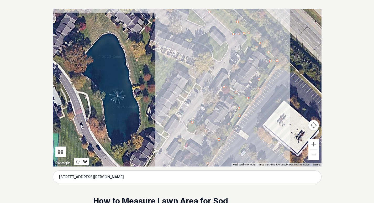
click at [187, 130] on div at bounding box center [187, 88] width 269 height 158
click at [214, 142] on div at bounding box center [187, 88] width 269 height 158
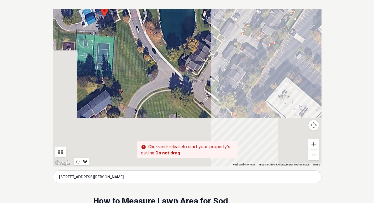
drag, startPoint x: 200, startPoint y: 154, endPoint x: 256, endPoint y: 52, distance: 116.2
click at [256, 52] on div at bounding box center [187, 88] width 269 height 158
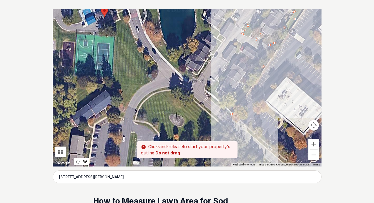
click at [232, 104] on div at bounding box center [187, 88] width 269 height 158
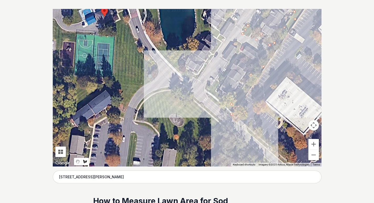
click at [215, 91] on div at bounding box center [187, 88] width 269 height 158
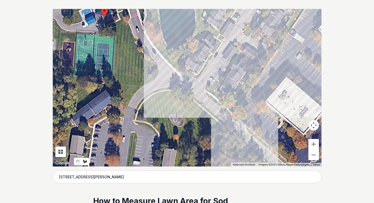
click at [236, 56] on div at bounding box center [187, 88] width 269 height 158
click at [206, 88] on div at bounding box center [187, 88] width 269 height 158
click at [207, 97] on div at bounding box center [187, 88] width 269 height 158
click at [230, 115] on div at bounding box center [187, 88] width 269 height 158
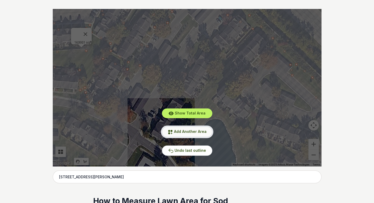
click at [195, 132] on span "Add Another Area" at bounding box center [190, 131] width 33 height 4
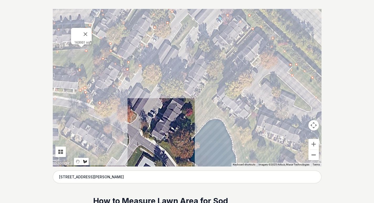
click at [314, 156] on button "Zoom out" at bounding box center [314, 155] width 11 height 11
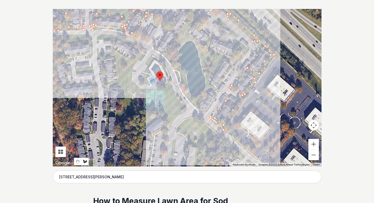
drag, startPoint x: 216, startPoint y: 121, endPoint x: 205, endPoint y: 55, distance: 67.3
click at [205, 55] on div at bounding box center [187, 88] width 269 height 158
click at [314, 144] on button "Zoom in" at bounding box center [314, 144] width 11 height 11
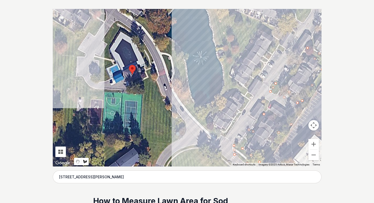
click at [165, 38] on div at bounding box center [187, 88] width 269 height 158
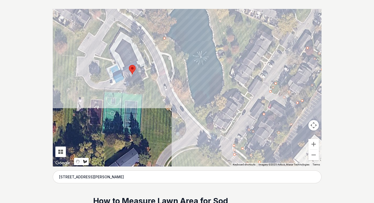
click at [175, 44] on div at bounding box center [187, 88] width 269 height 158
click at [182, 59] on div at bounding box center [187, 88] width 269 height 158
click at [185, 81] on div at bounding box center [187, 88] width 269 height 158
click at [190, 98] on div at bounding box center [187, 88] width 269 height 158
click at [197, 110] on div at bounding box center [187, 88] width 269 height 158
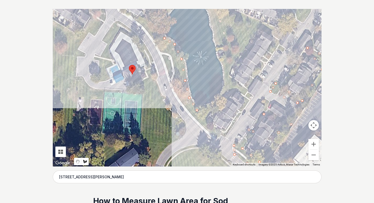
click at [219, 101] on div at bounding box center [187, 88] width 269 height 158
click at [206, 120] on div at bounding box center [187, 88] width 269 height 158
click at [224, 131] on div at bounding box center [187, 88] width 269 height 158
click at [246, 101] on div at bounding box center [187, 88] width 269 height 158
click at [235, 90] on div at bounding box center [187, 88] width 269 height 158
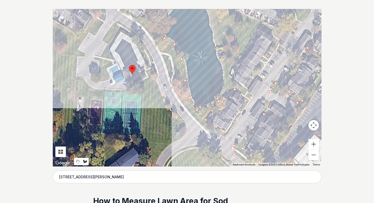
click at [221, 94] on div at bounding box center [187, 88] width 269 height 158
click at [226, 77] on div at bounding box center [187, 88] width 269 height 158
click at [223, 60] on div at bounding box center [187, 88] width 269 height 158
click at [219, 45] on div at bounding box center [187, 88] width 269 height 158
click at [212, 17] on div at bounding box center [187, 88] width 269 height 158
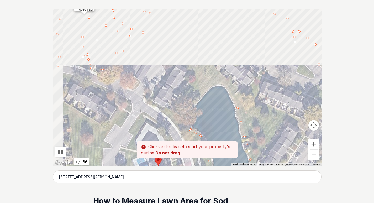
drag, startPoint x: 220, startPoint y: 12, endPoint x: 247, endPoint y: 109, distance: 100.7
click at [247, 109] on div at bounding box center [187, 88] width 269 height 158
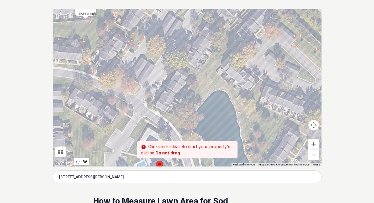
click at [229, 91] on div at bounding box center [187, 88] width 269 height 158
click at [223, 86] on div at bounding box center [187, 88] width 269 height 158
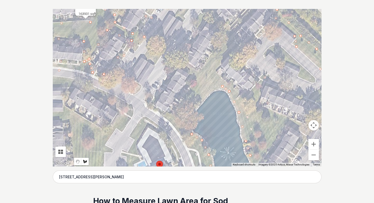
click at [209, 89] on div at bounding box center [187, 88] width 269 height 158
click at [193, 108] on div at bounding box center [187, 88] width 269 height 158
click at [189, 129] on div at bounding box center [187, 88] width 269 height 158
click at [181, 138] on div at bounding box center [187, 88] width 269 height 158
click at [166, 115] on div at bounding box center [187, 88] width 269 height 158
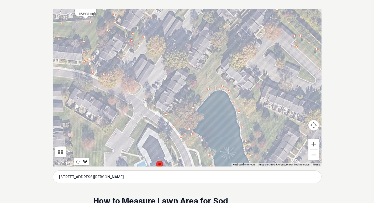
click at [194, 80] on div at bounding box center [187, 88] width 269 height 158
click at [170, 62] on div at bounding box center [187, 88] width 269 height 158
click at [203, 70] on div at bounding box center [187, 88] width 269 height 158
click at [221, 37] on div at bounding box center [187, 88] width 269 height 158
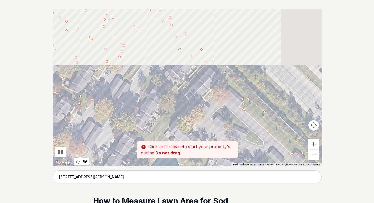
drag, startPoint x: 174, startPoint y: 82, endPoint x: 161, endPoint y: 97, distance: 19.9
click at [161, 97] on div at bounding box center [187, 88] width 269 height 158
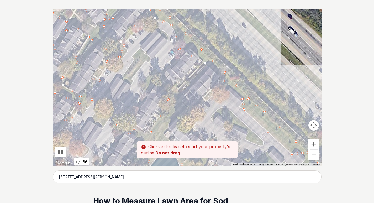
click at [172, 92] on div at bounding box center [187, 88] width 269 height 158
click at [155, 81] on div at bounding box center [187, 88] width 269 height 158
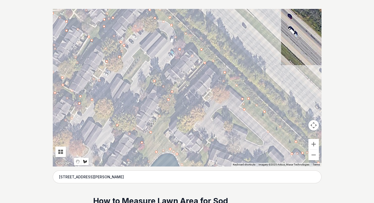
click at [146, 91] on div at bounding box center [187, 88] width 269 height 158
click at [140, 87] on div at bounding box center [187, 88] width 269 height 158
click at [155, 69] on div at bounding box center [187, 88] width 269 height 158
click at [163, 82] on div at bounding box center [187, 88] width 269 height 158
click at [176, 90] on div at bounding box center [187, 88] width 269 height 158
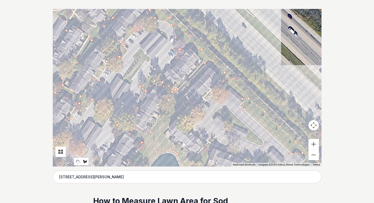
click at [189, 111] on div at bounding box center [187, 88] width 269 height 158
click at [163, 135] on div at bounding box center [187, 88] width 269 height 158
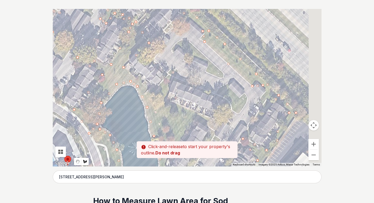
drag, startPoint x: 189, startPoint y: 158, endPoint x: 149, endPoint y: 89, distance: 79.4
click at [149, 89] on div at bounding box center [187, 88] width 269 height 158
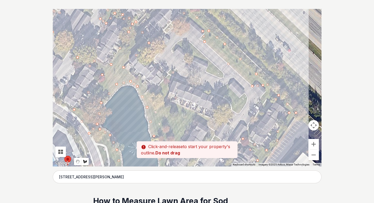
click at [152, 92] on div at bounding box center [187, 88] width 269 height 158
click at [174, 69] on div at bounding box center [187, 88] width 269 height 158
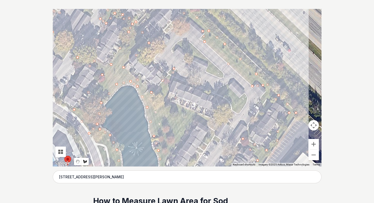
click at [166, 99] on div at bounding box center [187, 88] width 269 height 158
click at [215, 121] on div at bounding box center [187, 88] width 269 height 158
click at [222, 100] on div at bounding box center [187, 88] width 269 height 158
click at [217, 95] on div at bounding box center [187, 88] width 269 height 158
click at [223, 85] on div at bounding box center [187, 88] width 269 height 158
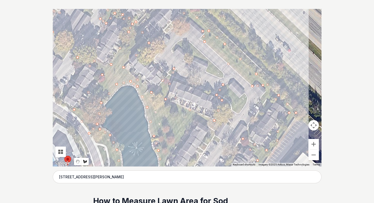
click at [219, 77] on div at bounding box center [187, 88] width 269 height 158
click at [207, 71] on div at bounding box center [187, 88] width 269 height 158
click at [209, 65] on div at bounding box center [187, 88] width 269 height 158
click at [179, 47] on div at bounding box center [187, 88] width 269 height 158
click at [172, 51] on div at bounding box center [187, 88] width 269 height 158
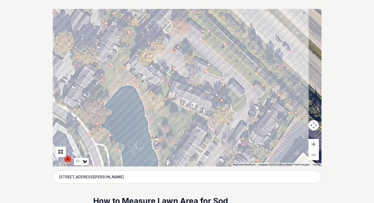
click at [178, 43] on div at bounding box center [187, 88] width 269 height 158
click at [187, 41] on div at bounding box center [187, 88] width 269 height 158
click at [199, 51] on div at bounding box center [187, 88] width 269 height 158
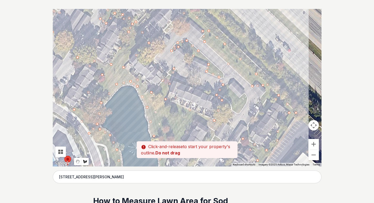
click at [215, 65] on div at bounding box center [187, 88] width 269 height 158
click at [224, 75] on div at bounding box center [187, 88] width 269 height 158
click at [228, 87] on div at bounding box center [187, 88] width 269 height 158
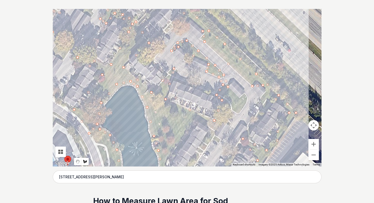
click at [240, 98] on div at bounding box center [187, 88] width 269 height 158
click at [245, 93] on div at bounding box center [187, 88] width 269 height 158
click at [247, 100] on div at bounding box center [187, 88] width 269 height 158
click at [238, 114] on div at bounding box center [187, 88] width 269 height 158
click at [228, 110] on div at bounding box center [187, 88] width 269 height 158
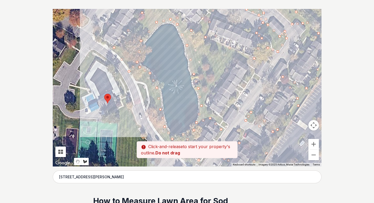
drag, startPoint x: 210, startPoint y: 139, endPoint x: 252, endPoint y: 76, distance: 75.9
click at [252, 76] on div at bounding box center [187, 88] width 269 height 158
click at [223, 120] on div at bounding box center [187, 88] width 269 height 158
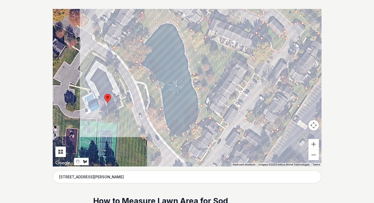
click at [251, 65] on div at bounding box center [187, 88] width 269 height 158
click at [233, 57] on div at bounding box center [187, 88] width 269 height 158
click at [205, 103] on div at bounding box center [187, 88] width 269 height 158
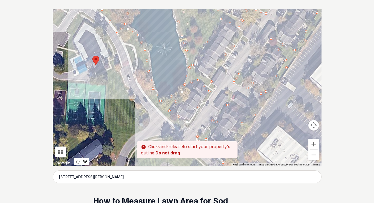
drag, startPoint x: 219, startPoint y: 117, endPoint x: 206, endPoint y: 79, distance: 40.8
click at [206, 79] on div at bounding box center [187, 88] width 269 height 158
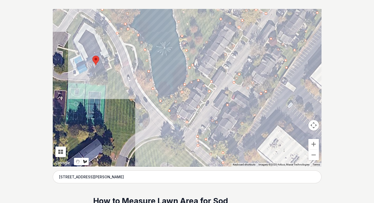
click at [215, 90] on div at bounding box center [187, 88] width 269 height 158
click at [189, 128] on div at bounding box center [187, 88] width 269 height 158
click at [178, 127] on div at bounding box center [187, 88] width 269 height 158
click at [153, 102] on div at bounding box center [187, 88] width 269 height 158
click at [135, 73] on div at bounding box center [187, 88] width 269 height 158
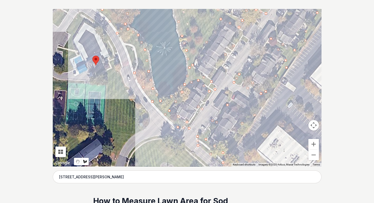
click at [125, 41] on div at bounding box center [187, 88] width 269 height 158
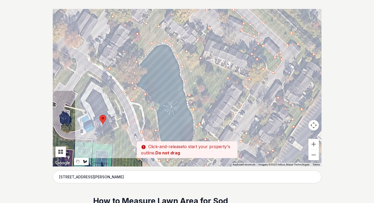
drag, startPoint x: 123, startPoint y: 33, endPoint x: 130, endPoint y: 93, distance: 60.5
click at [130, 93] on div at bounding box center [187, 88] width 269 height 158
click at [127, 93] on div at bounding box center [187, 88] width 269 height 158
click at [135, 89] on div at bounding box center [187, 88] width 269 height 158
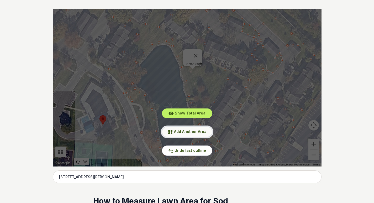
click at [184, 133] on span "Add Another Area" at bounding box center [190, 131] width 33 height 4
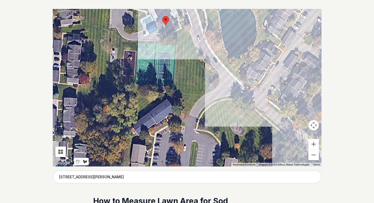
drag, startPoint x: 128, startPoint y: 130, endPoint x: 176, endPoint y: 16, distance: 123.3
click at [176, 16] on div at bounding box center [187, 88] width 269 height 158
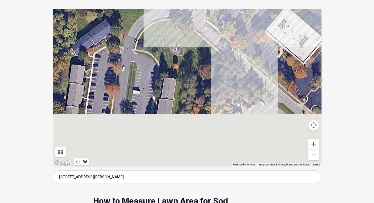
drag, startPoint x: 205, startPoint y: 102, endPoint x: 159, endPoint y: 36, distance: 81.0
click at [159, 36] on div at bounding box center [187, 88] width 269 height 158
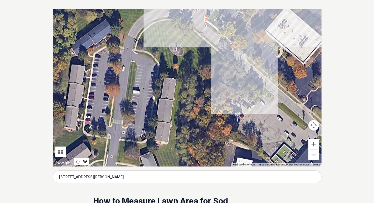
click at [315, 158] on button "Zoom out" at bounding box center [314, 155] width 11 height 11
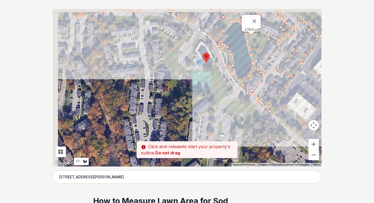
drag, startPoint x: 157, startPoint y: 55, endPoint x: 221, endPoint y: 102, distance: 79.3
click at [221, 102] on div at bounding box center [187, 88] width 269 height 158
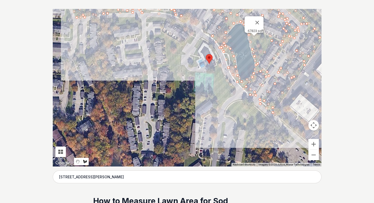
click at [214, 97] on div at bounding box center [187, 88] width 269 height 158
click at [231, 97] on div at bounding box center [187, 88] width 269 height 158
click at [230, 86] on div at bounding box center [187, 88] width 269 height 158
click at [222, 71] on div at bounding box center [187, 88] width 269 height 158
click at [220, 60] on div at bounding box center [187, 88] width 269 height 158
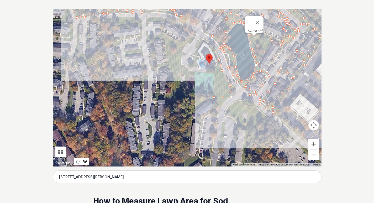
click at [213, 45] on div at bounding box center [187, 88] width 269 height 158
click at [202, 37] on div at bounding box center [187, 88] width 269 height 158
click at [195, 47] on div at bounding box center [187, 88] width 269 height 158
click at [192, 67] on div at bounding box center [187, 88] width 269 height 158
click at [197, 66] on div at bounding box center [187, 88] width 269 height 158
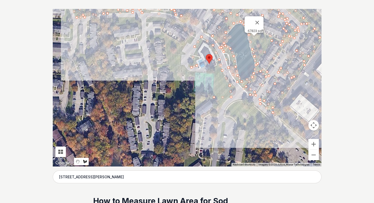
click at [199, 49] on div at bounding box center [187, 88] width 269 height 158
click at [202, 43] on div at bounding box center [187, 88] width 269 height 158
click at [212, 49] on div at bounding box center [187, 88] width 269 height 158
click at [217, 67] on div at bounding box center [187, 88] width 269 height 158
click at [214, 94] on div at bounding box center [187, 88] width 269 height 158
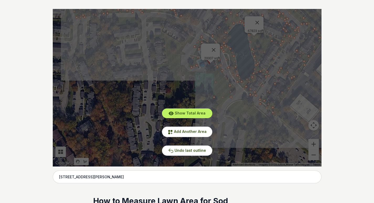
click at [214, 94] on div "Show Total Area Add Another Area Undo last outline" at bounding box center [187, 88] width 269 height 158
click at [193, 132] on span "Add Another Area" at bounding box center [190, 131] width 33 height 4
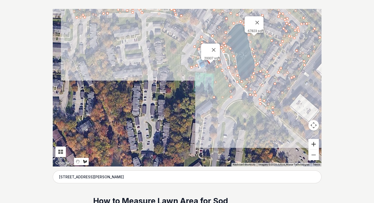
click at [314, 143] on button "Zoom in" at bounding box center [314, 144] width 11 height 11
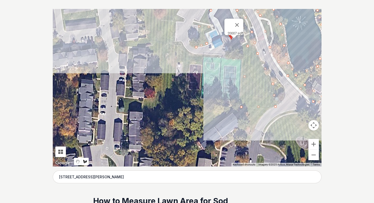
click at [237, 101] on div at bounding box center [187, 88] width 269 height 158
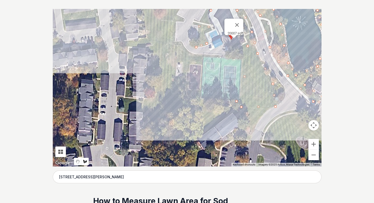
click at [190, 98] on div at bounding box center [187, 88] width 269 height 158
click at [189, 66] on div at bounding box center [187, 88] width 269 height 158
click at [203, 65] on div at bounding box center [187, 88] width 269 height 158
click at [203, 54] on div at bounding box center [187, 88] width 269 height 158
click at [188, 52] on div at bounding box center [187, 88] width 269 height 158
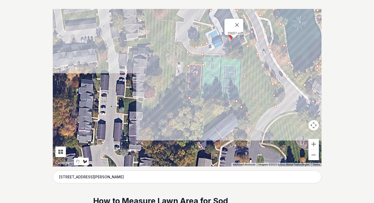
click at [175, 41] on div at bounding box center [187, 88] width 269 height 158
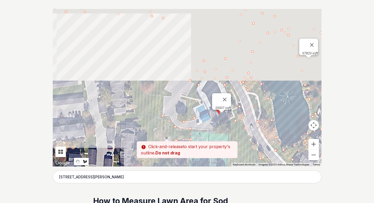
drag, startPoint x: 177, startPoint y: 14, endPoint x: 164, endPoint y: 91, distance: 78.1
click at [165, 91] on div at bounding box center [187, 88] width 269 height 158
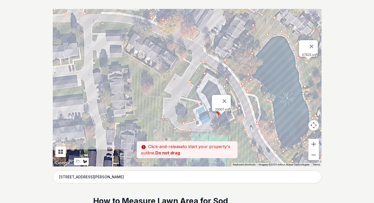
click at [162, 98] on div at bounding box center [187, 88] width 269 height 158
click at [172, 96] on div at bounding box center [187, 88] width 269 height 158
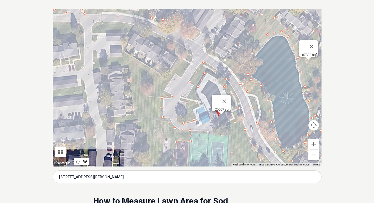
click at [164, 89] on div at bounding box center [187, 88] width 269 height 158
click at [176, 72] on div at bounding box center [187, 88] width 269 height 158
click at [181, 77] on div at bounding box center [187, 88] width 269 height 158
click at [192, 60] on div at bounding box center [187, 88] width 269 height 158
click at [191, 51] on div at bounding box center [187, 88] width 269 height 158
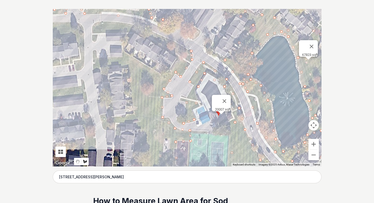
click at [173, 40] on div at bounding box center [187, 88] width 269 height 158
click at [142, 27] on div at bounding box center [187, 88] width 269 height 158
click at [121, 23] on div at bounding box center [187, 88] width 269 height 158
click at [93, 24] on div at bounding box center [187, 88] width 269 height 158
click at [93, 36] on div at bounding box center [187, 88] width 269 height 158
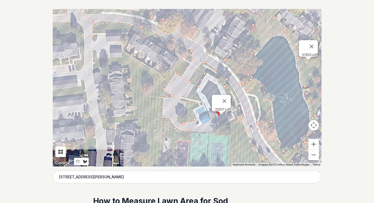
click at [134, 33] on div at bounding box center [187, 88] width 269 height 158
click at [180, 60] on div at bounding box center [187, 88] width 269 height 158
click at [165, 77] on div at bounding box center [187, 88] width 269 height 158
click at [122, 49] on div at bounding box center [187, 88] width 269 height 158
click at [122, 58] on div at bounding box center [187, 88] width 269 height 158
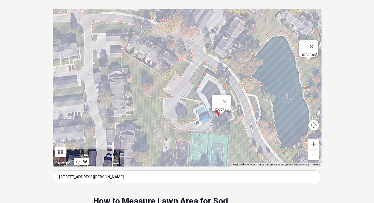
click at [92, 58] on div at bounding box center [187, 88] width 269 height 158
click at [93, 71] on div at bounding box center [187, 88] width 269 height 158
click at [130, 69] on div at bounding box center [187, 88] width 269 height 158
click at [134, 117] on div at bounding box center [187, 88] width 269 height 158
click at [101, 118] on div at bounding box center [187, 88] width 269 height 158
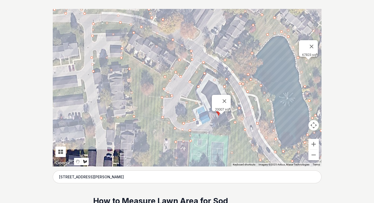
click at [109, 131] on div at bounding box center [187, 88] width 269 height 158
click at [118, 123] on div at bounding box center [187, 88] width 269 height 158
click at [143, 126] on div at bounding box center [187, 88] width 269 height 158
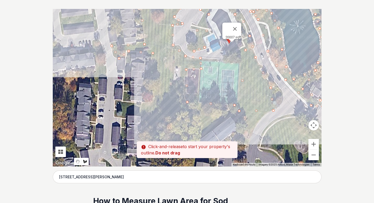
drag, startPoint x: 138, startPoint y: 143, endPoint x: 149, endPoint y: 61, distance: 82.4
click at [149, 61] on div at bounding box center [187, 88] width 269 height 158
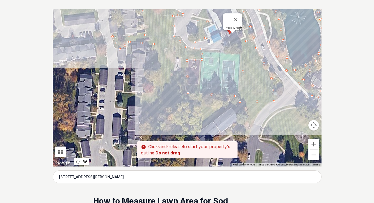
click at [153, 95] on div at bounding box center [187, 88] width 269 height 158
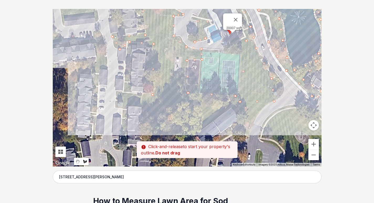
click at [116, 92] on div at bounding box center [187, 88] width 269 height 158
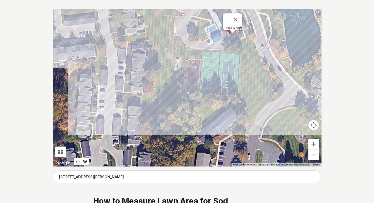
click at [117, 106] on div at bounding box center [187, 88] width 269 height 158
click at [152, 108] on div at bounding box center [187, 88] width 269 height 158
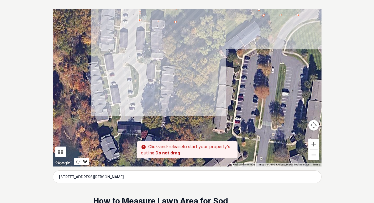
drag, startPoint x: 133, startPoint y: 136, endPoint x: 157, endPoint y: 48, distance: 91.1
click at [157, 48] on div at bounding box center [187, 88] width 269 height 158
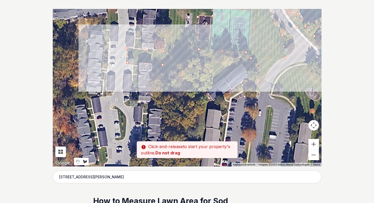
drag, startPoint x: 166, startPoint y: 80, endPoint x: 164, endPoint y: 93, distance: 13.9
click at [164, 93] on div at bounding box center [187, 88] width 269 height 158
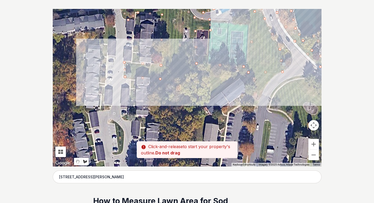
click at [189, 70] on div at bounding box center [187, 88] width 269 height 158
click at [247, 72] on div at bounding box center [187, 88] width 269 height 158
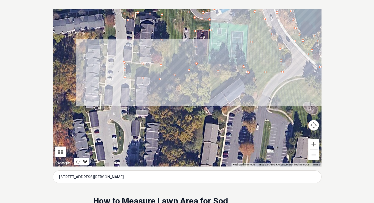
click at [244, 67] on div at bounding box center [187, 88] width 269 height 158
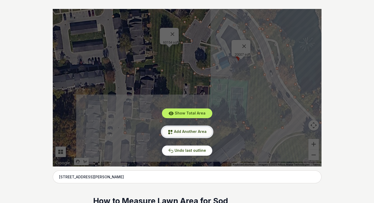
click at [186, 132] on span "Add Another Area" at bounding box center [190, 131] width 33 height 4
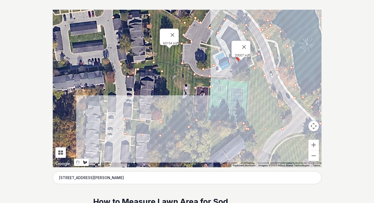
scroll to position [79, 0]
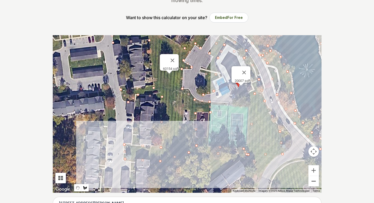
click at [318, 181] on button "Zoom out" at bounding box center [314, 181] width 11 height 11
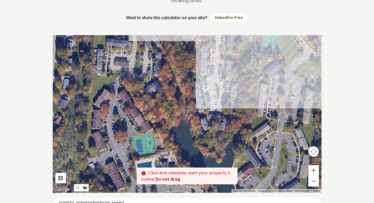
drag, startPoint x: 151, startPoint y: 145, endPoint x: 216, endPoint y: 69, distance: 99.8
click at [216, 69] on div at bounding box center [187, 114] width 269 height 158
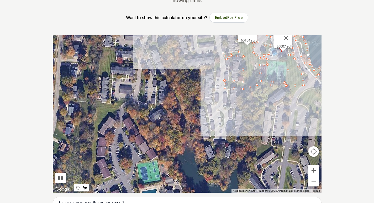
drag, startPoint x: 234, startPoint y: 122, endPoint x: 237, endPoint y: 149, distance: 27.7
click at [237, 149] on div at bounding box center [187, 114] width 269 height 158
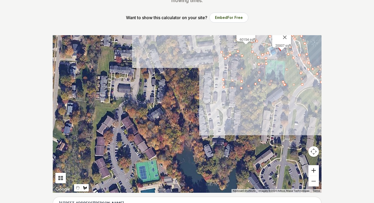
click at [312, 171] on button "Zoom in" at bounding box center [314, 170] width 11 height 11
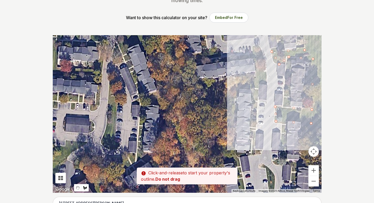
drag, startPoint x: 222, startPoint y: 104, endPoint x: 238, endPoint y: 167, distance: 64.5
click at [238, 167] on div at bounding box center [187, 114] width 269 height 158
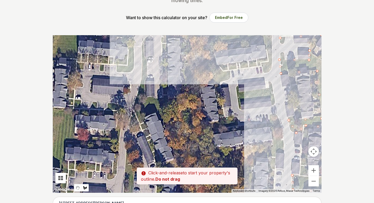
drag, startPoint x: 241, startPoint y: 81, endPoint x: 258, endPoint y: 152, distance: 72.9
click at [258, 152] on div at bounding box center [187, 114] width 269 height 158
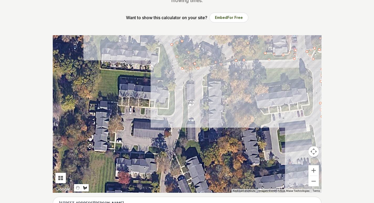
drag, startPoint x: 216, startPoint y: 100, endPoint x: 237, endPoint y: 143, distance: 48.1
click at [237, 143] on div at bounding box center [187, 114] width 269 height 158
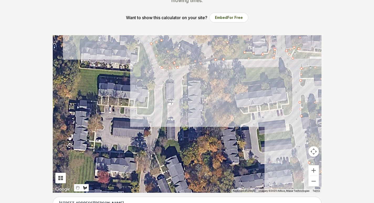
click at [183, 76] on div at bounding box center [187, 114] width 269 height 158
click at [204, 70] on div at bounding box center [187, 114] width 269 height 158
click at [278, 67] on div at bounding box center [187, 114] width 269 height 158
click at [291, 70] on div at bounding box center [187, 114] width 269 height 158
click at [292, 111] on div at bounding box center [187, 114] width 269 height 158
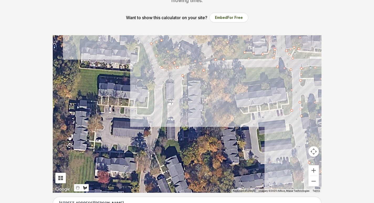
click at [285, 116] on div at bounding box center [187, 114] width 269 height 158
click at [282, 108] on div at bounding box center [187, 114] width 269 height 158
click at [240, 113] on div at bounding box center [187, 114] width 269 height 158
click at [246, 108] on div at bounding box center [187, 114] width 269 height 158
click at [290, 102] on div at bounding box center [187, 114] width 269 height 158
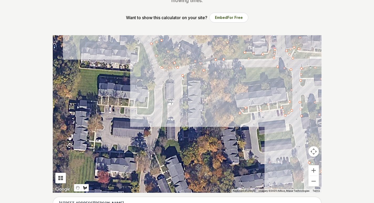
click at [283, 80] on div at bounding box center [187, 114] width 269 height 158
click at [231, 88] on div at bounding box center [187, 114] width 269 height 158
click at [236, 115] on div at bounding box center [187, 114] width 269 height 158
click at [251, 114] on div at bounding box center [187, 114] width 269 height 158
click at [250, 122] on div at bounding box center [187, 114] width 269 height 158
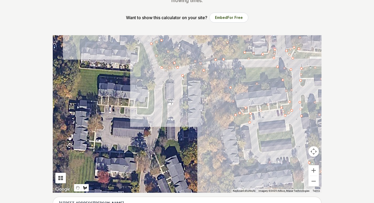
click at [219, 129] on div at bounding box center [187, 114] width 269 height 158
click at [225, 166] on div at bounding box center [187, 114] width 269 height 158
click at [256, 160] on div at bounding box center [187, 114] width 269 height 158
click at [257, 169] on div at bounding box center [187, 114] width 269 height 158
click at [228, 178] on div at bounding box center [187, 114] width 269 height 158
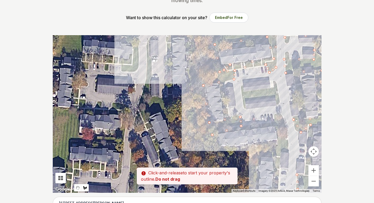
drag, startPoint x: 203, startPoint y: 137, endPoint x: 190, endPoint y: 102, distance: 37.9
click at [190, 102] on div at bounding box center [187, 114] width 269 height 158
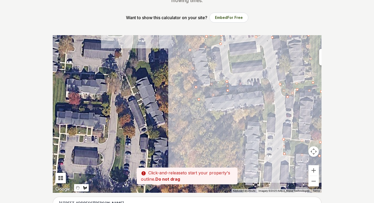
click at [207, 115] on div at bounding box center [187, 114] width 269 height 158
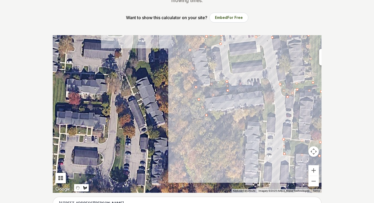
click at [216, 117] on div at bounding box center [187, 114] width 269 height 158
click at [266, 110] on div at bounding box center [187, 114] width 269 height 158
click at [261, 79] on div at bounding box center [187, 114] width 269 height 158
click at [262, 61] on div at bounding box center [187, 114] width 269 height 158
click at [231, 64] on div at bounding box center [187, 114] width 269 height 158
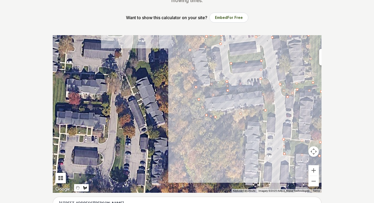
click at [230, 56] on div at bounding box center [187, 114] width 269 height 158
click at [262, 51] on div at bounding box center [187, 114] width 269 height 158
click at [266, 68] on div at bounding box center [187, 114] width 269 height 158
click at [265, 80] on div at bounding box center [187, 114] width 269 height 158
click at [273, 90] on div at bounding box center [187, 114] width 269 height 158
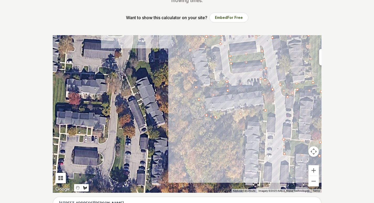
click at [275, 118] on div at bounding box center [187, 114] width 269 height 158
click at [267, 117] on div at bounding box center [187, 114] width 269 height 158
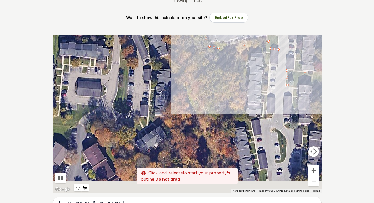
drag, startPoint x: 264, startPoint y: 172, endPoint x: 267, endPoint y: 102, distance: 69.9
click at [267, 102] on div at bounding box center [187, 114] width 269 height 158
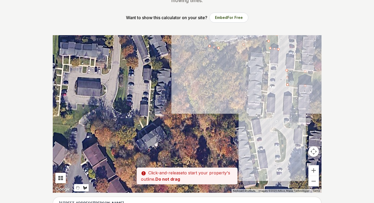
click at [265, 120] on div at bounding box center [187, 114] width 269 height 158
click at [261, 120] on div at bounding box center [187, 114] width 269 height 158
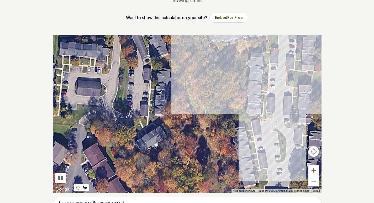
click at [266, 76] on div at bounding box center [187, 114] width 269 height 158
click at [264, 52] on div at bounding box center [187, 114] width 269 height 158
click at [247, 53] on div at bounding box center [187, 114] width 269 height 158
click at [243, 117] on div at bounding box center [187, 114] width 269 height 158
click at [252, 121] on div at bounding box center [187, 114] width 269 height 158
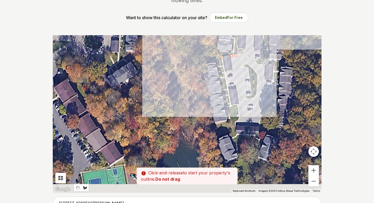
drag, startPoint x: 240, startPoint y: 147, endPoint x: 203, endPoint y: 54, distance: 99.3
click at [203, 54] on div at bounding box center [187, 114] width 269 height 158
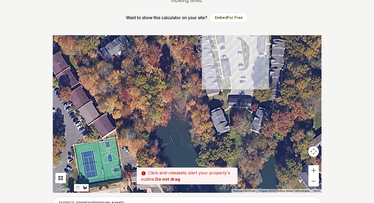
click at [223, 79] on div at bounding box center [187, 114] width 269 height 158
click at [229, 77] on div at bounding box center [187, 114] width 269 height 158
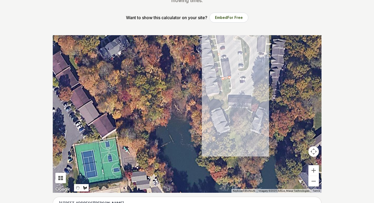
click at [230, 93] on div at bounding box center [187, 114] width 269 height 158
click at [227, 106] on div at bounding box center [187, 114] width 269 height 158
click at [251, 109] on div at bounding box center [187, 114] width 269 height 158
click at [253, 93] on div at bounding box center [187, 114] width 269 height 158
click at [260, 92] on div at bounding box center [187, 114] width 269 height 158
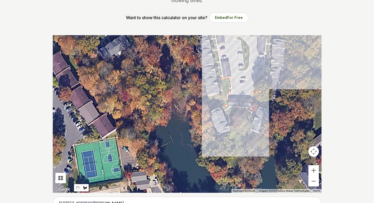
click at [266, 50] on div at bounding box center [187, 114] width 269 height 158
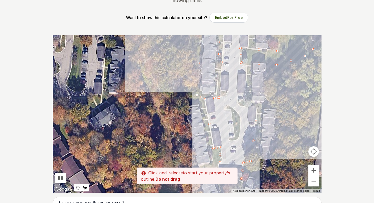
drag, startPoint x: 266, startPoint y: 40, endPoint x: 256, endPoint y: 113, distance: 74.2
click at [256, 113] on div at bounding box center [187, 114] width 269 height 158
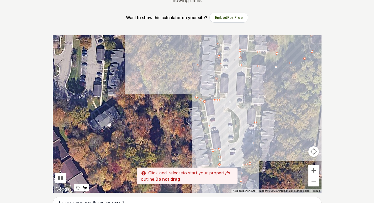
click at [257, 107] on div at bounding box center [187, 114] width 269 height 158
click at [239, 106] on div at bounding box center [187, 114] width 269 height 158
click at [245, 98] on div at bounding box center [187, 114] width 269 height 158
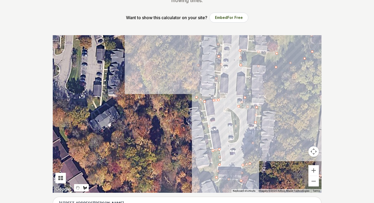
click at [248, 71] on div at bounding box center [187, 114] width 269 height 158
click at [250, 103] on div at bounding box center [187, 114] width 269 height 158
click at [271, 106] on div at bounding box center [187, 114] width 269 height 158
click at [262, 116] on div at bounding box center [187, 114] width 269 height 158
click at [258, 149] on div at bounding box center [187, 114] width 269 height 158
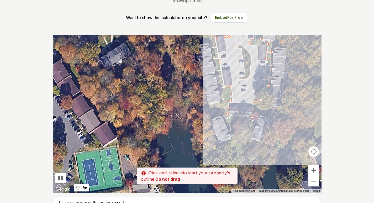
drag, startPoint x: 256, startPoint y: 169, endPoint x: 267, endPoint y: 103, distance: 67.2
click at [267, 103] on div at bounding box center [187, 114] width 269 height 158
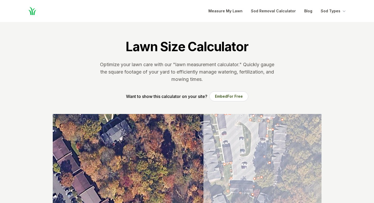
scroll to position [79, 0]
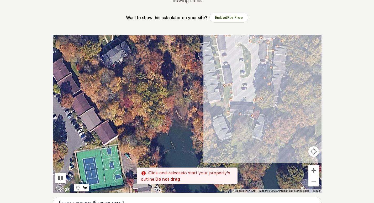
click at [268, 106] on div at bounding box center [187, 114] width 269 height 158
click at [278, 110] on div at bounding box center [187, 114] width 269 height 158
click at [275, 118] on div at bounding box center [187, 114] width 269 height 158
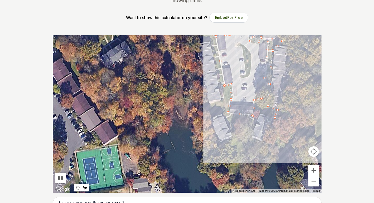
drag, startPoint x: 263, startPoint y: 111, endPoint x: 260, endPoint y: 117, distance: 6.2
click at [263, 111] on div at bounding box center [187, 114] width 269 height 158
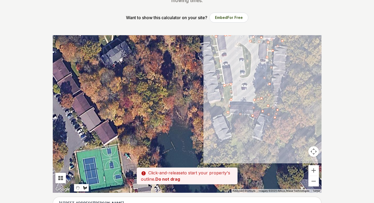
click at [252, 139] on div at bounding box center [187, 114] width 269 height 158
click at [243, 158] on div at bounding box center [187, 114] width 269 height 158
click at [231, 148] on div at bounding box center [187, 114] width 269 height 158
click at [232, 133] on div at bounding box center [187, 114] width 269 height 158
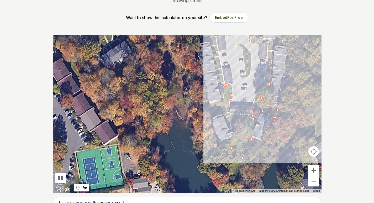
click at [222, 113] on div at bounding box center [187, 114] width 269 height 158
click at [213, 113] on div at bounding box center [187, 114] width 269 height 158
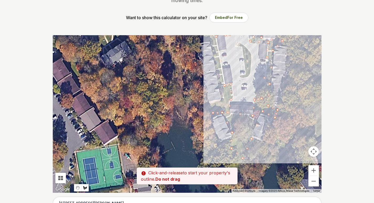
click at [212, 102] on div at bounding box center [187, 114] width 269 height 158
click at [223, 97] on div at bounding box center [187, 114] width 269 height 158
click at [212, 43] on div at bounding box center [187, 114] width 269 height 158
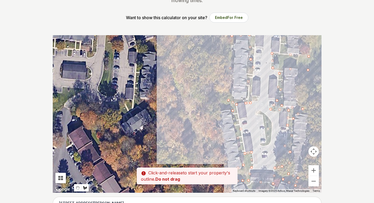
drag, startPoint x: 206, startPoint y: 42, endPoint x: 228, endPoint y: 118, distance: 79.5
click at [228, 118] on div at bounding box center [187, 114] width 269 height 158
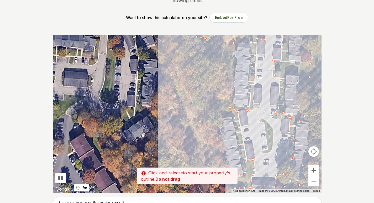
click at [224, 107] on div at bounding box center [187, 114] width 269 height 158
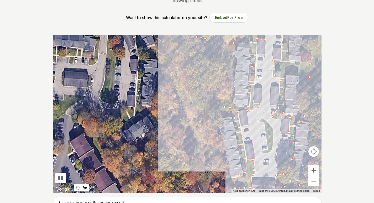
click at [230, 44] on div at bounding box center [187, 114] width 269 height 158
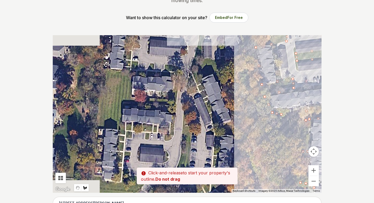
drag, startPoint x: 224, startPoint y: 44, endPoint x: 300, endPoint y: 121, distance: 107.7
click at [300, 121] on div at bounding box center [187, 114] width 269 height 158
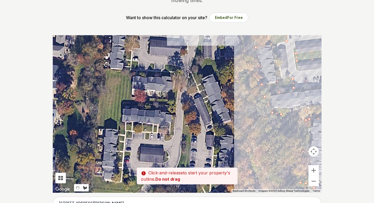
click at [268, 118] on div at bounding box center [187, 114] width 269 height 158
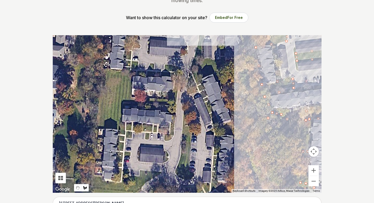
click at [252, 69] on div at bounding box center [187, 114] width 269 height 158
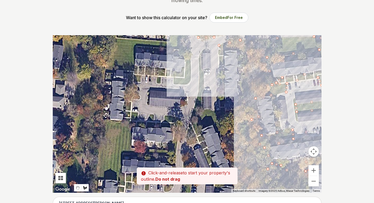
drag, startPoint x: 246, startPoint y: 53, endPoint x: 245, endPoint y: 108, distance: 55.7
click at [245, 108] on div at bounding box center [187, 114] width 269 height 158
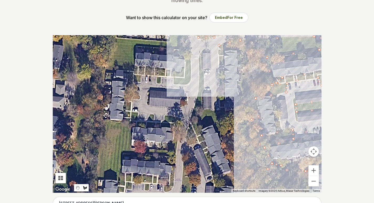
click at [242, 106] on div at bounding box center [187, 114] width 269 height 158
click at [242, 49] on div at bounding box center [187, 114] width 269 height 158
click at [220, 46] on div at bounding box center [187, 114] width 269 height 158
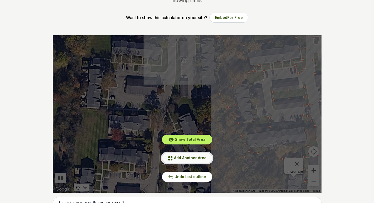
click at [190, 161] on button "Add Another Area" at bounding box center [187, 158] width 50 height 10
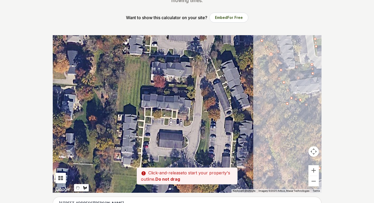
drag, startPoint x: 194, startPoint y: 110, endPoint x: 236, endPoint y: 58, distance: 67.9
click at [236, 58] on div at bounding box center [187, 114] width 269 height 158
drag, startPoint x: 223, startPoint y: 86, endPoint x: 278, endPoint y: 108, distance: 59.9
click at [264, 100] on div at bounding box center [187, 114] width 269 height 158
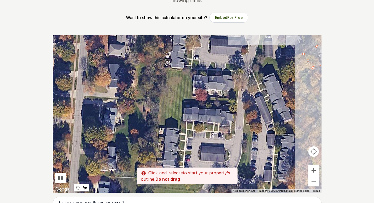
click at [316, 184] on button "Zoom out" at bounding box center [314, 181] width 11 height 11
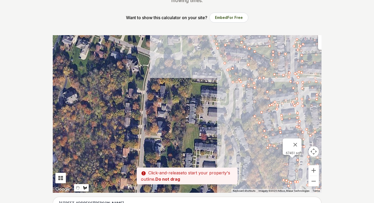
drag, startPoint x: 232, startPoint y: 124, endPoint x: 242, endPoint y: 155, distance: 32.6
click at [242, 155] on div at bounding box center [187, 114] width 269 height 158
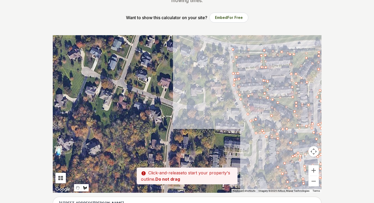
drag, startPoint x: 218, startPoint y: 88, endPoint x: 241, endPoint y: 140, distance: 56.9
click at [241, 140] on div at bounding box center [187, 114] width 269 height 158
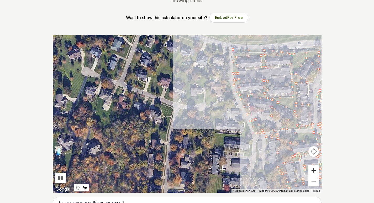
click at [315, 173] on button "Zoom in" at bounding box center [314, 170] width 11 height 11
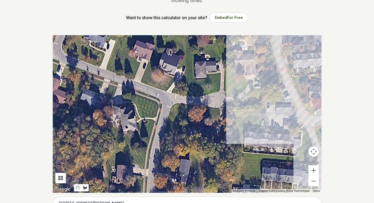
click at [234, 110] on div at bounding box center [187, 114] width 269 height 158
click at [259, 110] on div at bounding box center [187, 114] width 269 height 158
click at [260, 125] on div at bounding box center [187, 114] width 269 height 158
click at [296, 130] on div at bounding box center [187, 114] width 269 height 158
click at [298, 125] on div at bounding box center [187, 114] width 269 height 158
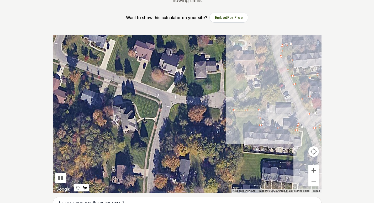
click at [307, 130] on div at bounding box center [187, 114] width 269 height 158
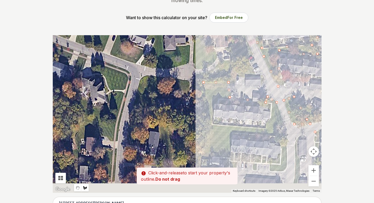
drag, startPoint x: 295, startPoint y: 147, endPoint x: 239, endPoint y: 97, distance: 75.1
click at [239, 97] on div at bounding box center [187, 114] width 269 height 158
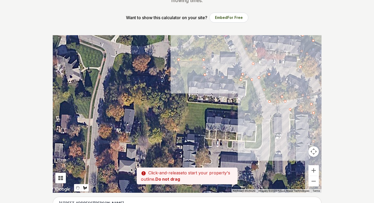
click at [262, 112] on div at bounding box center [187, 114] width 269 height 158
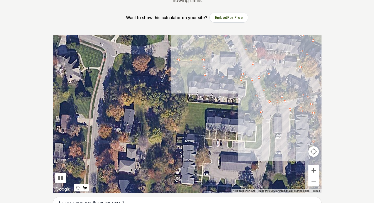
click at [263, 140] on div at bounding box center [187, 114] width 269 height 158
click at [260, 148] on div at bounding box center [187, 114] width 269 height 158
click at [246, 148] on div at bounding box center [187, 114] width 269 height 158
click at [244, 142] on div at bounding box center [187, 114] width 269 height 158
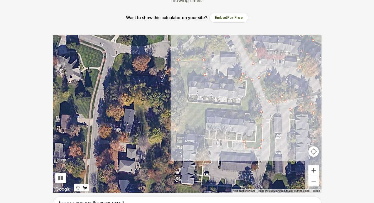
click at [206, 138] on div at bounding box center [187, 114] width 269 height 158
click at [209, 132] on div at bounding box center [187, 114] width 269 height 158
click at [253, 136] on div at bounding box center [187, 114] width 269 height 158
click at [254, 113] on div at bounding box center [187, 114] width 269 height 158
click at [205, 111] on div at bounding box center [187, 114] width 269 height 158
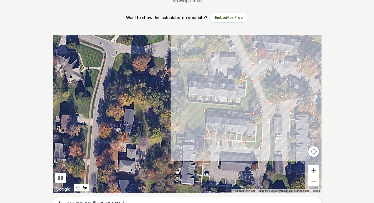
click at [203, 151] on div at bounding box center [187, 114] width 269 height 158
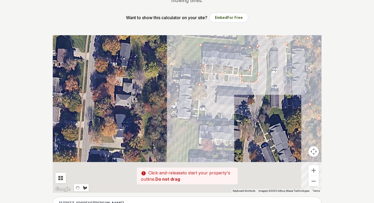
drag, startPoint x: 201, startPoint y: 177, endPoint x: 197, endPoint y: 107, distance: 70.7
click at [197, 107] on div at bounding box center [187, 114] width 269 height 158
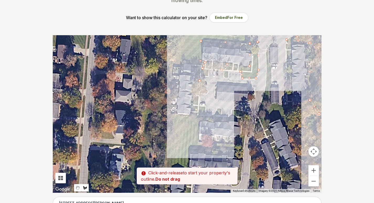
click at [198, 113] on div at bounding box center [187, 114] width 269 height 158
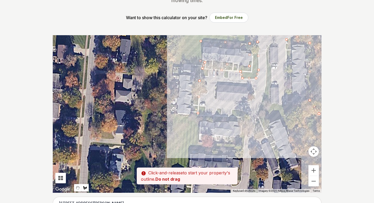
click at [232, 115] on div at bounding box center [187, 114] width 269 height 158
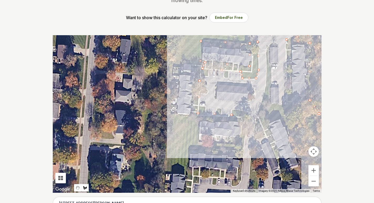
click at [234, 109] on div at bounding box center [187, 114] width 269 height 158
click at [249, 113] on div at bounding box center [187, 114] width 269 height 158
click at [243, 154] on div at bounding box center [187, 114] width 269 height 158
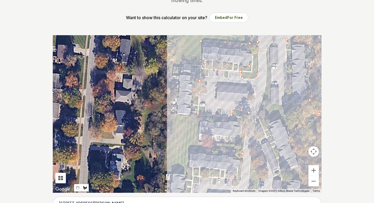
click at [238, 185] on div at bounding box center [187, 114] width 269 height 158
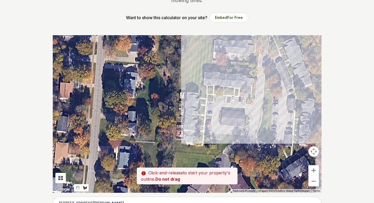
drag, startPoint x: 191, startPoint y: 175, endPoint x: 206, endPoint y: 87, distance: 89.2
click at [206, 87] on div at bounding box center [187, 114] width 269 height 158
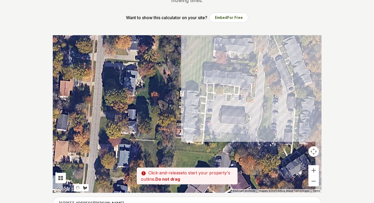
click at [206, 94] on div at bounding box center [187, 114] width 269 height 158
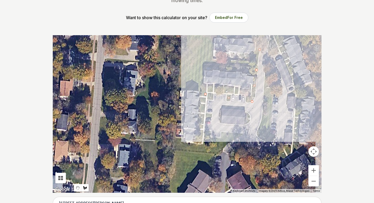
click at [205, 137] on div at bounding box center [187, 114] width 269 height 158
click at [242, 134] on div at bounding box center [187, 114] width 269 height 158
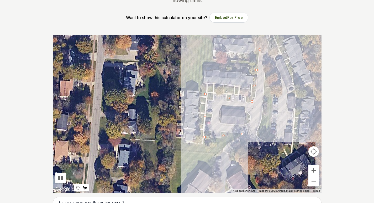
click at [218, 154] on div at bounding box center [187, 114] width 269 height 158
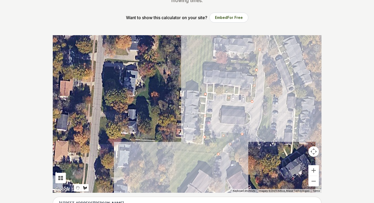
click at [173, 148] on div at bounding box center [187, 114] width 269 height 158
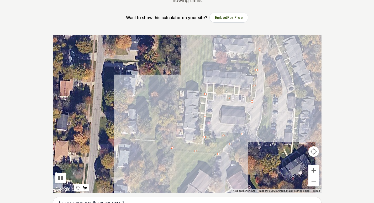
click at [175, 138] on div at bounding box center [187, 114] width 269 height 158
click at [198, 139] on div at bounding box center [187, 114] width 269 height 158
click at [200, 92] on div at bounding box center [187, 114] width 269 height 158
click at [175, 89] on div at bounding box center [187, 114] width 269 height 158
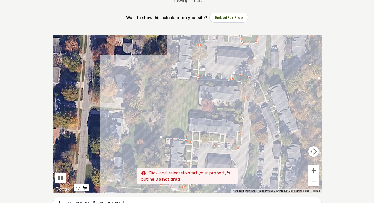
drag, startPoint x: 182, startPoint y: 62, endPoint x: 167, endPoint y: 112, distance: 52.0
click at [167, 112] on div at bounding box center [187, 114] width 269 height 158
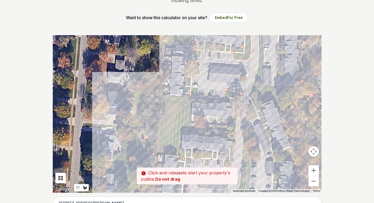
drag, startPoint x: 168, startPoint y: 81, endPoint x: 161, endPoint y: 98, distance: 18.2
click at [160, 98] on div at bounding box center [187, 114] width 269 height 158
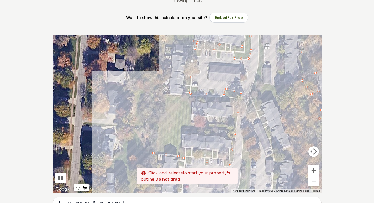
click at [161, 96] on div at bounding box center [187, 114] width 269 height 158
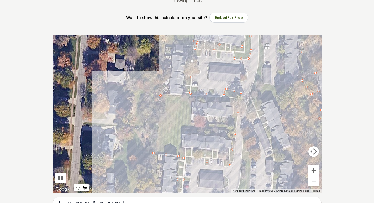
click at [182, 97] on div at bounding box center [187, 114] width 269 height 158
click at [190, 102] on div at bounding box center [187, 114] width 269 height 158
click at [182, 148] on div at bounding box center [187, 114] width 269 height 158
click at [229, 153] on div at bounding box center [187, 114] width 269 height 158
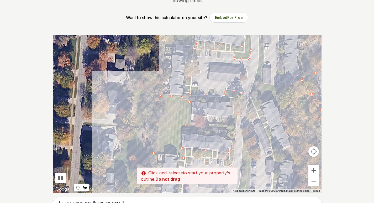
click at [229, 131] on div at bounding box center [187, 114] width 269 height 158
click at [192, 128] on div at bounding box center [187, 114] width 269 height 158
click at [192, 123] on div at bounding box center [187, 114] width 269 height 158
click at [231, 125] on div at bounding box center [187, 114] width 269 height 158
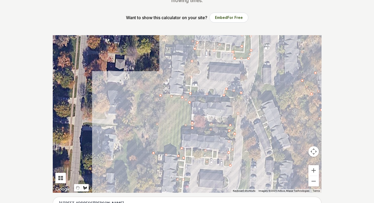
click at [231, 98] on div at bounding box center [187, 114] width 269 height 158
click at [190, 99] on div at bounding box center [187, 114] width 269 height 158
click at [184, 92] on div at bounding box center [187, 114] width 269 height 158
click at [187, 43] on div at bounding box center [187, 114] width 269 height 158
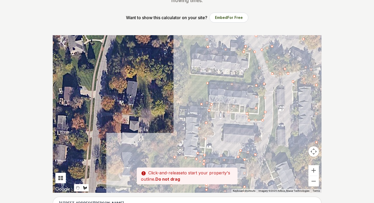
drag, startPoint x: 175, startPoint y: 47, endPoint x: 195, endPoint y: 130, distance: 85.8
click at [195, 130] on div at bounding box center [187, 114] width 269 height 158
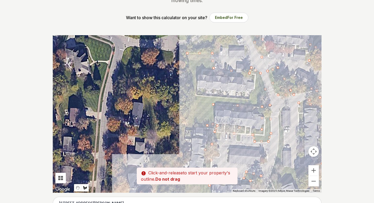
click at [185, 127] on div at bounding box center [187, 114] width 269 height 158
click at [197, 96] on div at bounding box center [187, 114] width 269 height 158
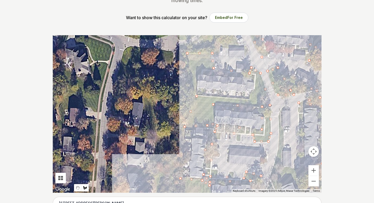
click at [250, 99] on div at bounding box center [187, 114] width 269 height 158
click at [255, 78] on div at bounding box center [187, 114] width 269 height 158
click at [198, 75] on div at bounding box center [187, 114] width 269 height 158
click at [197, 93] on div at bounding box center [187, 114] width 269 height 158
click at [192, 82] on div at bounding box center [187, 114] width 269 height 158
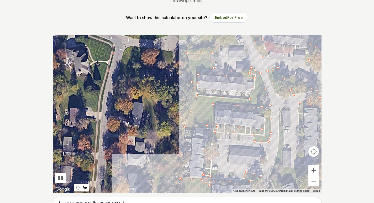
click at [189, 56] on div at bounding box center [187, 114] width 269 height 158
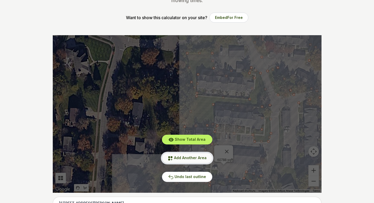
click at [185, 157] on span "Add Another Area" at bounding box center [190, 157] width 33 height 4
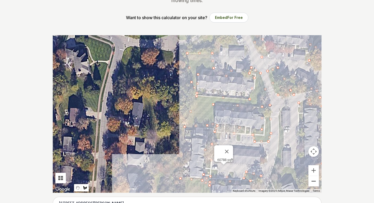
click at [312, 185] on button "Zoom out" at bounding box center [314, 181] width 11 height 11
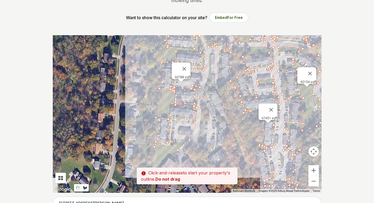
drag, startPoint x: 262, startPoint y: 160, endPoint x: 242, endPoint y: 108, distance: 56.4
click at [241, 104] on div at bounding box center [187, 114] width 269 height 158
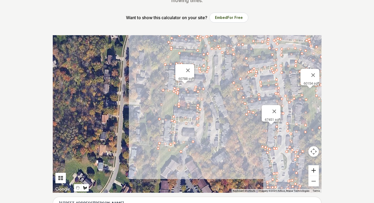
click at [316, 172] on button "Zoom in" at bounding box center [314, 170] width 11 height 11
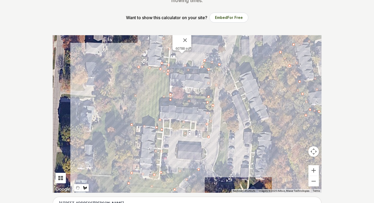
click at [213, 171] on div at bounding box center [187, 114] width 269 height 158
click at [220, 146] on div at bounding box center [187, 114] width 269 height 158
click at [223, 99] on div at bounding box center [187, 114] width 269 height 158
click at [227, 72] on div at bounding box center [187, 114] width 269 height 158
click at [236, 42] on div at bounding box center [187, 114] width 269 height 158
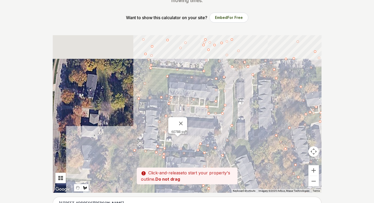
drag, startPoint x: 247, startPoint y: 42, endPoint x: 241, endPoint y: 123, distance: 80.5
click at [242, 127] on div at bounding box center [187, 114] width 269 height 158
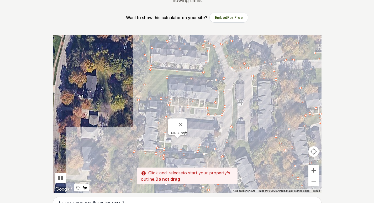
click at [232, 85] on div at bounding box center [187, 114] width 269 height 158
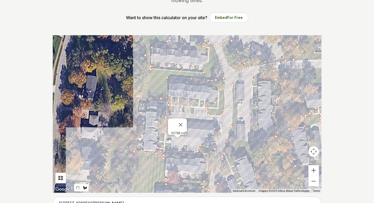
click at [238, 105] on div at bounding box center [187, 114] width 269 height 158
click at [237, 140] on div at bounding box center [187, 114] width 269 height 158
click at [268, 142] on div at bounding box center [187, 114] width 269 height 158
click at [252, 159] on div at bounding box center [187, 114] width 269 height 158
click at [237, 161] on div at bounding box center [187, 114] width 269 height 158
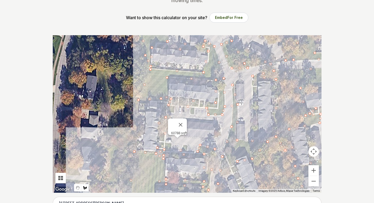
click at [228, 181] on div at bounding box center [187, 114] width 269 height 158
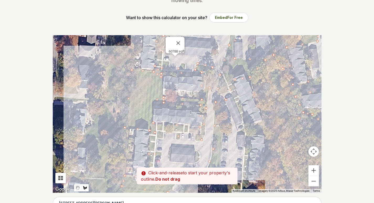
drag, startPoint x: 229, startPoint y: 186, endPoint x: 226, endPoint y: 101, distance: 84.3
click at [226, 101] on div at bounding box center [187, 114] width 269 height 158
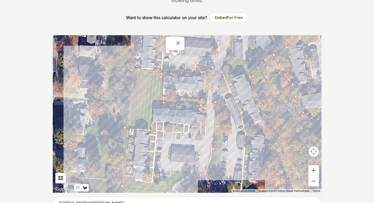
click at [238, 95] on div at bounding box center [187, 114] width 269 height 158
click at [251, 126] on div at bounding box center [187, 114] width 269 height 158
click at [263, 123] on div at bounding box center [187, 114] width 269 height 158
click at [263, 133] on div at bounding box center [187, 114] width 269 height 158
click at [251, 138] on div at bounding box center [187, 114] width 269 height 158
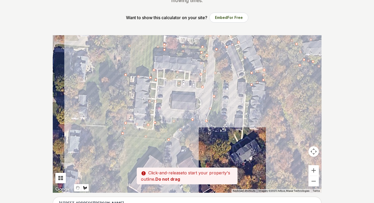
drag, startPoint x: 250, startPoint y: 168, endPoint x: 253, endPoint y: 106, distance: 62.6
click at [253, 104] on div at bounding box center [187, 114] width 269 height 158
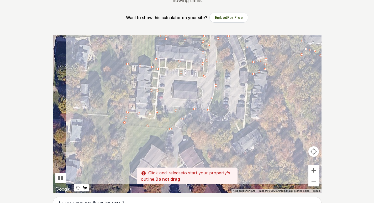
click at [253, 131] on div at bounding box center [187, 114] width 269 height 158
click at [228, 145] on div at bounding box center [187, 114] width 269 height 158
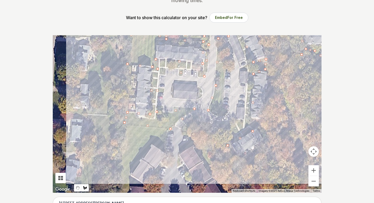
click at [217, 128] on div at bounding box center [187, 114] width 269 height 158
click at [242, 120] on div at bounding box center [187, 114] width 269 height 158
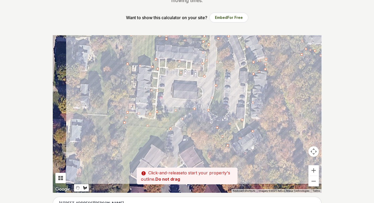
click at [250, 68] on div at bounding box center [187, 114] width 269 height 158
click at [241, 45] on div at bounding box center [187, 114] width 269 height 158
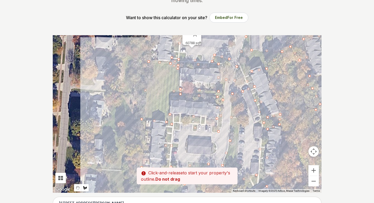
drag, startPoint x: 233, startPoint y: 44, endPoint x: 250, endPoint y: 113, distance: 71.6
click at [250, 113] on div at bounding box center [187, 114] width 269 height 158
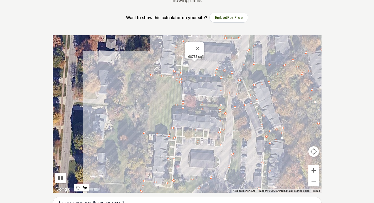
click at [242, 105] on div at bounding box center [187, 114] width 269 height 158
click at [241, 134] on div at bounding box center [187, 114] width 269 height 158
click at [238, 184] on div at bounding box center [187, 114] width 269 height 158
click at [227, 179] on div at bounding box center [187, 114] width 269 height 158
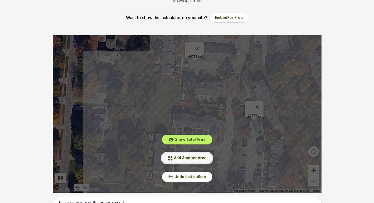
click at [201, 157] on span "Add Another Area" at bounding box center [190, 157] width 33 height 4
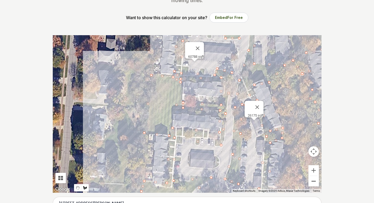
click at [312, 183] on button "Zoom out" at bounding box center [314, 181] width 11 height 11
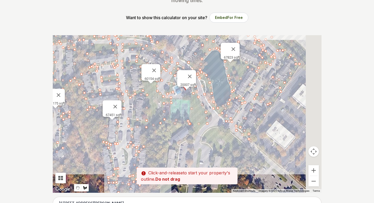
drag, startPoint x: 264, startPoint y: 127, endPoint x: 129, endPoint y: 129, distance: 135.5
click at [129, 129] on div at bounding box center [187, 114] width 269 height 158
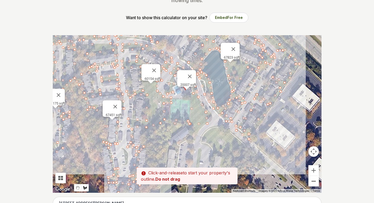
click at [314, 181] on button "Zoom out" at bounding box center [314, 181] width 11 height 11
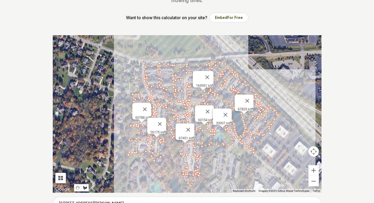
drag, startPoint x: 220, startPoint y: 111, endPoint x: 245, endPoint y: 128, distance: 30.8
click at [245, 128] on div at bounding box center [187, 114] width 269 height 158
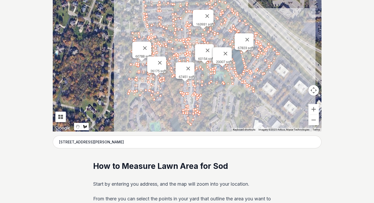
scroll to position [158, 0]
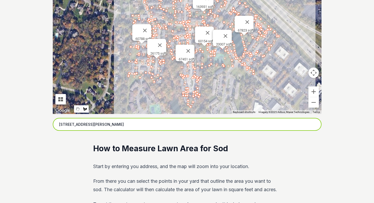
drag, startPoint x: 85, startPoint y: 123, endPoint x: 39, endPoint y: 114, distance: 46.5
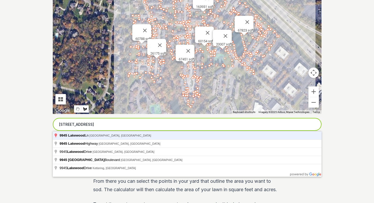
type input "9945 Lakewood Ln, Cincinnati, OH"
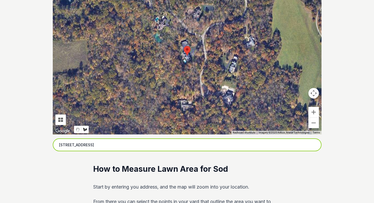
scroll to position [79, 0]
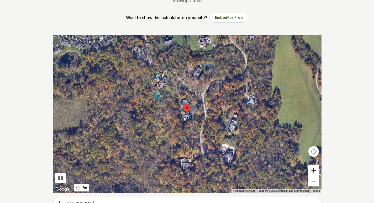
click at [315, 170] on button "Zoom in" at bounding box center [314, 170] width 11 height 11
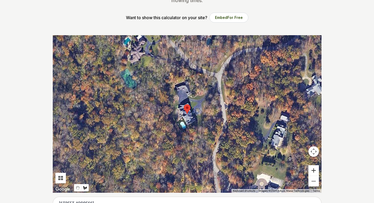
click at [315, 170] on button "Zoom in" at bounding box center [314, 170] width 11 height 11
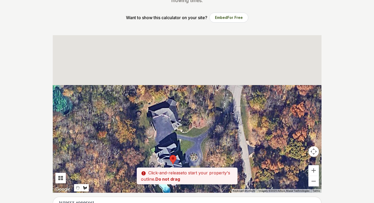
drag, startPoint x: 223, startPoint y: 107, endPoint x: 209, endPoint y: 159, distance: 53.6
click at [209, 159] on div at bounding box center [187, 114] width 269 height 158
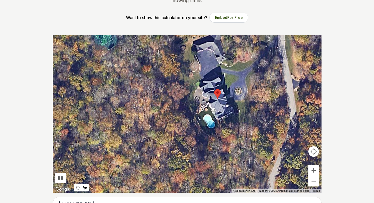
drag, startPoint x: 191, startPoint y: 136, endPoint x: 237, endPoint y: 70, distance: 80.6
click at [237, 70] on div at bounding box center [187, 114] width 269 height 158
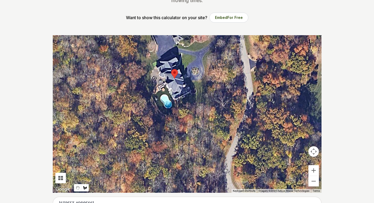
drag, startPoint x: 256, startPoint y: 123, endPoint x: 212, endPoint y: 103, distance: 48.4
click at [212, 103] on div at bounding box center [187, 114] width 269 height 158
click at [312, 181] on button "Zoom out" at bounding box center [314, 181] width 11 height 11
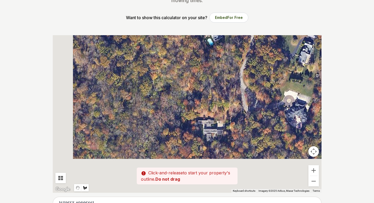
drag, startPoint x: 235, startPoint y: 118, endPoint x: 247, endPoint y: 82, distance: 37.9
click at [247, 82] on div at bounding box center [187, 114] width 269 height 158
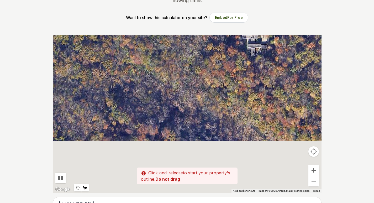
drag, startPoint x: 213, startPoint y: 143, endPoint x: 254, endPoint y: 76, distance: 78.4
click at [253, 73] on div at bounding box center [187, 114] width 269 height 158
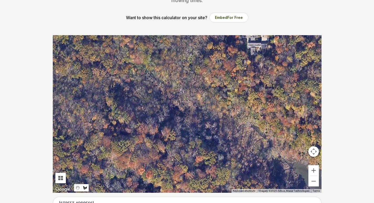
click at [316, 182] on button "Zoom out" at bounding box center [314, 181] width 11 height 11
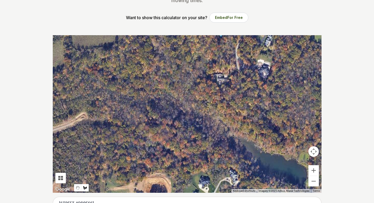
click at [316, 182] on button "Zoom out" at bounding box center [314, 181] width 11 height 11
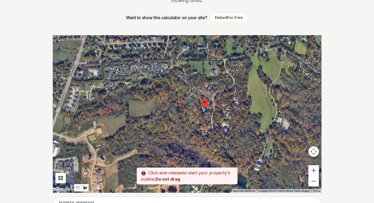
drag, startPoint x: 233, startPoint y: 105, endPoint x: 232, endPoint y: 142, distance: 37.3
click at [232, 142] on div at bounding box center [187, 114] width 269 height 158
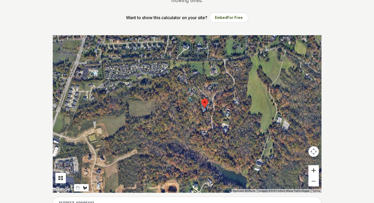
click at [315, 171] on button "Zoom in" at bounding box center [314, 170] width 11 height 11
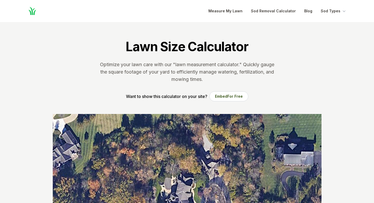
scroll to position [79, 0]
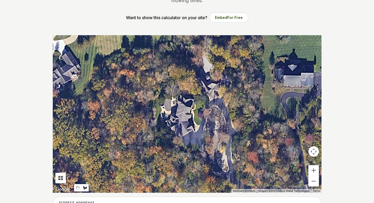
click at [218, 105] on div at bounding box center [187, 114] width 269 height 158
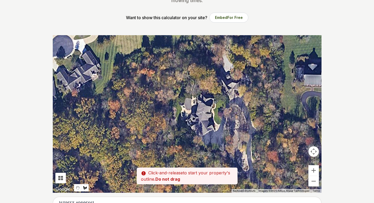
drag, startPoint x: 182, startPoint y: 78, endPoint x: 254, endPoint y: 88, distance: 73.0
click at [204, 79] on div at bounding box center [187, 114] width 269 height 158
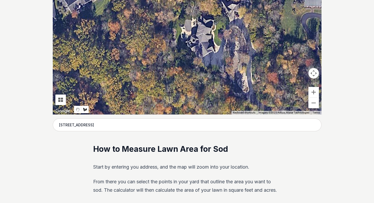
scroll to position [158, 0]
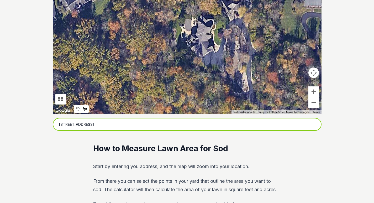
drag, startPoint x: 125, startPoint y: 126, endPoint x: 46, endPoint y: 122, distance: 79.4
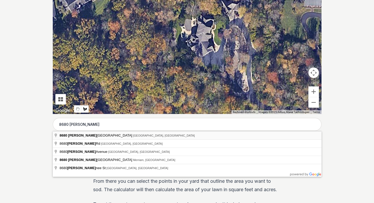
type input "8680 Shawnee Run Road, Cincinnati, OH"
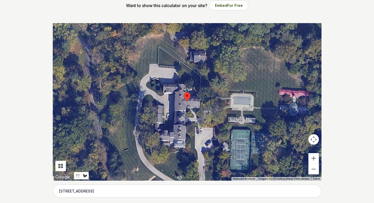
scroll to position [105, 0]
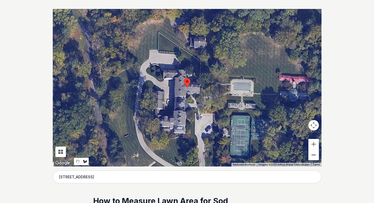
click at [314, 156] on button "Zoom out" at bounding box center [314, 155] width 11 height 11
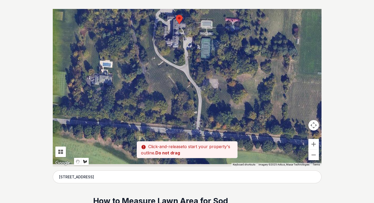
drag, startPoint x: 199, startPoint y: 83, endPoint x: 197, endPoint y: 70, distance: 13.0
click at [197, 70] on div at bounding box center [187, 88] width 269 height 158
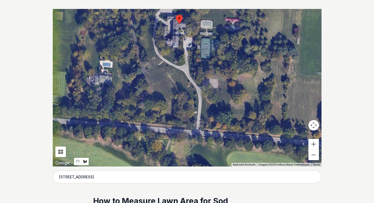
click at [312, 146] on button "Zoom in" at bounding box center [314, 144] width 11 height 11
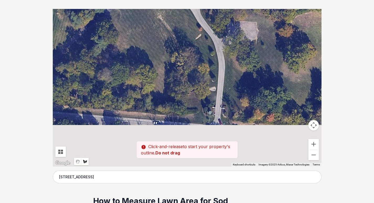
drag, startPoint x: 217, startPoint y: 98, endPoint x: 217, endPoint y: 95, distance: 3.2
click at [217, 95] on div at bounding box center [187, 88] width 269 height 158
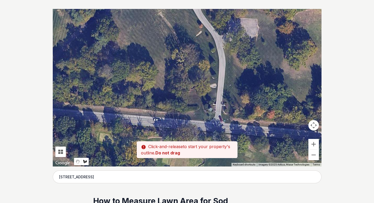
click at [204, 105] on div at bounding box center [187, 88] width 269 height 158
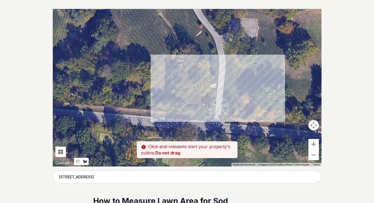
click at [215, 97] on div at bounding box center [187, 88] width 269 height 158
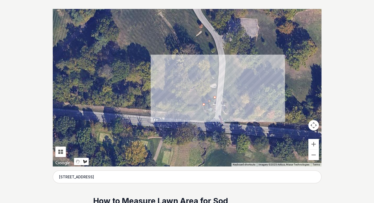
click at [220, 66] on div at bounding box center [187, 88] width 269 height 158
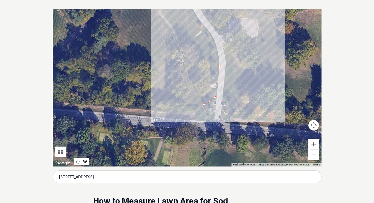
click at [213, 38] on div at bounding box center [187, 88] width 269 height 158
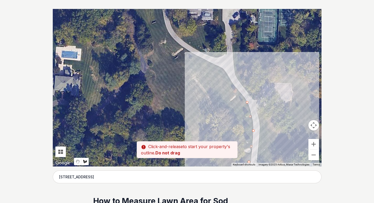
drag, startPoint x: 197, startPoint y: 22, endPoint x: 231, endPoint y: 87, distance: 73.5
click at [231, 87] on div at bounding box center [187, 88] width 269 height 158
click at [224, 70] on div at bounding box center [187, 88] width 269 height 158
click at [218, 66] on div at bounding box center [187, 88] width 269 height 158
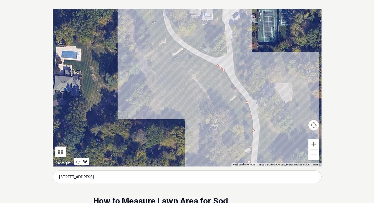
click at [180, 46] on div at bounding box center [187, 88] width 269 height 158
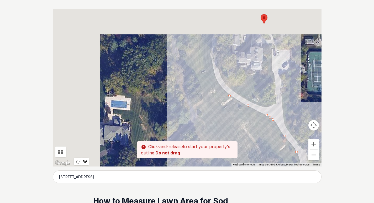
drag, startPoint x: 164, startPoint y: 35, endPoint x: 229, endPoint y: 99, distance: 91.5
click at [229, 99] on div at bounding box center [187, 88] width 269 height 158
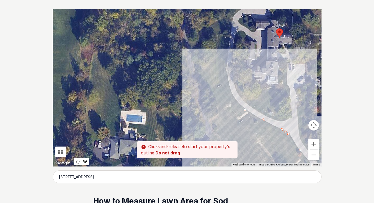
click at [231, 93] on div at bounding box center [187, 88] width 269 height 158
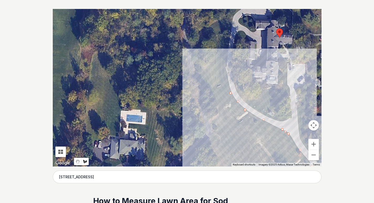
click at [227, 59] on div at bounding box center [187, 88] width 269 height 158
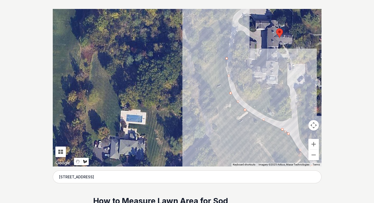
click at [232, 19] on div at bounding box center [187, 88] width 269 height 158
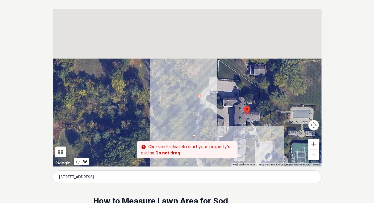
drag, startPoint x: 242, startPoint y: 17, endPoint x: 208, endPoint y: 99, distance: 89.1
click at [208, 99] on div at bounding box center [187, 88] width 269 height 158
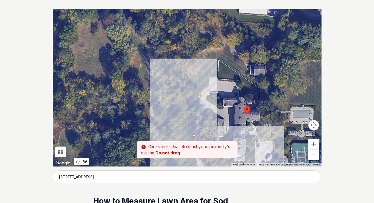
click at [208, 86] on div at bounding box center [187, 88] width 269 height 158
click at [210, 77] on div at bounding box center [187, 88] width 269 height 158
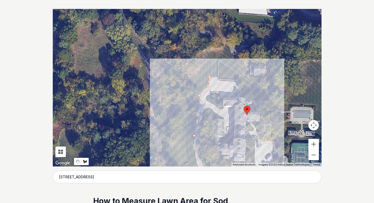
click at [219, 78] on div at bounding box center [187, 88] width 269 height 158
click at [241, 82] on div at bounding box center [187, 88] width 269 height 158
click at [256, 105] on div at bounding box center [187, 88] width 269 height 158
click at [273, 110] on div at bounding box center [187, 88] width 269 height 158
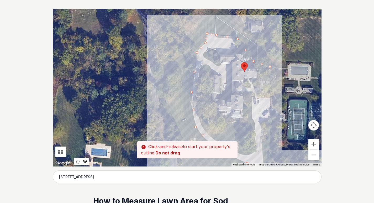
drag, startPoint x: 270, startPoint y: 126, endPoint x: 268, endPoint y: 76, distance: 49.9
click at [268, 76] on div at bounding box center [187, 88] width 269 height 158
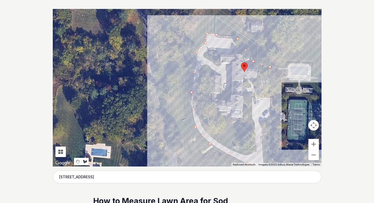
click at [288, 62] on div at bounding box center [187, 88] width 269 height 158
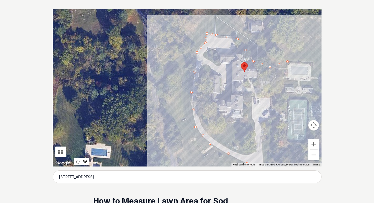
click at [314, 63] on div at bounding box center [187, 88] width 269 height 158
click at [311, 82] on div at bounding box center [187, 88] width 269 height 158
click at [279, 79] on div at bounding box center [187, 88] width 269 height 158
click at [270, 88] on div at bounding box center [187, 88] width 269 height 158
click at [275, 101] on div at bounding box center [187, 88] width 269 height 158
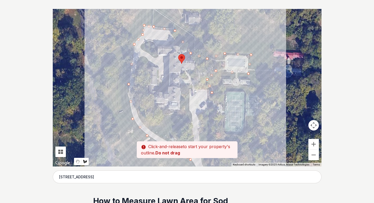
drag, startPoint x: 289, startPoint y: 101, endPoint x: 225, endPoint y: 93, distance: 63.8
click at [225, 93] on div at bounding box center [187, 88] width 269 height 158
click at [223, 92] on div at bounding box center [187, 88] width 269 height 158
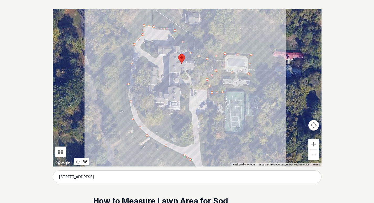
click at [223, 80] on div at bounding box center [187, 88] width 269 height 158
click at [250, 80] on div at bounding box center [187, 88] width 269 height 158
click at [250, 87] on div at bounding box center [187, 88] width 269 height 158
click at [226, 86] on div at bounding box center [187, 88] width 269 height 158
click at [227, 92] on div at bounding box center [187, 88] width 269 height 158
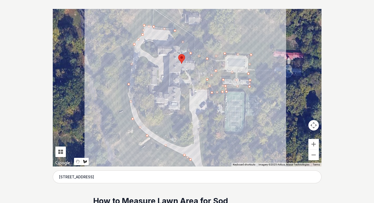
click at [249, 92] on div at bounding box center [187, 88] width 269 height 158
click at [271, 95] on div at bounding box center [187, 88] width 269 height 158
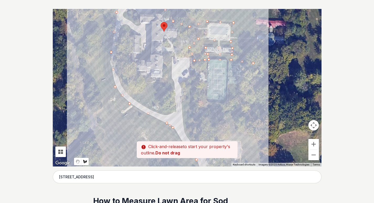
drag, startPoint x: 275, startPoint y: 113, endPoint x: 256, endPoint y: 79, distance: 38.4
click at [256, 79] on div at bounding box center [187, 88] width 269 height 158
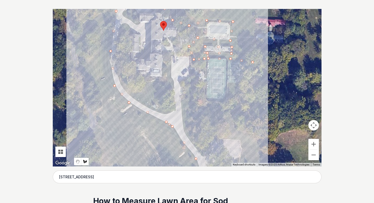
click at [257, 83] on div at bounding box center [187, 88] width 269 height 158
click at [228, 84] on div at bounding box center [187, 88] width 269 height 158
click at [226, 104] on div at bounding box center [187, 88] width 269 height 158
click at [205, 100] on div at bounding box center [187, 88] width 269 height 158
click at [200, 64] on div at bounding box center [187, 88] width 269 height 158
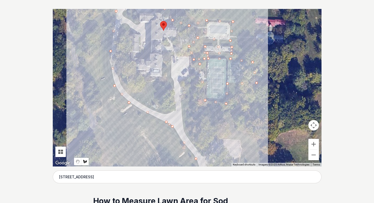
click at [187, 84] on div at bounding box center [187, 88] width 269 height 158
click at [180, 90] on div at bounding box center [187, 88] width 269 height 158
click at [184, 131] on div at bounding box center [187, 88] width 269 height 158
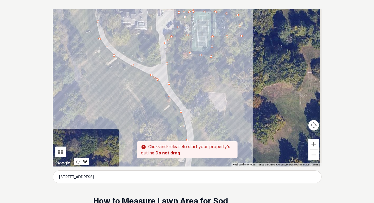
drag, startPoint x: 196, startPoint y: 145, endPoint x: 178, endPoint y: 77, distance: 70.4
click at [178, 77] on div at bounding box center [187, 88] width 269 height 158
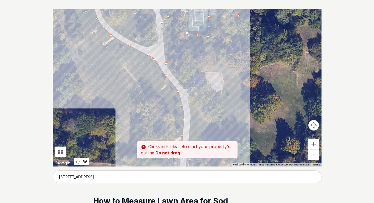
click at [183, 88] on div at bounding box center [187, 88] width 269 height 158
click at [191, 88] on div at bounding box center [187, 88] width 269 height 158
click at [193, 70] on div at bounding box center [187, 88] width 269 height 158
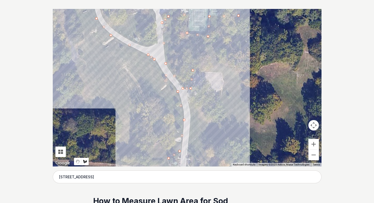
click at [223, 74] on div at bounding box center [187, 88] width 269 height 158
click at [222, 92] on div at bounding box center [187, 88] width 269 height 158
click at [189, 98] on div at bounding box center [187, 88] width 269 height 158
click at [191, 114] on div at bounding box center [187, 88] width 269 height 158
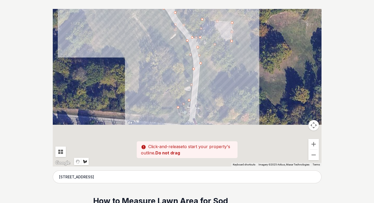
drag, startPoint x: 191, startPoint y: 133, endPoint x: 200, endPoint y: 79, distance: 54.4
click at [200, 79] on div at bounding box center [187, 88] width 269 height 158
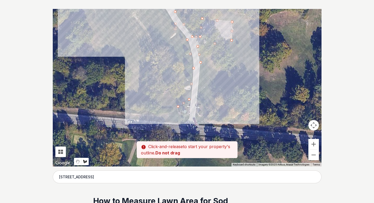
click at [196, 99] on div at bounding box center [187, 88] width 269 height 158
click at [201, 115] on div at bounding box center [187, 88] width 269 height 158
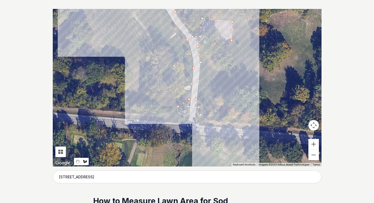
click at [198, 126] on div at bounding box center [187, 88] width 269 height 158
click at [211, 111] on div at bounding box center [187, 88] width 269 height 158
click at [227, 95] on div at bounding box center [187, 88] width 269 height 158
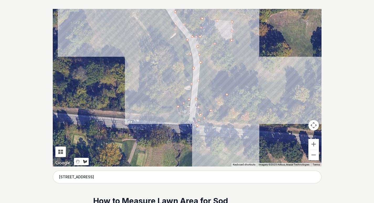
click at [261, 92] on div at bounding box center [187, 88] width 269 height 158
click at [276, 105] on div at bounding box center [187, 88] width 269 height 158
click at [259, 87] on div at bounding box center [187, 88] width 269 height 158
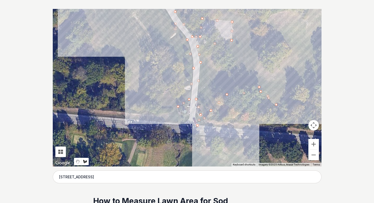
click at [261, 54] on div at bounding box center [187, 88] width 269 height 158
click at [260, 32] on div at bounding box center [187, 88] width 269 height 158
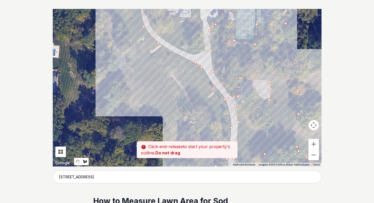
drag, startPoint x: 248, startPoint y: 20, endPoint x: 294, endPoint y: 95, distance: 88.5
click at [294, 95] on div at bounding box center [187, 88] width 269 height 158
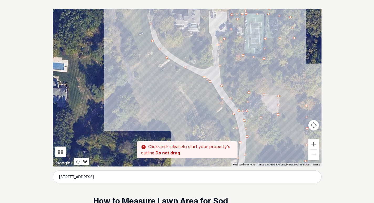
click at [277, 86] on div at bounding box center [187, 88] width 269 height 158
click at [270, 68] on div at bounding box center [187, 88] width 269 height 158
click at [290, 48] on div at bounding box center [187, 88] width 269 height 158
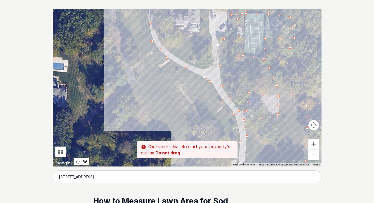
click at [307, 38] on div at bounding box center [187, 88] width 269 height 158
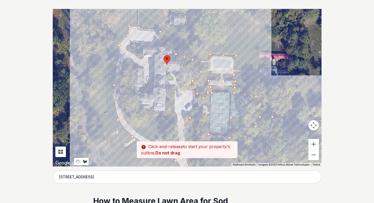
drag, startPoint x: 310, startPoint y: 24, endPoint x: 273, endPoint y: 108, distance: 91.3
click at [273, 108] on div at bounding box center [187, 88] width 269 height 158
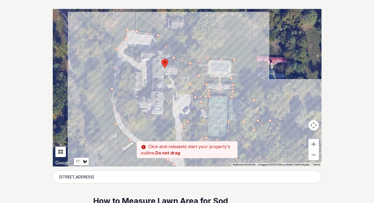
click at [284, 86] on div at bounding box center [187, 88] width 269 height 158
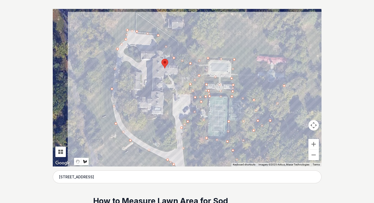
click at [288, 60] on div at bounding box center [187, 88] width 269 height 158
click at [274, 67] on div at bounding box center [187, 88] width 269 height 158
click at [284, 75] on div at bounding box center [187, 88] width 269 height 158
click at [274, 82] on div at bounding box center [187, 88] width 269 height 158
click at [254, 80] on div at bounding box center [187, 88] width 269 height 158
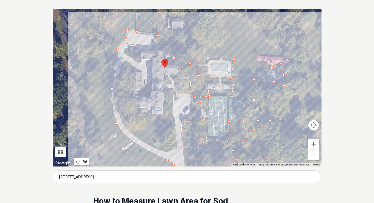
click at [267, 67] on div at bounding box center [187, 88] width 269 height 158
click at [255, 60] on div at bounding box center [187, 88] width 269 height 158
click at [258, 54] on div at bounding box center [187, 88] width 269 height 158
click at [285, 56] on div at bounding box center [187, 88] width 269 height 158
click at [271, 39] on div at bounding box center [187, 88] width 269 height 158
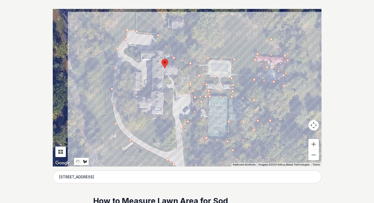
click at [260, 25] on div at bounding box center [187, 88] width 269 height 158
click at [239, 16] on div at bounding box center [187, 88] width 269 height 158
click at [218, 17] on div at bounding box center [187, 88] width 269 height 158
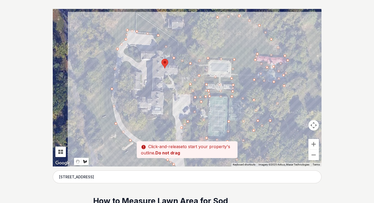
click at [212, 37] on div at bounding box center [187, 88] width 269 height 158
click at [197, 53] on div at bounding box center [187, 88] width 269 height 158
click at [183, 40] on div at bounding box center [187, 88] width 269 height 158
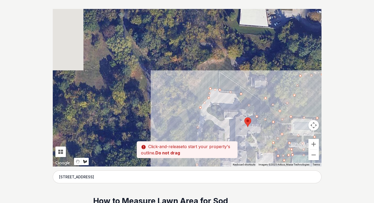
drag, startPoint x: 194, startPoint y: 29, endPoint x: 288, endPoint y: 97, distance: 116.2
click at [288, 97] on div at bounding box center [187, 88] width 269 height 158
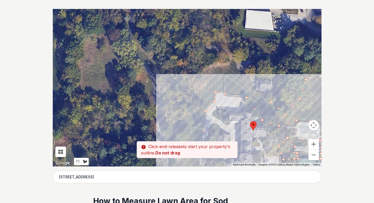
click at [256, 91] on div at bounding box center [187, 88] width 269 height 158
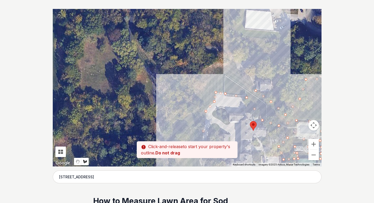
click at [247, 71] on div at bounding box center [187, 88] width 269 height 158
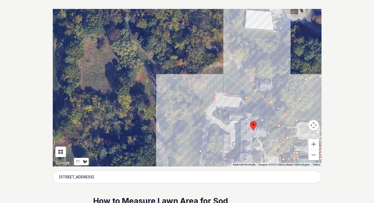
click at [229, 59] on div at bounding box center [187, 88] width 269 height 158
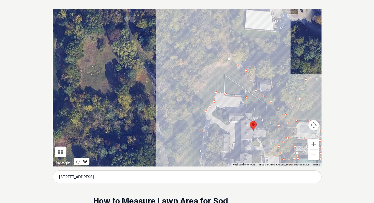
click at [197, 72] on div at bounding box center [187, 88] width 269 height 158
click at [197, 101] on div at bounding box center [187, 88] width 269 height 158
click at [181, 120] on div at bounding box center [187, 88] width 269 height 158
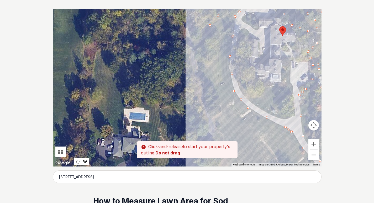
drag, startPoint x: 189, startPoint y: 141, endPoint x: 220, endPoint y: 45, distance: 101.2
click at [220, 43] on div at bounding box center [187, 88] width 269 height 158
click at [209, 76] on div at bounding box center [187, 88] width 269 height 158
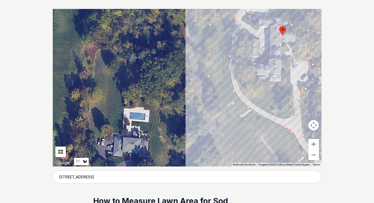
click at [221, 105] on div at bounding box center [187, 88] width 269 height 158
click at [220, 124] on div at bounding box center [187, 88] width 269 height 158
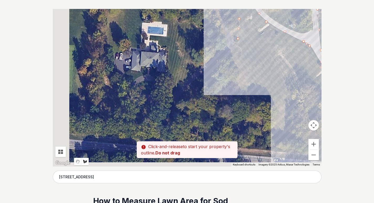
drag, startPoint x: 217, startPoint y: 138, endPoint x: 236, endPoint y: 58, distance: 82.5
click at [236, 51] on div at bounding box center [187, 88] width 269 height 158
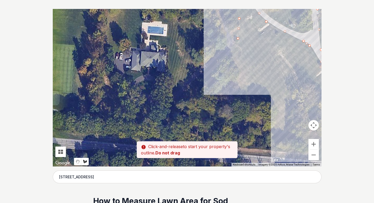
click at [236, 66] on div at bounding box center [187, 88] width 269 height 158
click at [241, 90] on div at bounding box center [187, 88] width 269 height 158
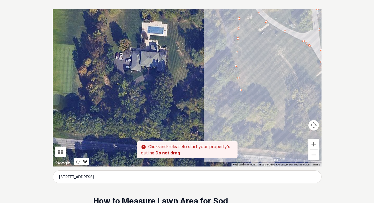
click at [261, 104] on div at bounding box center [187, 88] width 269 height 158
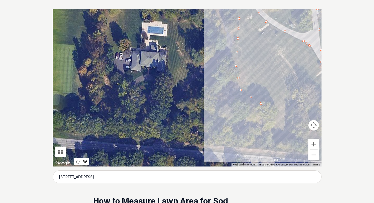
click at [279, 110] on div at bounding box center [187, 88] width 269 height 158
click at [275, 141] on div at bounding box center [187, 88] width 269 height 158
click at [292, 140] on div at bounding box center [187, 88] width 269 height 158
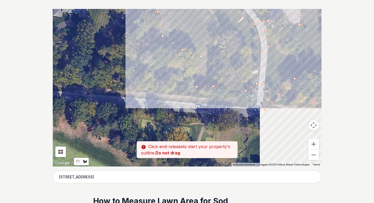
drag, startPoint x: 298, startPoint y: 125, endPoint x: 220, endPoint y: 70, distance: 95.5
click at [220, 70] on div at bounding box center [187, 88] width 269 height 158
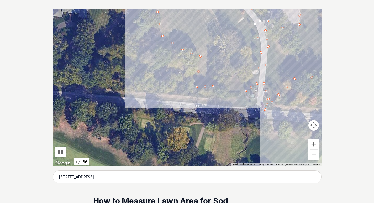
click at [227, 34] on div at bounding box center [187, 88] width 269 height 158
click at [241, 56] on div at bounding box center [187, 88] width 269 height 158
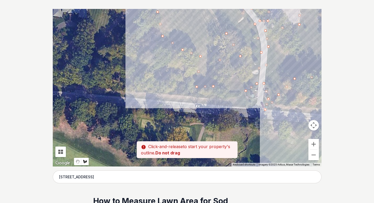
click at [229, 86] on div at bounding box center [187, 88] width 269 height 158
click at [236, 95] on div at bounding box center [187, 88] width 269 height 158
click at [227, 101] on div at bounding box center [187, 88] width 269 height 158
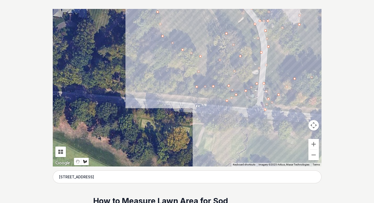
click at [229, 106] on div at bounding box center [187, 88] width 269 height 158
click at [252, 107] on div at bounding box center [187, 88] width 269 height 158
click at [257, 100] on div at bounding box center [187, 88] width 269 height 158
click at [245, 97] on div at bounding box center [187, 88] width 269 height 158
click at [245, 91] on div at bounding box center [187, 88] width 269 height 158
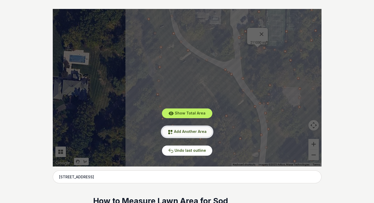
click at [198, 132] on span "Add Another Area" at bounding box center [190, 131] width 33 height 4
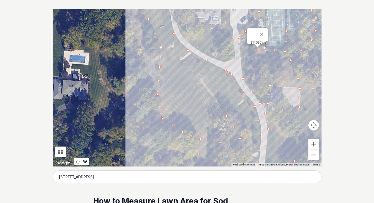
click at [315, 155] on button "Zoom out" at bounding box center [314, 155] width 11 height 11
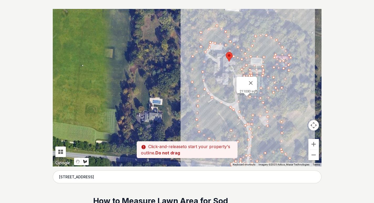
drag, startPoint x: 199, startPoint y: 61, endPoint x: 227, endPoint y: 93, distance: 42.4
click at [227, 93] on div at bounding box center [187, 88] width 269 height 158
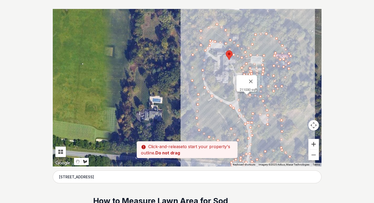
click at [312, 144] on button "Zoom in" at bounding box center [314, 144] width 11 height 11
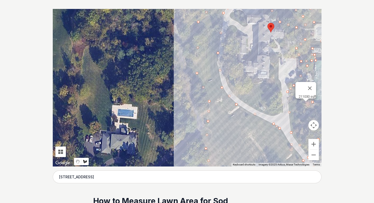
click at [276, 117] on div at bounding box center [187, 88] width 269 height 158
click at [279, 89] on div at bounding box center [187, 88] width 269 height 158
click at [278, 55] on div at bounding box center [187, 88] width 269 height 158
click at [273, 67] on div at bounding box center [187, 88] width 269 height 158
click at [272, 85] on div at bounding box center [187, 88] width 269 height 158
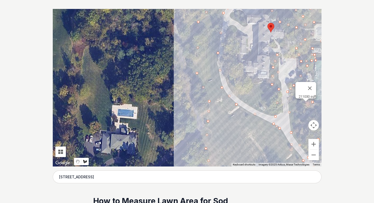
click at [247, 85] on div at bounding box center [187, 88] width 269 height 158
click at [240, 67] on div at bounding box center [187, 88] width 269 height 158
click at [237, 35] on div at bounding box center [187, 88] width 269 height 158
click at [233, 26] on div at bounding box center [187, 88] width 269 height 158
click at [225, 30] on div at bounding box center [187, 88] width 269 height 158
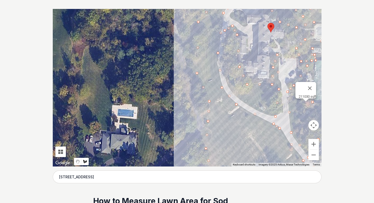
drag, startPoint x: 224, startPoint y: 51, endPoint x: 225, endPoint y: 64, distance: 13.2
click at [224, 51] on div at bounding box center [187, 88] width 269 height 158
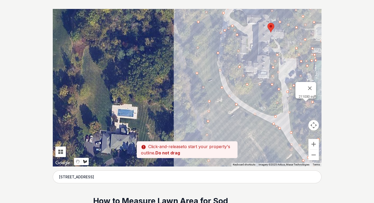
click at [227, 86] on div at bounding box center [187, 88] width 269 height 158
click at [240, 102] on div at bounding box center [187, 88] width 269 height 158
click at [275, 117] on div at bounding box center [187, 88] width 269 height 158
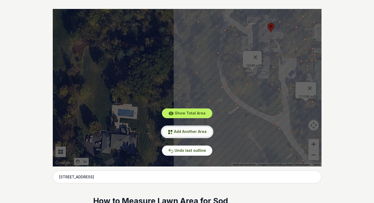
click at [189, 134] on button "Add Another Area" at bounding box center [187, 132] width 50 height 10
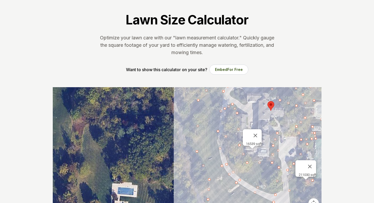
scroll to position [0, 0]
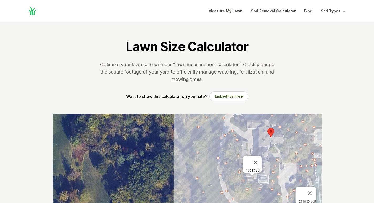
click at [118, 84] on section "Lawn Size Calculator Optimize your lawn care with our "lawn measurement calcula…" at bounding box center [187, 68] width 286 height 92
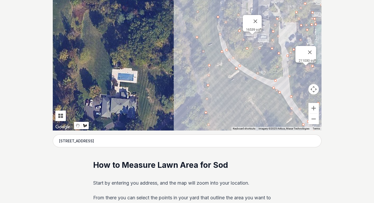
scroll to position [79, 0]
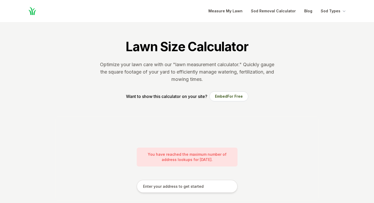
scroll to position [78, 0]
